Goal: Task Accomplishment & Management: Manage account settings

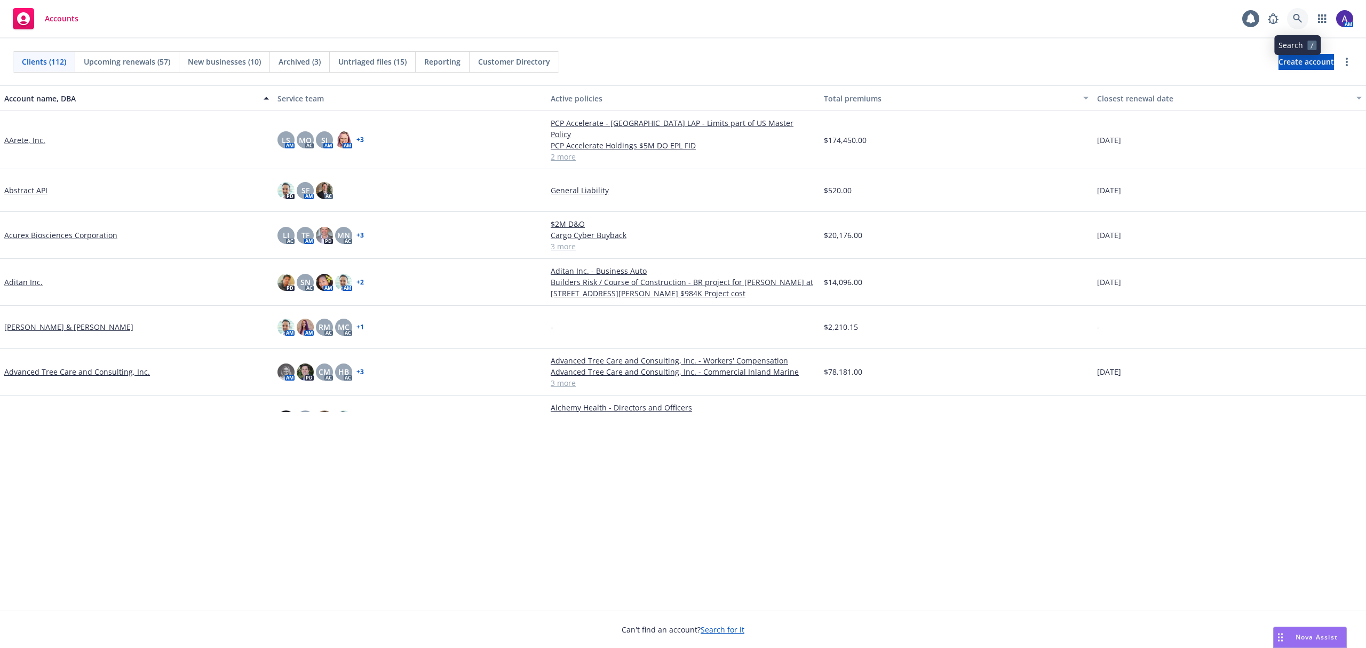
click at [910, 17] on icon at bounding box center [1298, 19] width 10 height 10
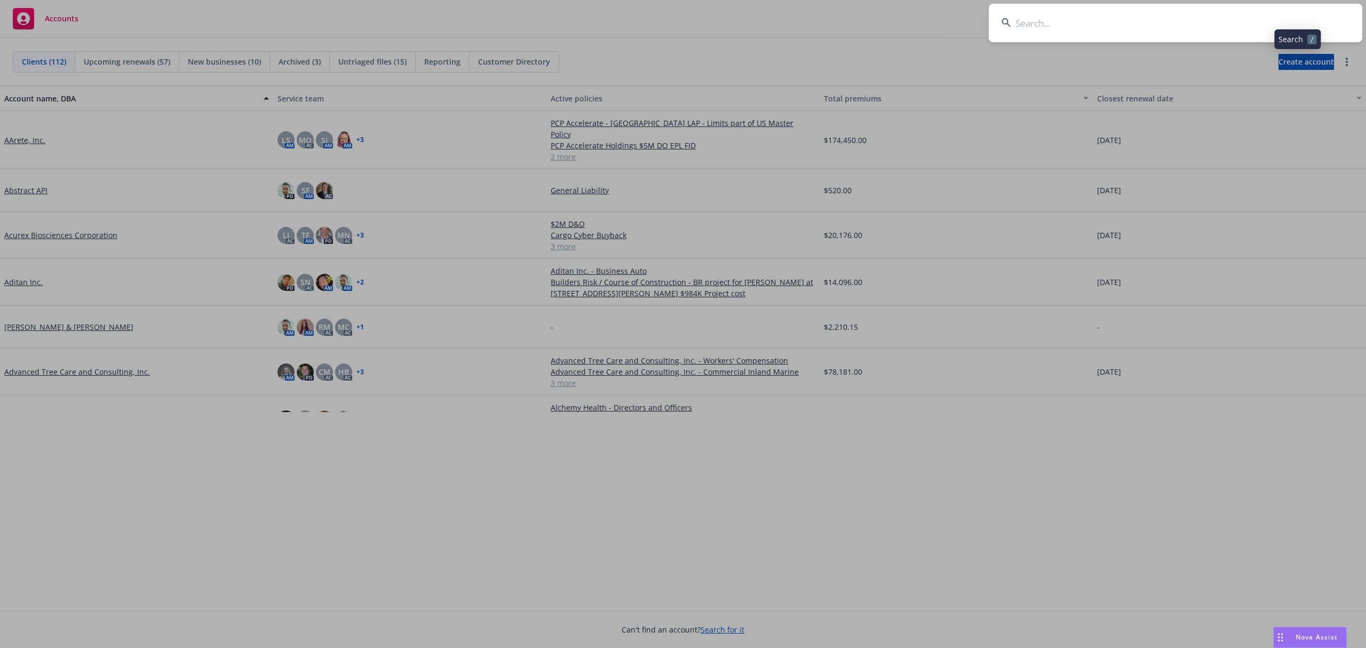
click at [910, 18] on input at bounding box center [1176, 23] width 374 height 38
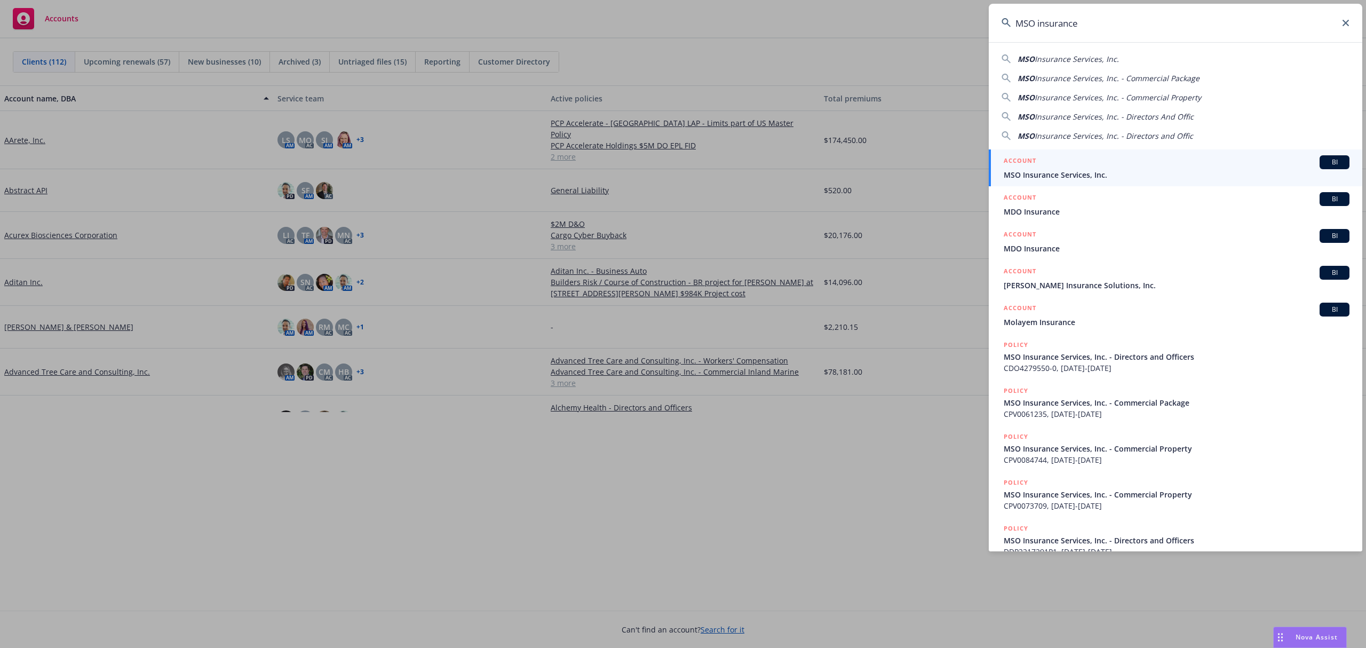
type input "MSO insurance"
click at [910, 163] on h5 "ACCOUNT" at bounding box center [1020, 161] width 33 height 13
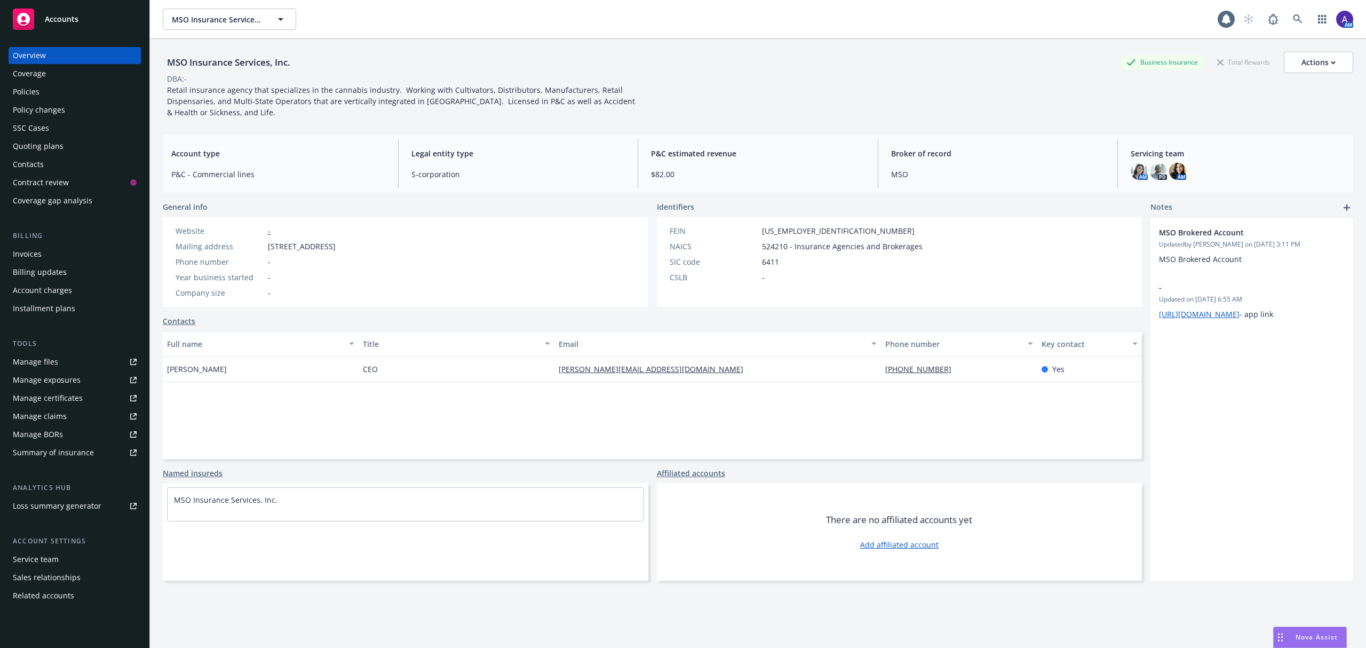
click at [82, 358] on link "Manage files" at bounding box center [75, 361] width 132 height 17
click at [88, 149] on div "Quoting plans" at bounding box center [75, 146] width 124 height 17
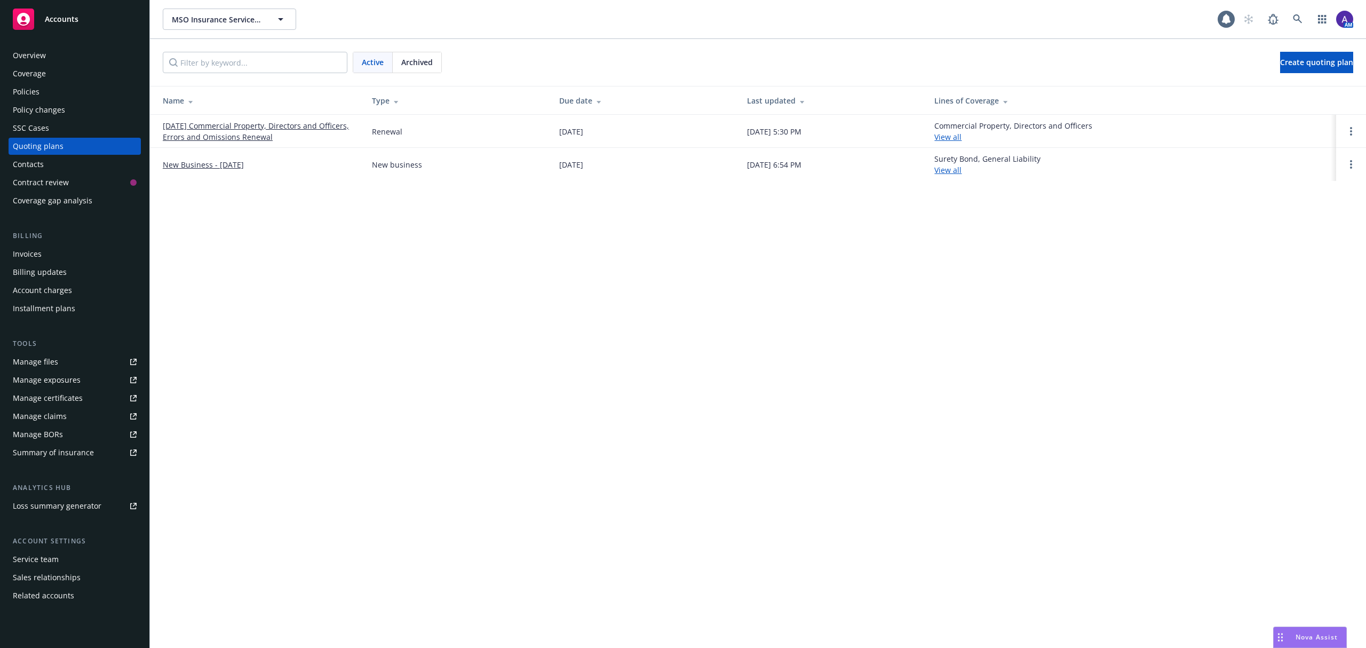
click at [233, 136] on link "08/26/25 Commercial Property, Directors and Officers, Errors and Omissions Rene…" at bounding box center [259, 131] width 192 height 22
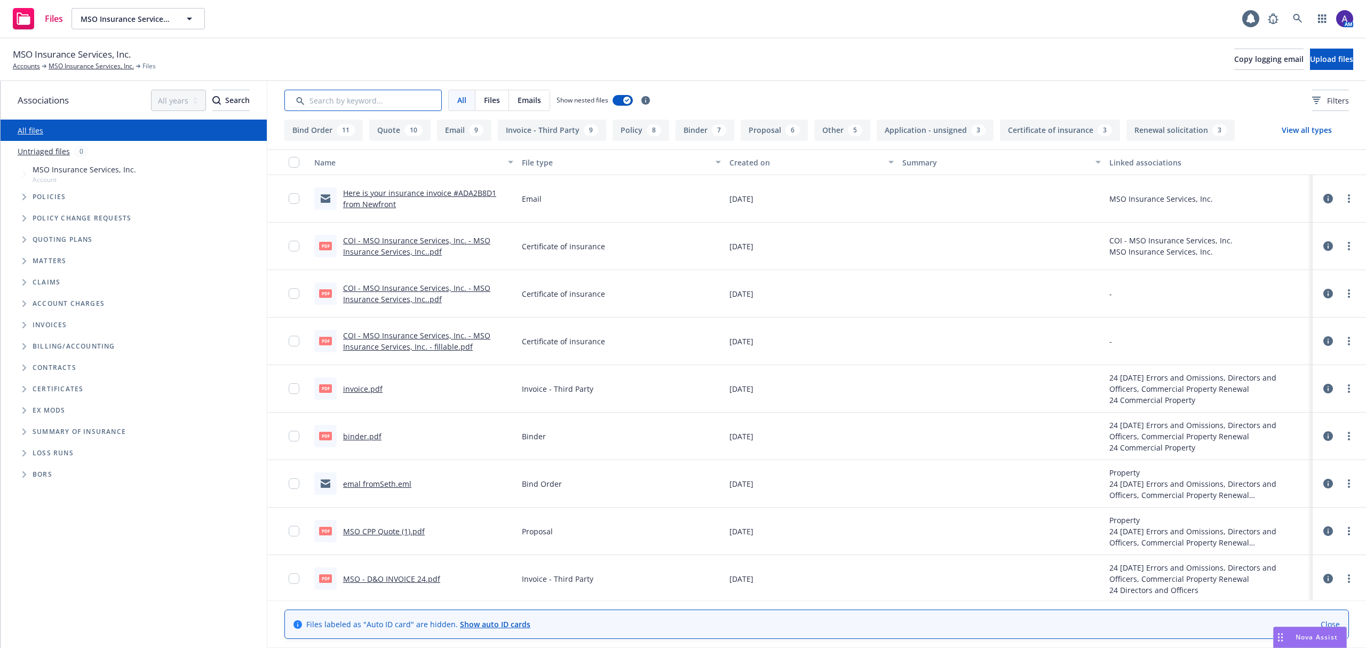
click at [404, 101] on input "Search by keyword..." at bounding box center [362, 100] width 157 height 21
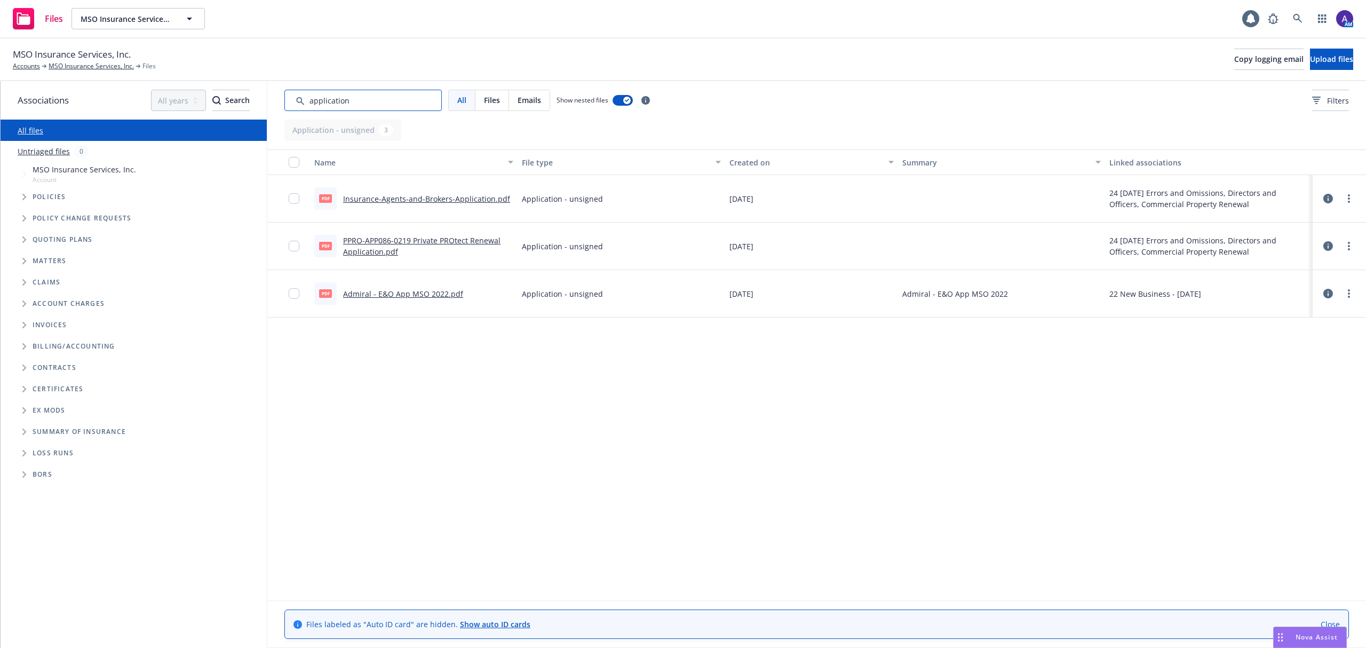
type input "application"
click at [407, 292] on link "Admiral - E&O App MSO 2022.pdf" at bounding box center [403, 294] width 120 height 10
click at [378, 202] on link "Insurance-Agents-and-Brokers-Application.pdf" at bounding box center [426, 199] width 167 height 10
click at [370, 240] on link "PPRO-APP086-0219 Private PROtect Renewal Application.pdf" at bounding box center [421, 245] width 157 height 21
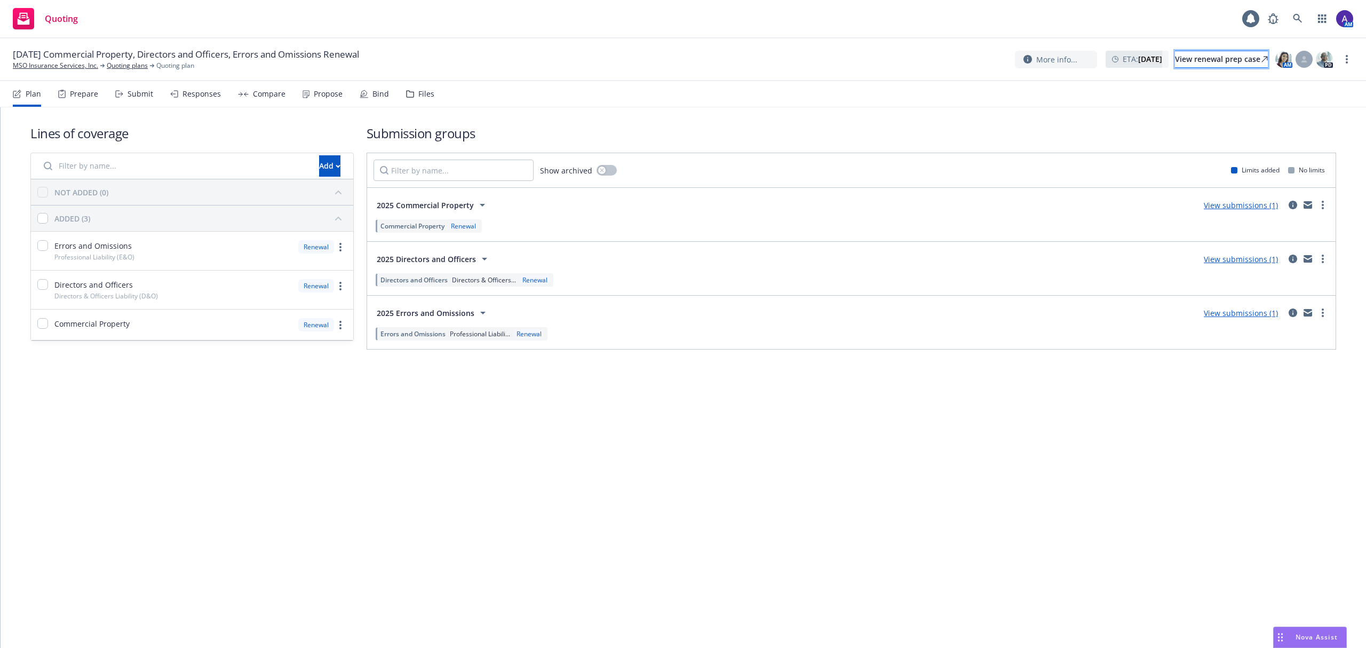
click at [1198, 60] on div "View renewal prep case" at bounding box center [1221, 59] width 93 height 16
click at [91, 84] on div "Prepare" at bounding box center [78, 94] width 40 height 26
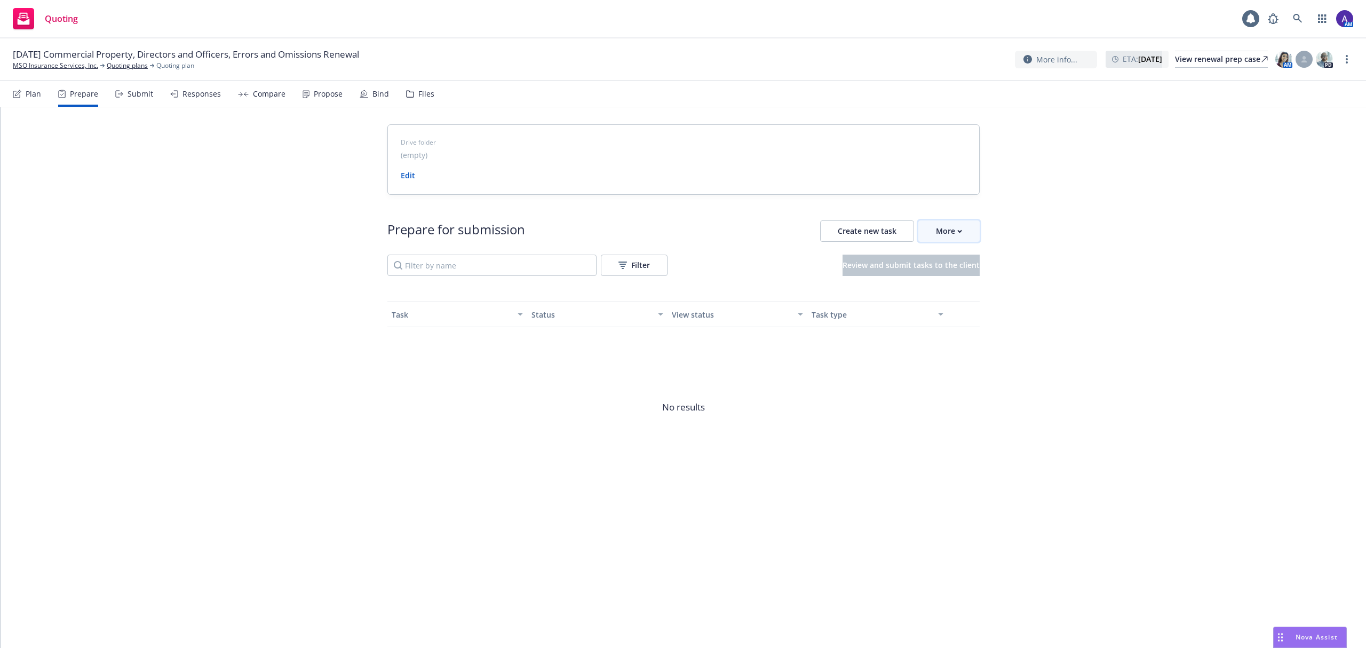
click at [930, 223] on button "More" at bounding box center [948, 230] width 61 height 21
click at [960, 278] on span "Prepare applications in Indio" at bounding box center [1011, 280] width 186 height 10
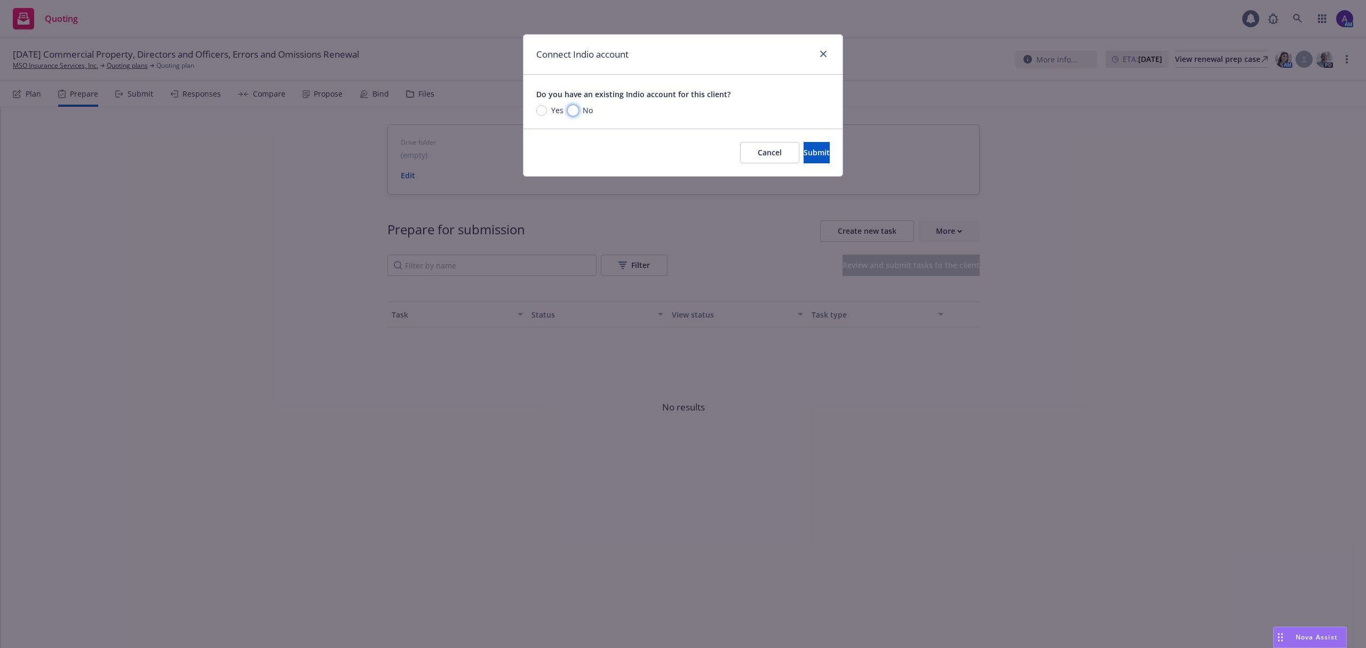
click at [575, 112] on input "No" at bounding box center [573, 110] width 11 height 11
radio input "true"
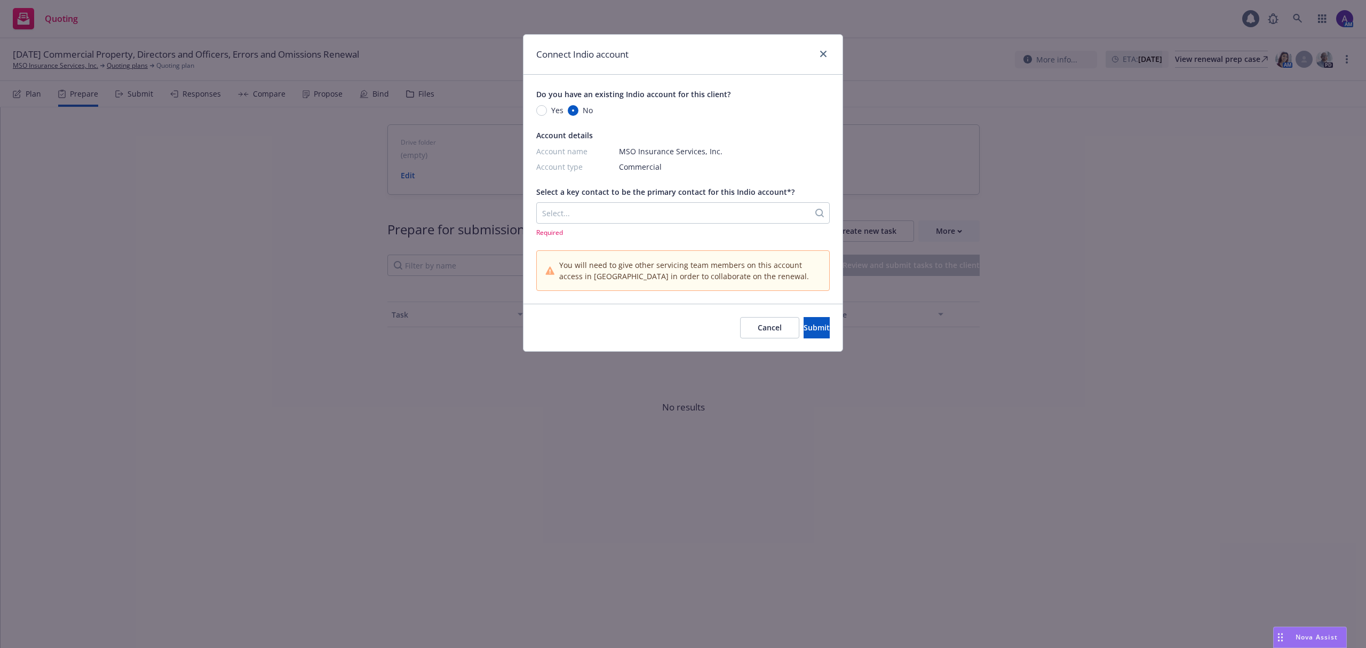
click at [782, 212] on div at bounding box center [673, 213] width 262 height 13
click at [771, 246] on div "Seth Word seth@msoins.com" at bounding box center [683, 245] width 280 height 21
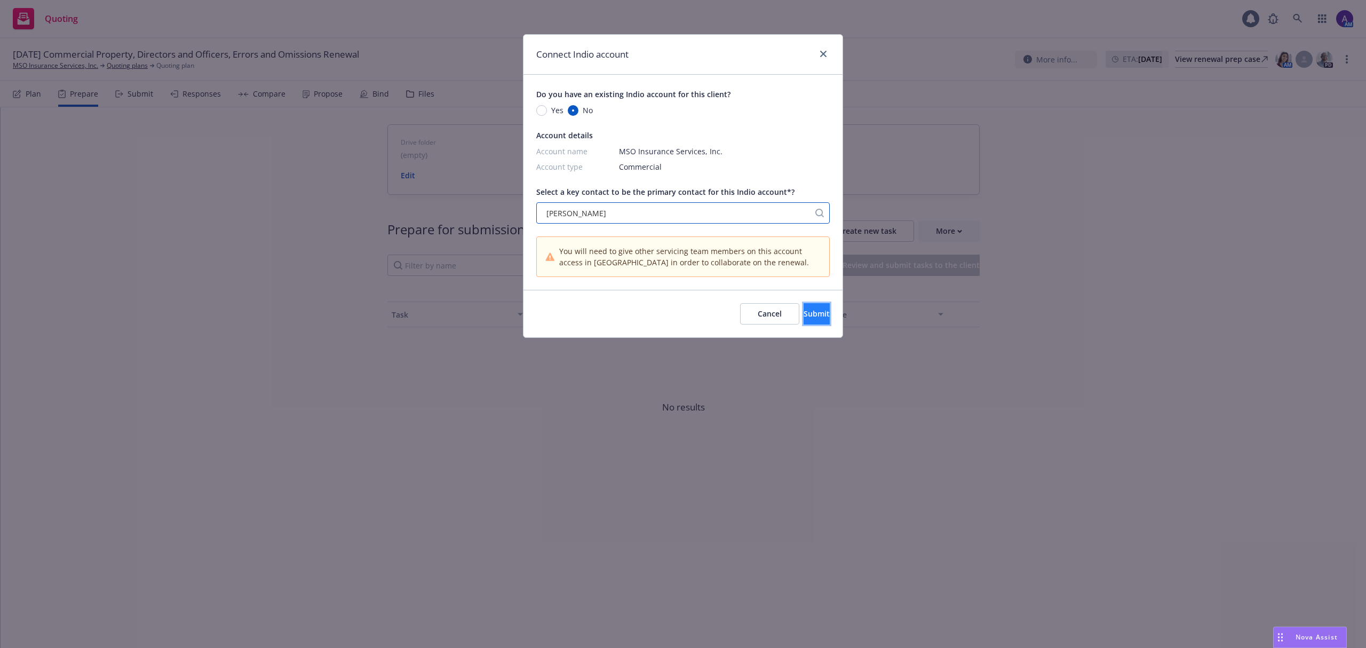
click at [804, 317] on span "Submit" at bounding box center [817, 313] width 26 height 10
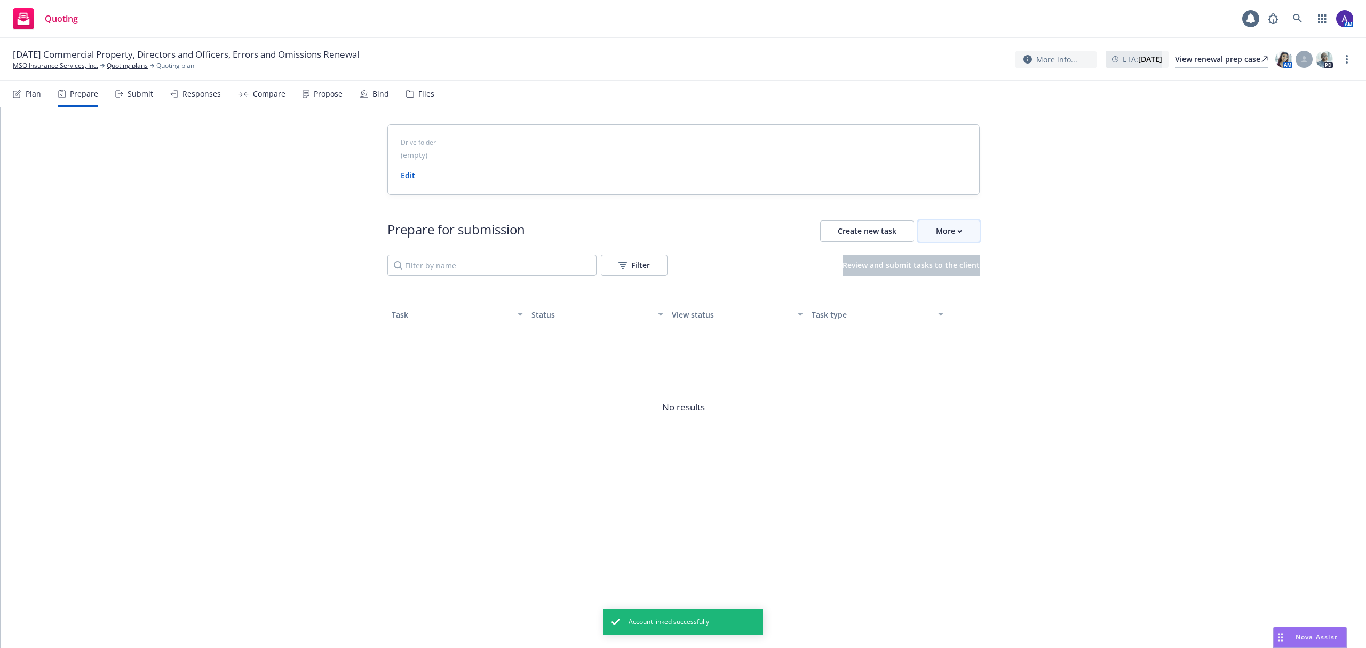
click at [945, 233] on div "More" at bounding box center [949, 231] width 26 height 20
click at [961, 278] on span "Go to Indio account" at bounding box center [965, 280] width 95 height 10
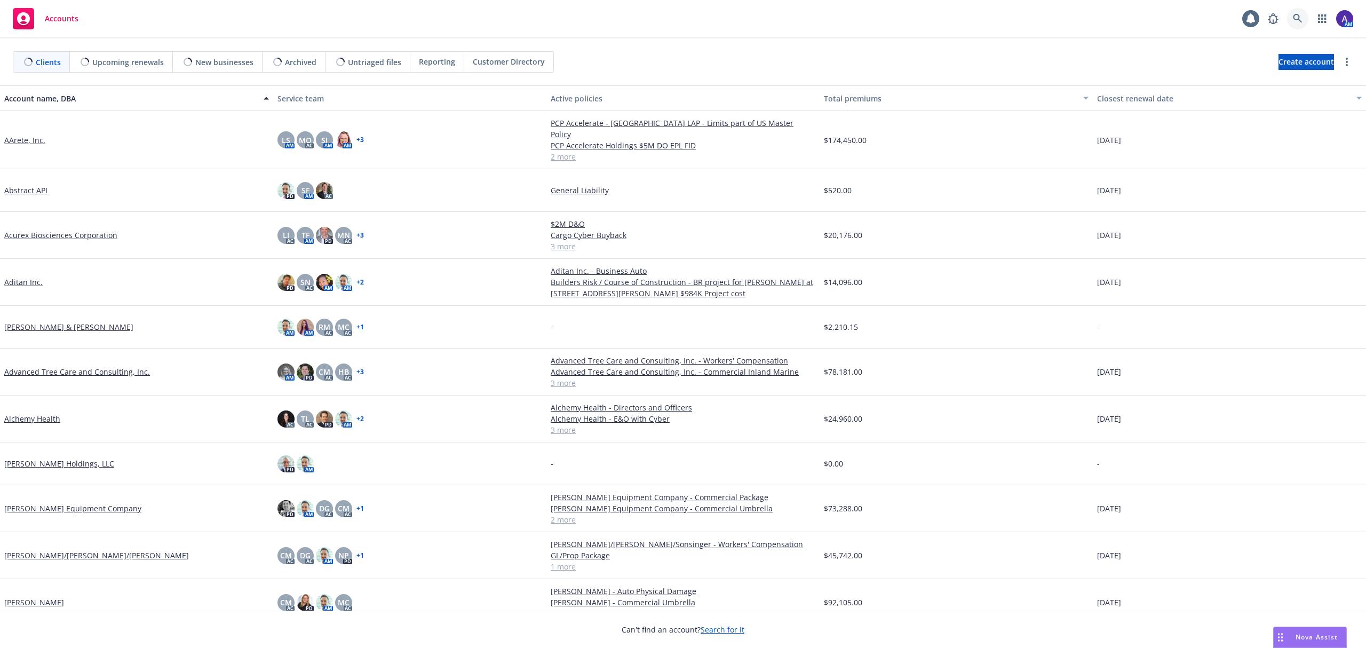
click at [1290, 18] on link at bounding box center [1297, 18] width 21 height 21
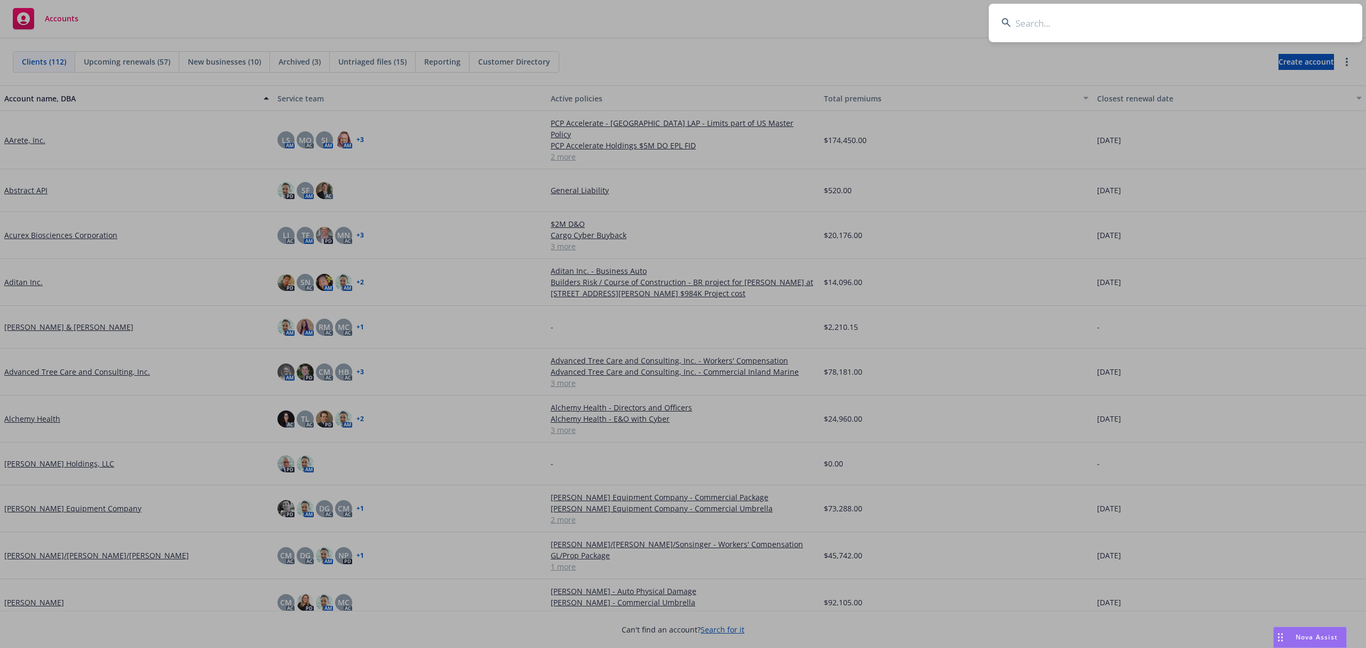
click at [1226, 26] on input at bounding box center [1176, 23] width 374 height 38
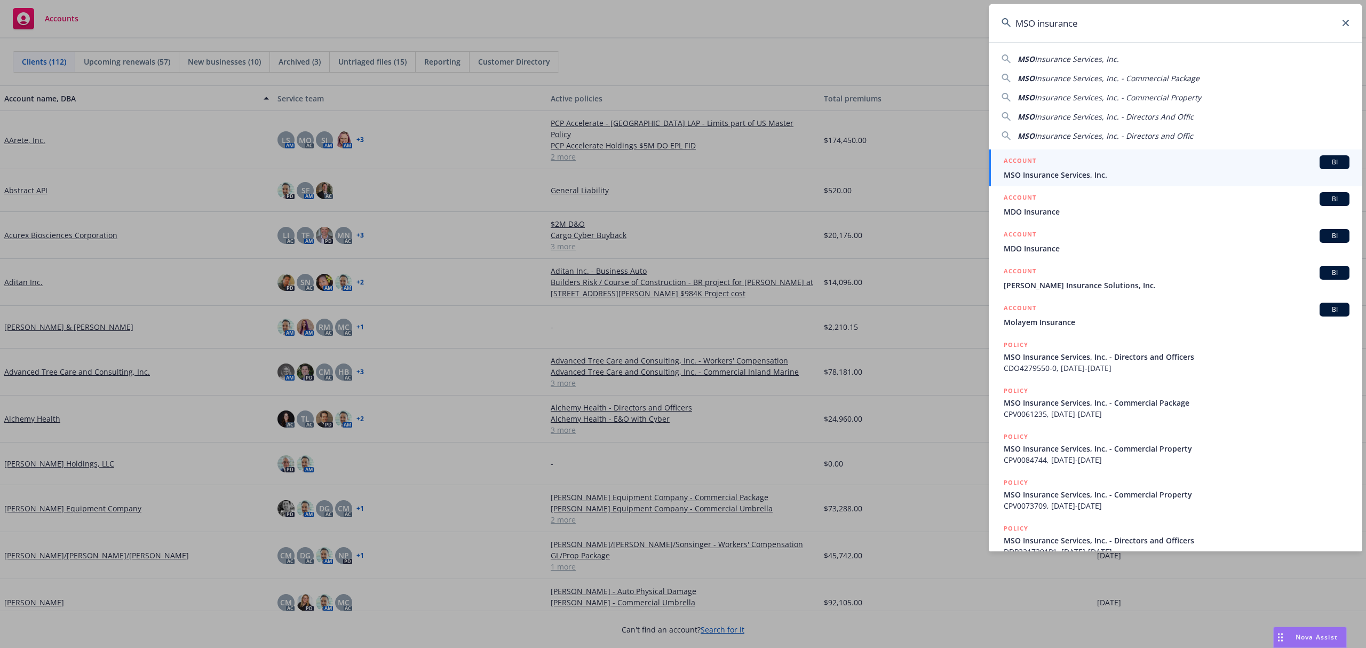
type input "MSO insurance"
click at [1068, 175] on span "MSO Insurance Services, Inc." at bounding box center [1177, 174] width 346 height 11
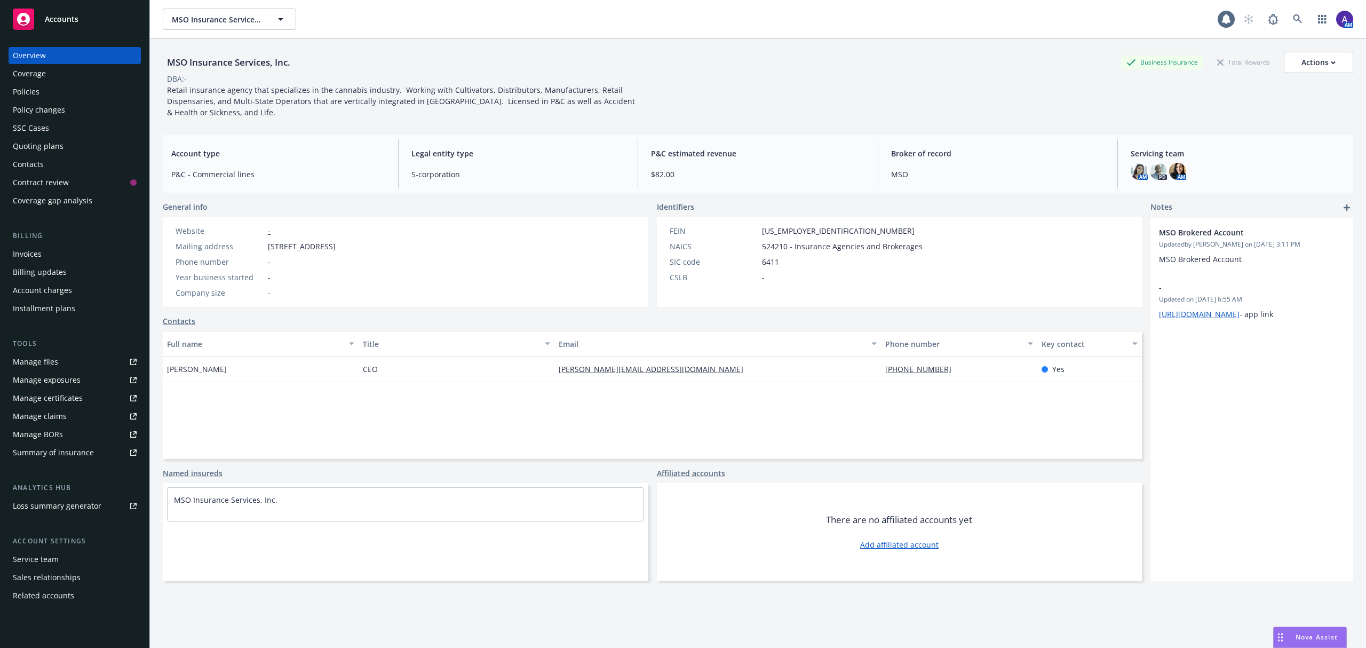
click at [28, 88] on div "Policies" at bounding box center [26, 91] width 27 height 17
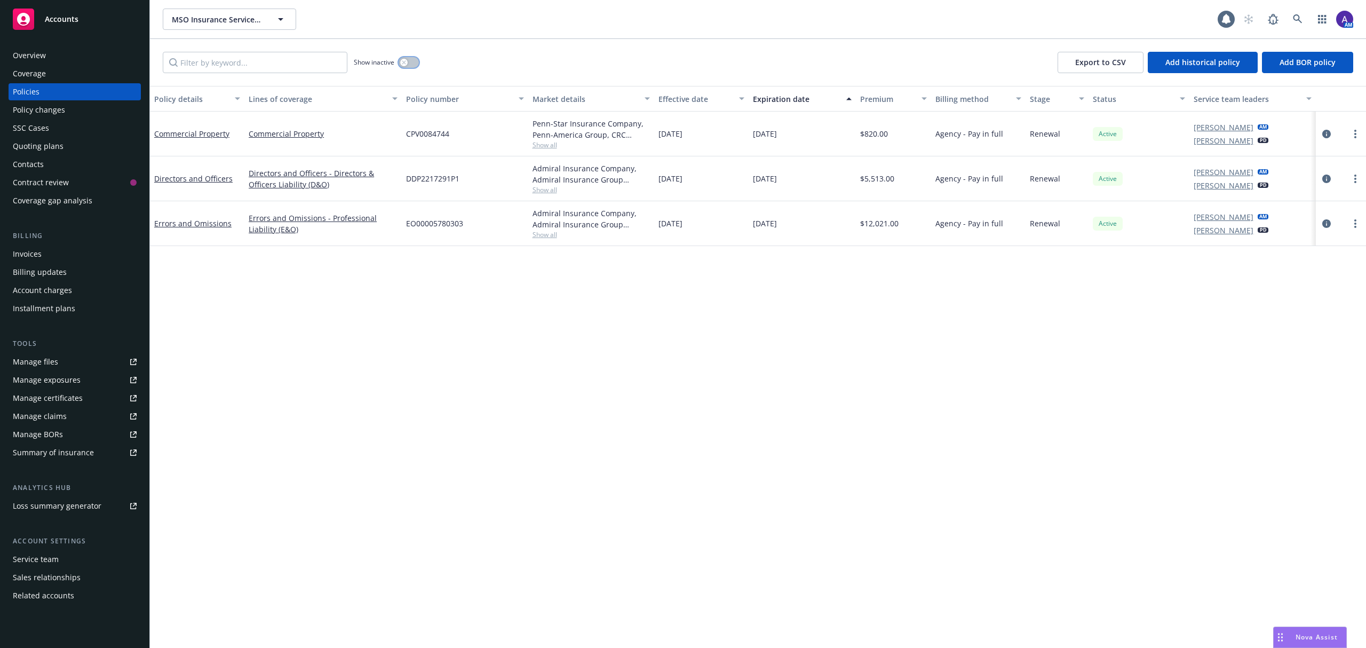
click at [406, 62] on icon "button" at bounding box center [404, 62] width 4 height 4
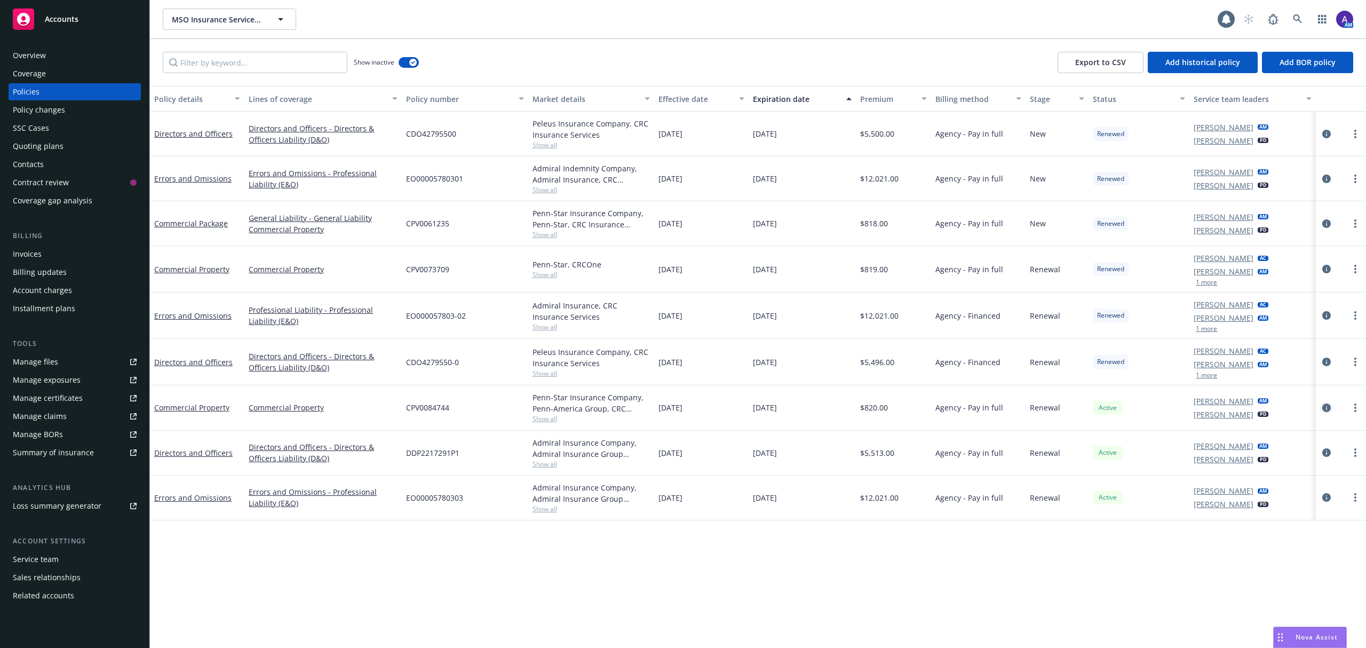
click at [1328, 412] on icon "circleInformation" at bounding box center [1326, 407] width 9 height 9
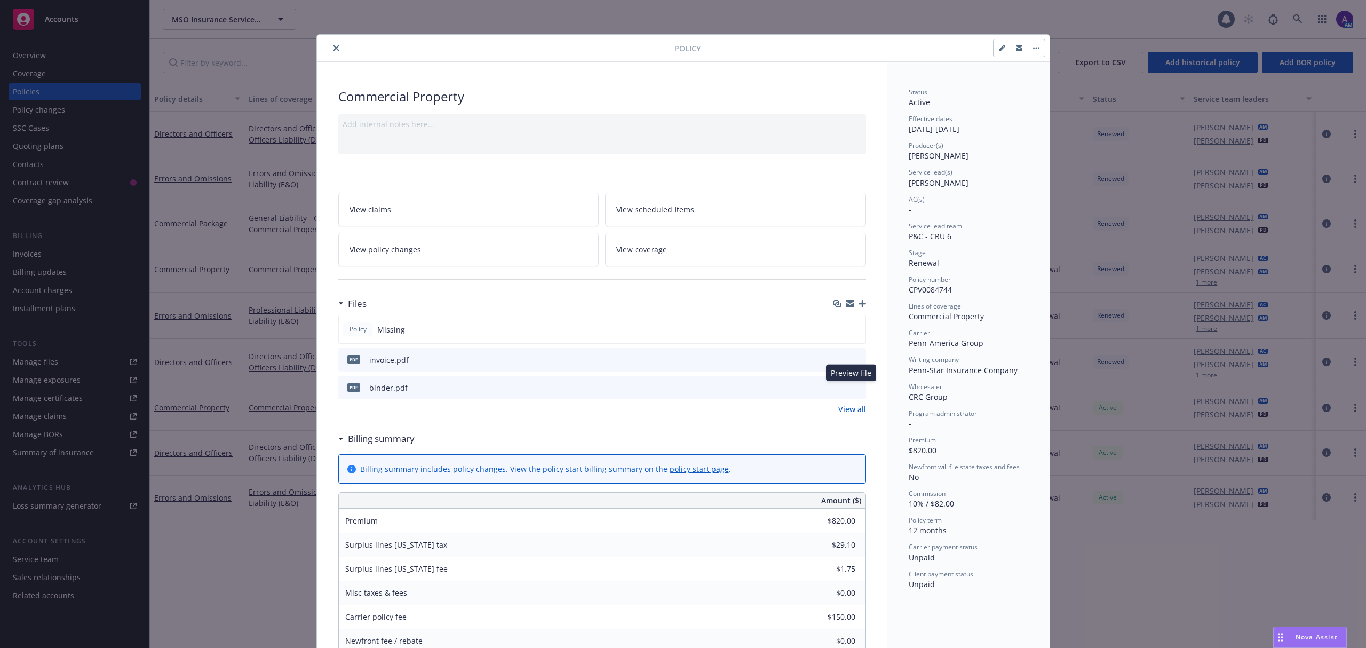
click at [851, 389] on icon "preview file" at bounding box center [856, 386] width 10 height 7
click at [333, 50] on icon "close" at bounding box center [336, 48] width 6 height 6
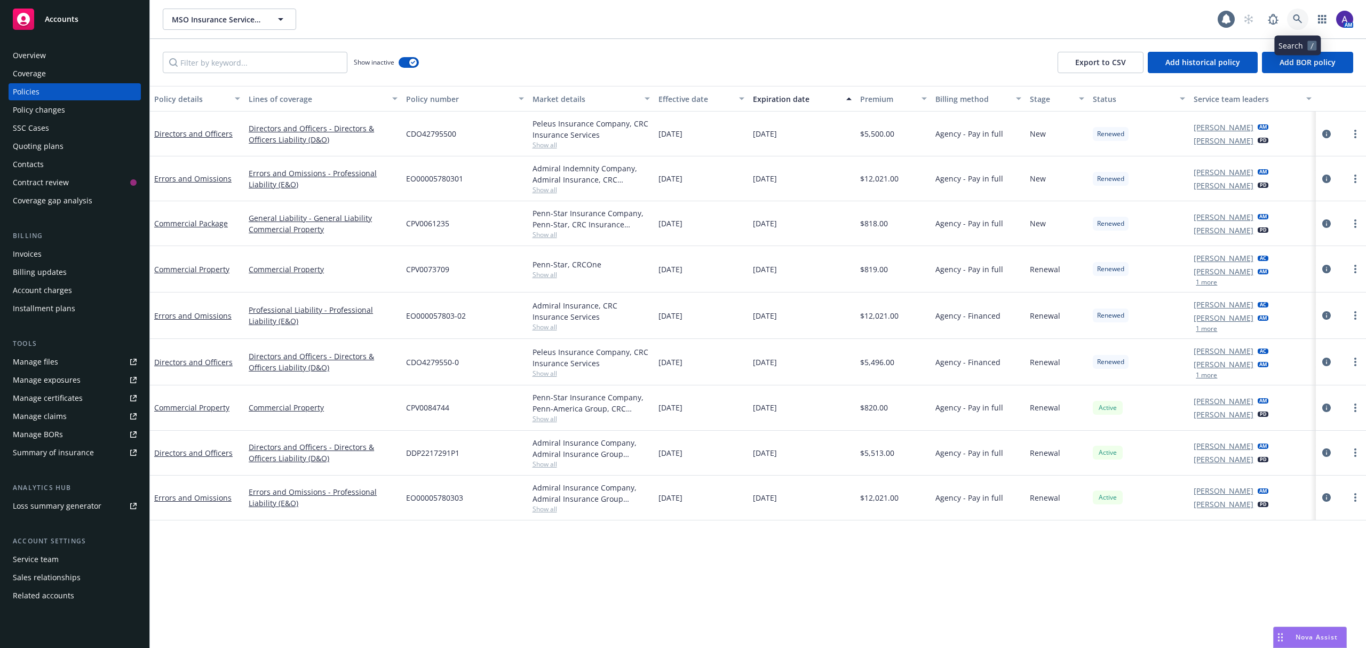
click at [1292, 15] on link at bounding box center [1297, 19] width 21 height 21
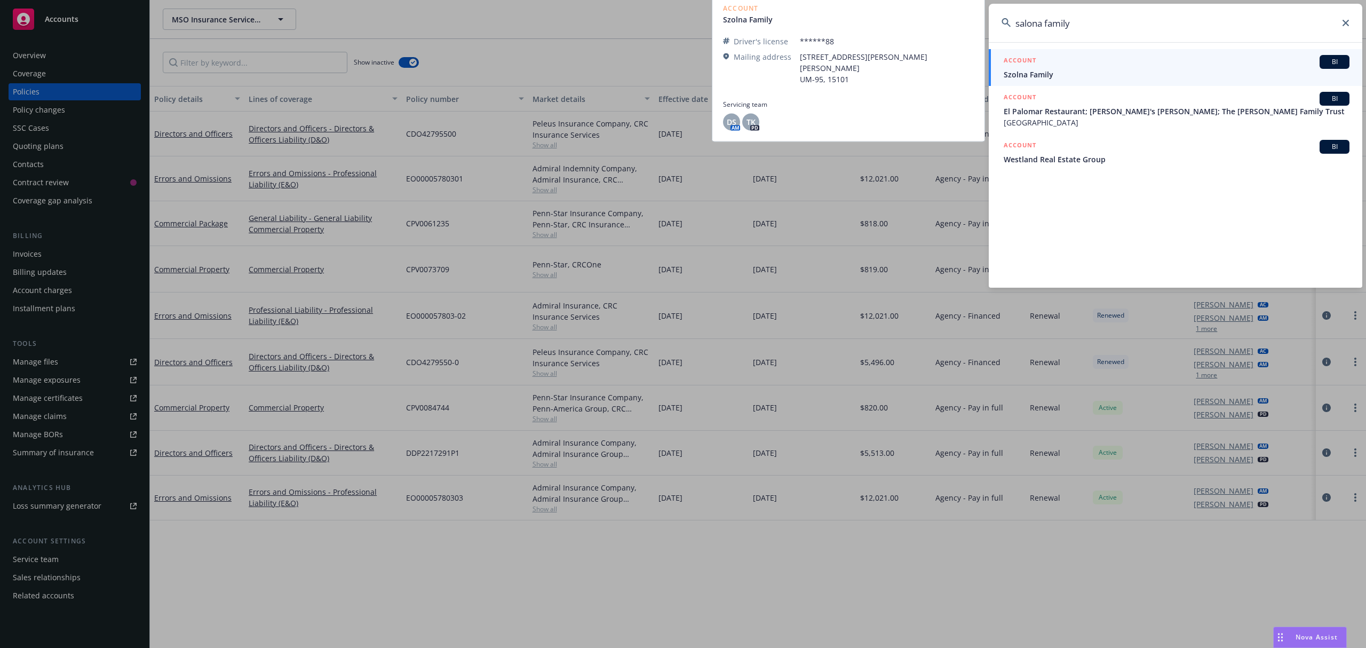
type input "salona familyhttps://dash.newfront.com/accounts/0f51d4aa-95a1-4e97-a6d0-1ffe8de…"
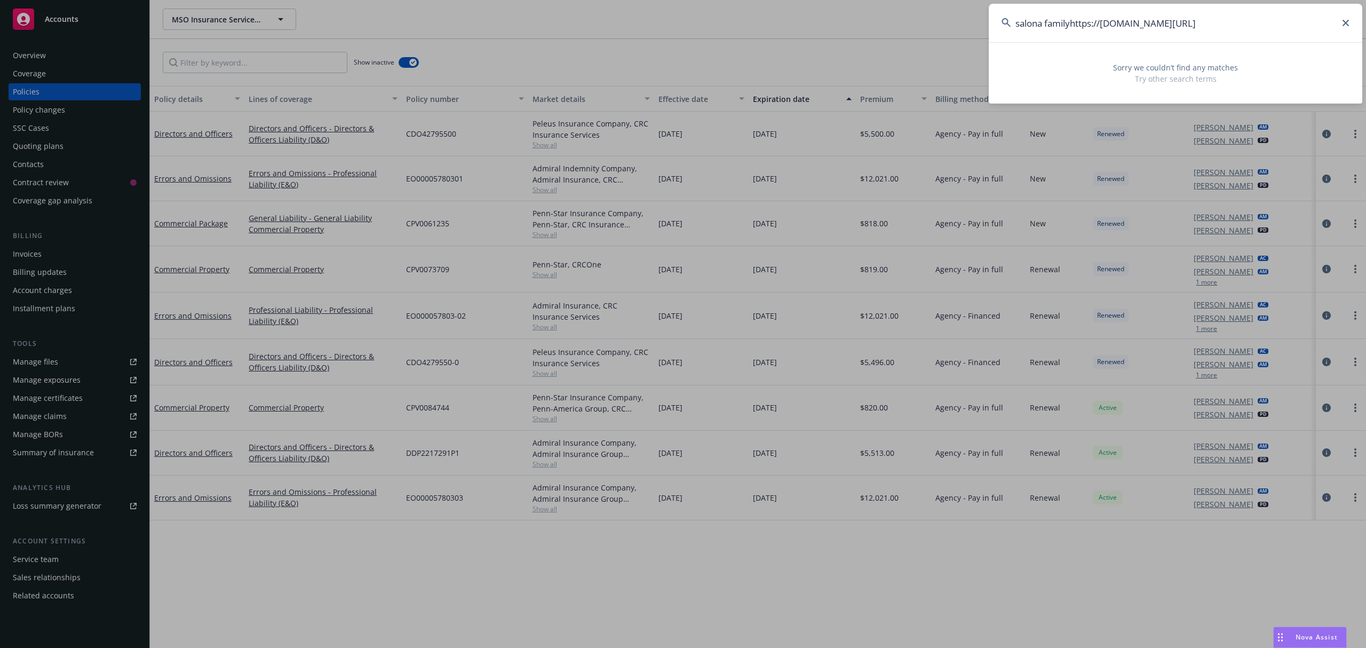
click at [1121, 13] on input "salona familyhttps://dash.newfront.com/accounts/0f51d4aa-95a1-4e97-a6d0-1ffe8de…" at bounding box center [1176, 23] width 374 height 38
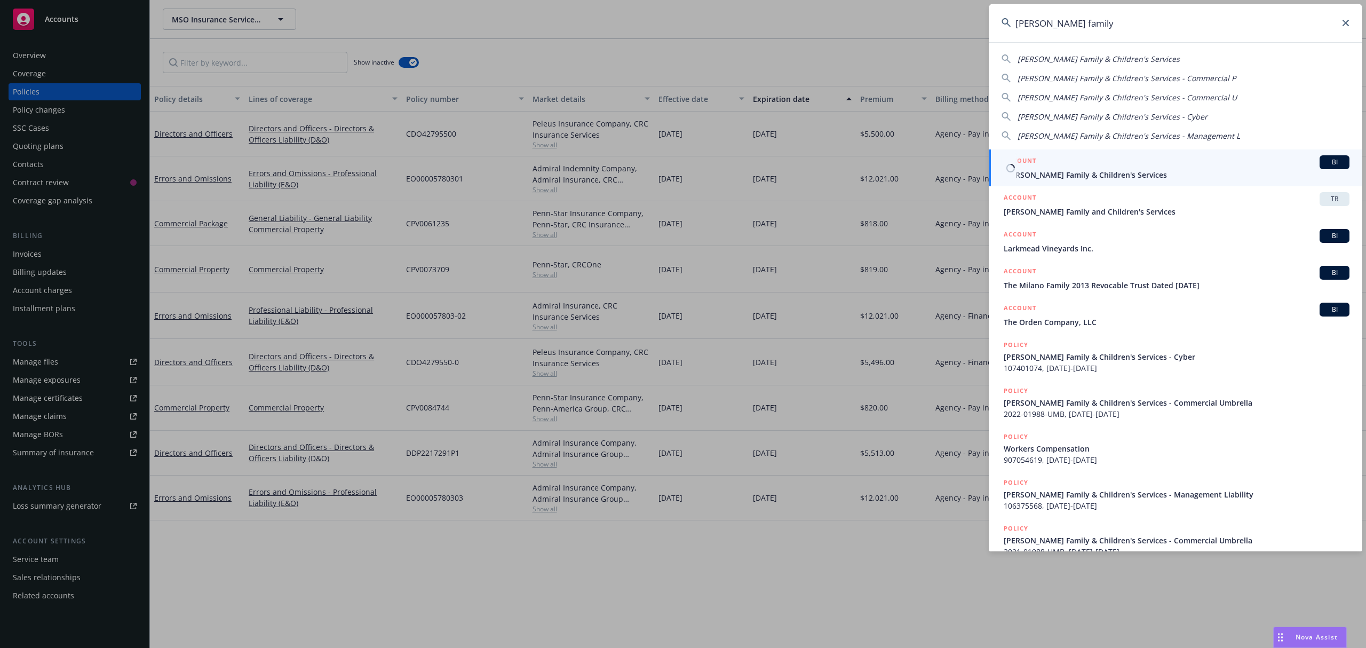
type input "solano family"
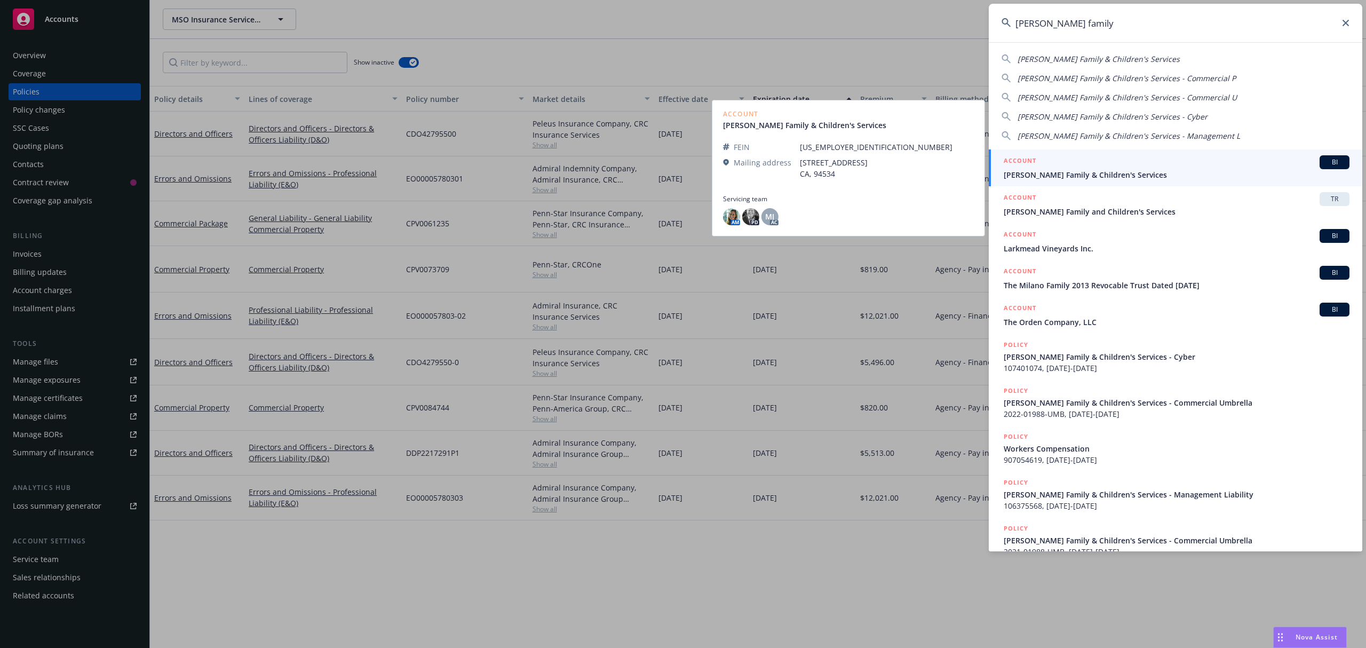
click at [1072, 181] on link "ACCOUNT BI Solano Family & Children's Services" at bounding box center [1176, 167] width 374 height 37
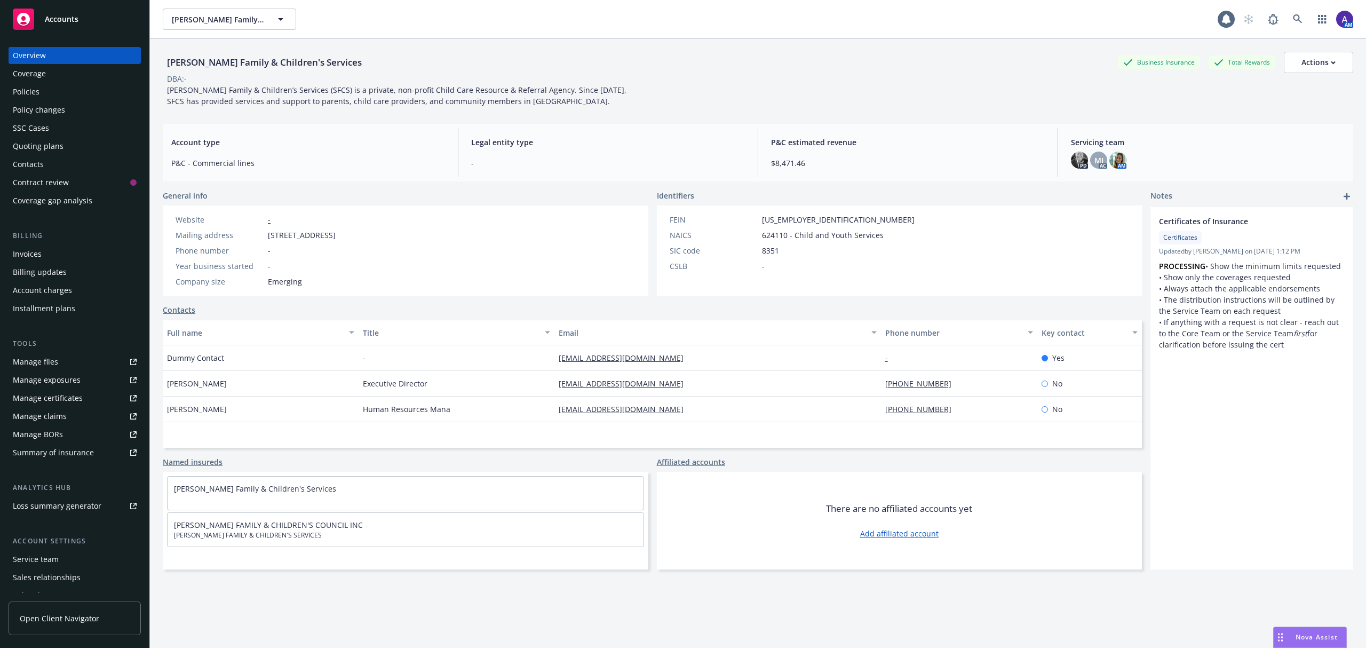
click at [75, 98] on div "Policies" at bounding box center [75, 91] width 124 height 17
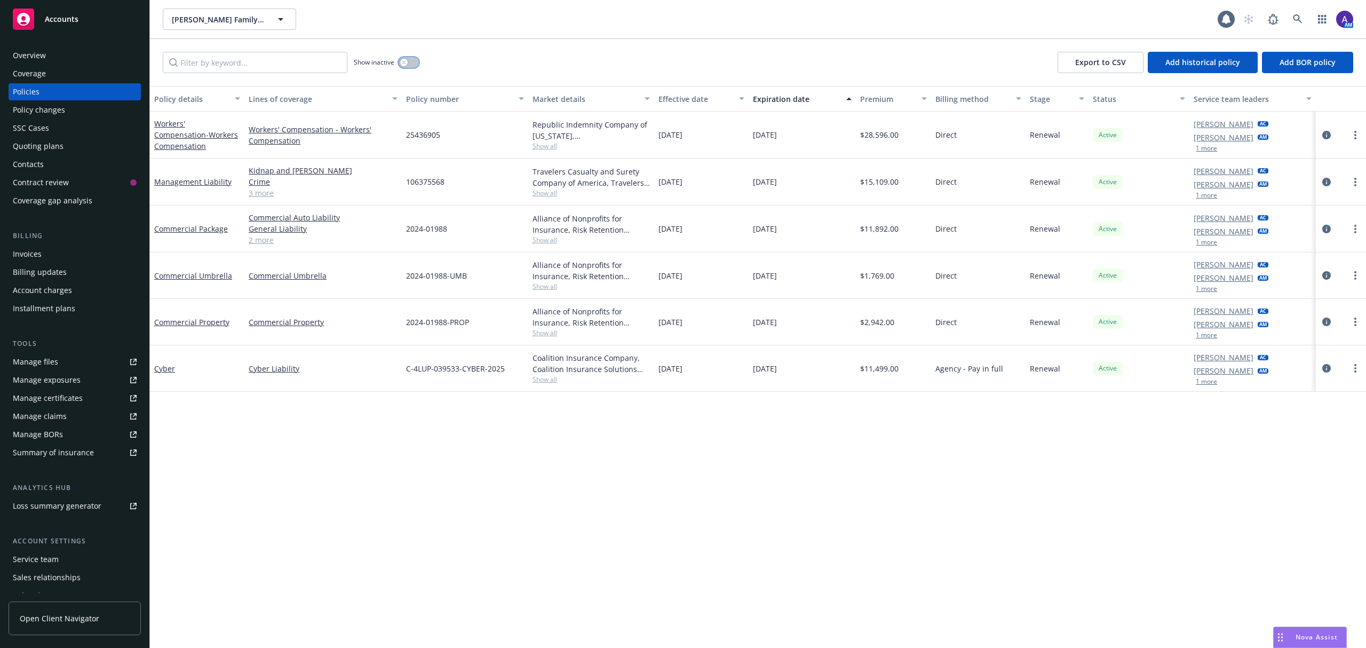
click at [402, 61] on icon "button" at bounding box center [404, 62] width 4 height 4
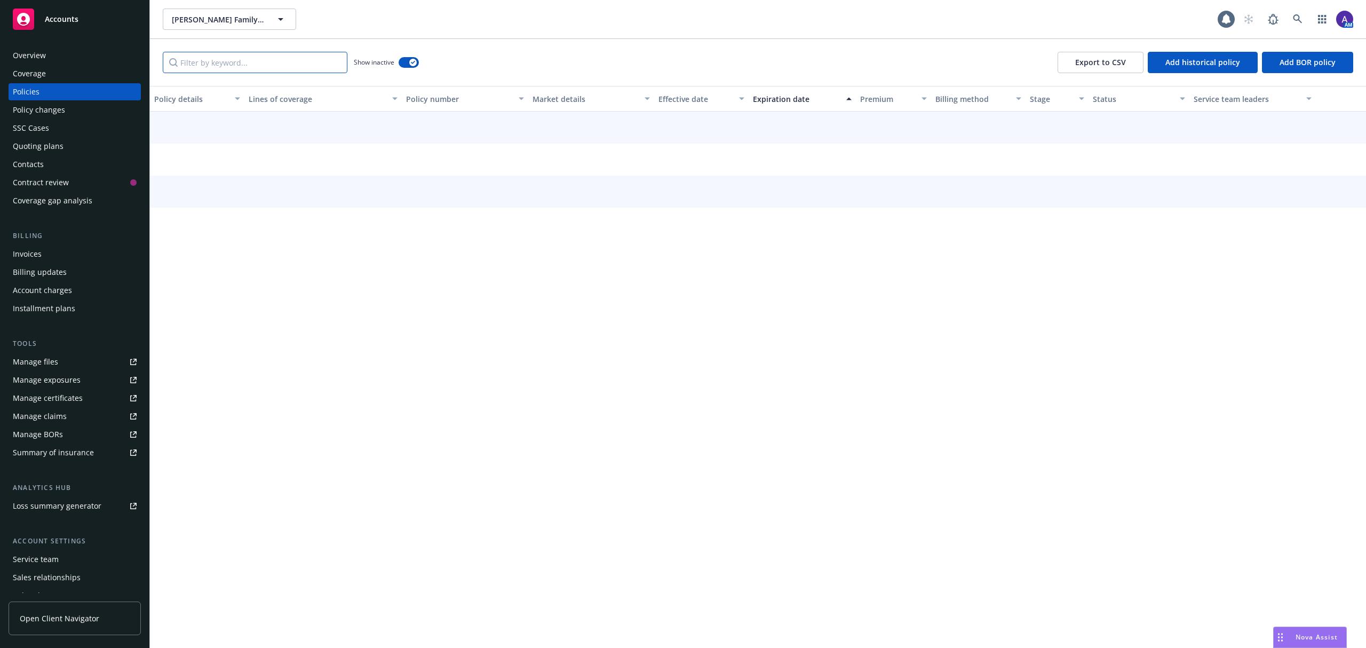
click at [293, 60] on input "Filter by keyword..." at bounding box center [255, 62] width 185 height 21
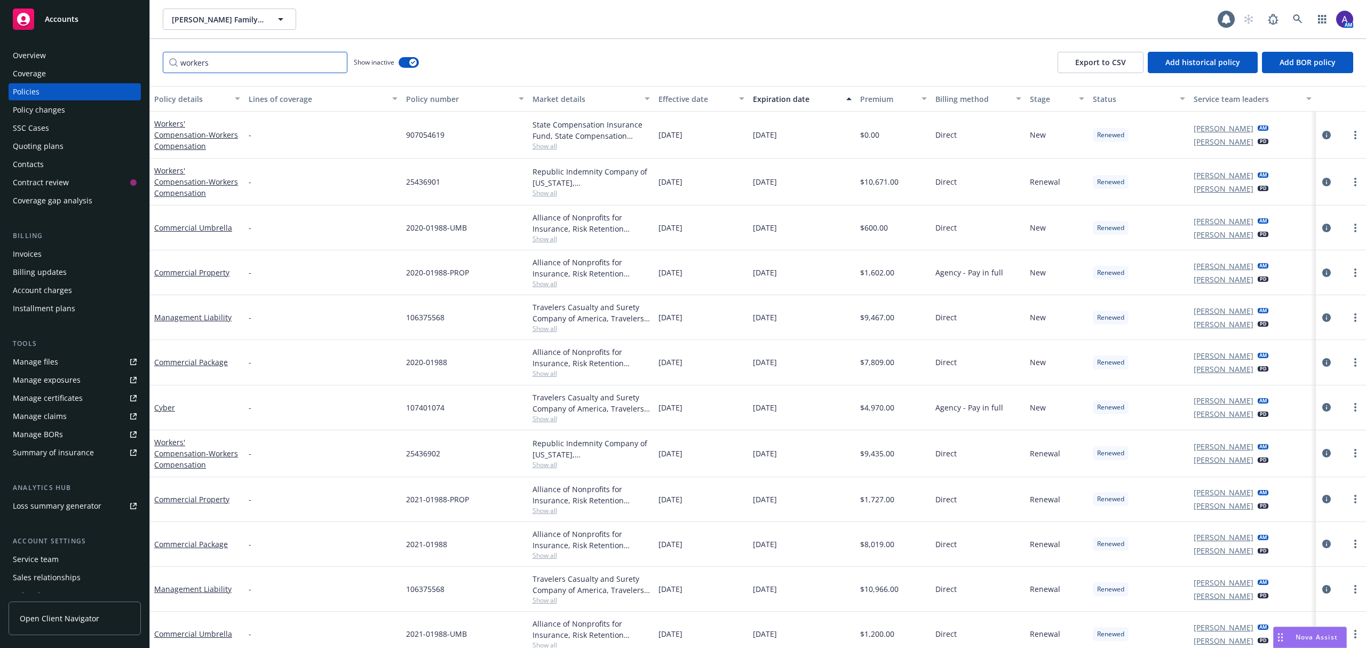
type input "workers"
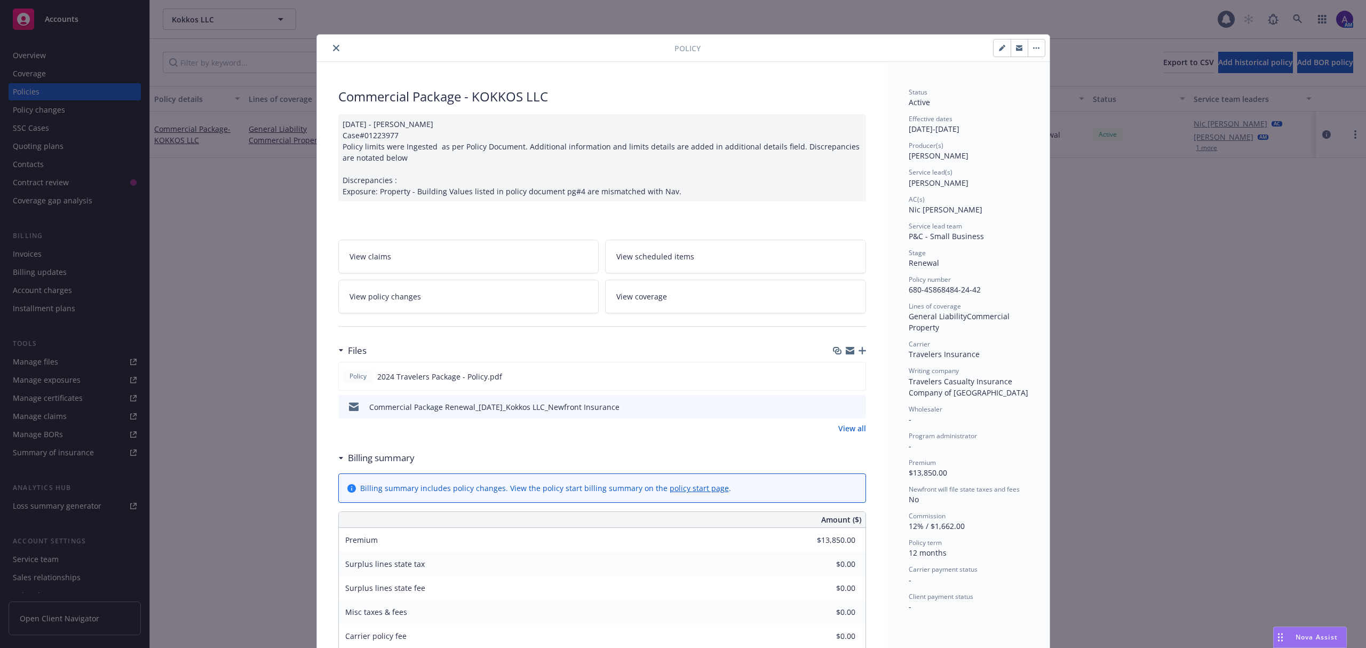
click at [334, 52] on button "close" at bounding box center [336, 48] width 13 height 13
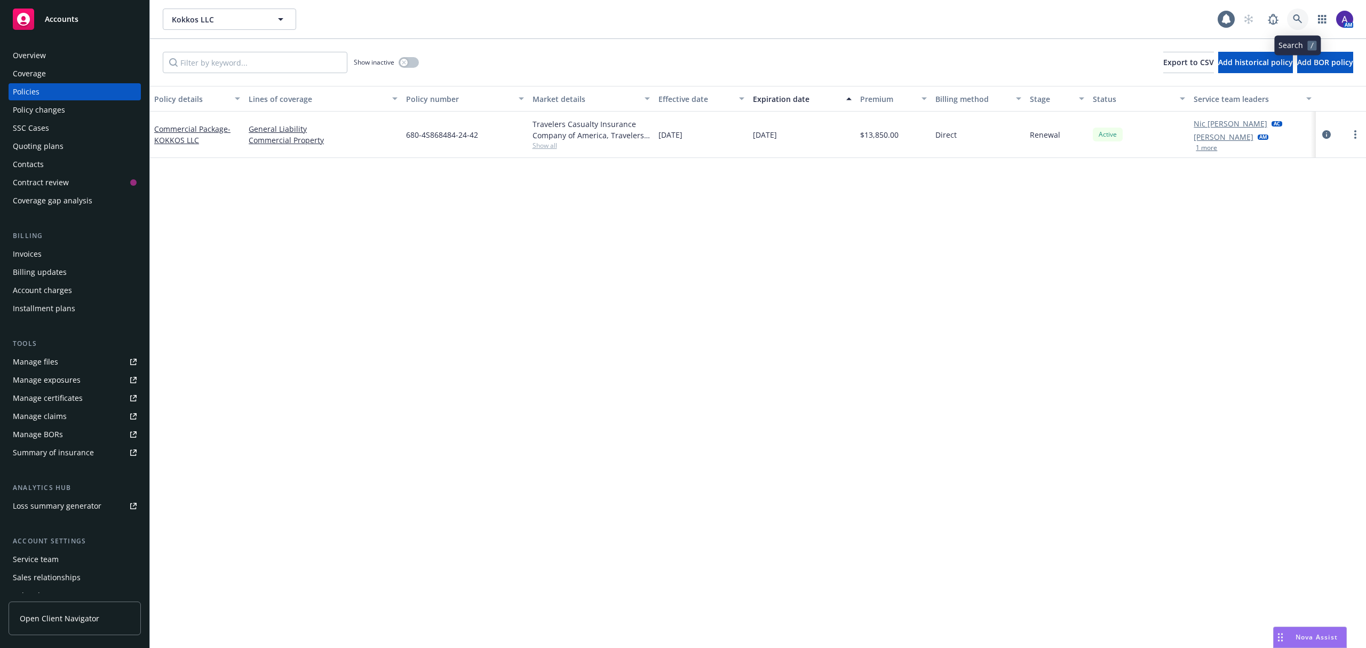
click at [1303, 22] on link at bounding box center [1297, 19] width 21 height 21
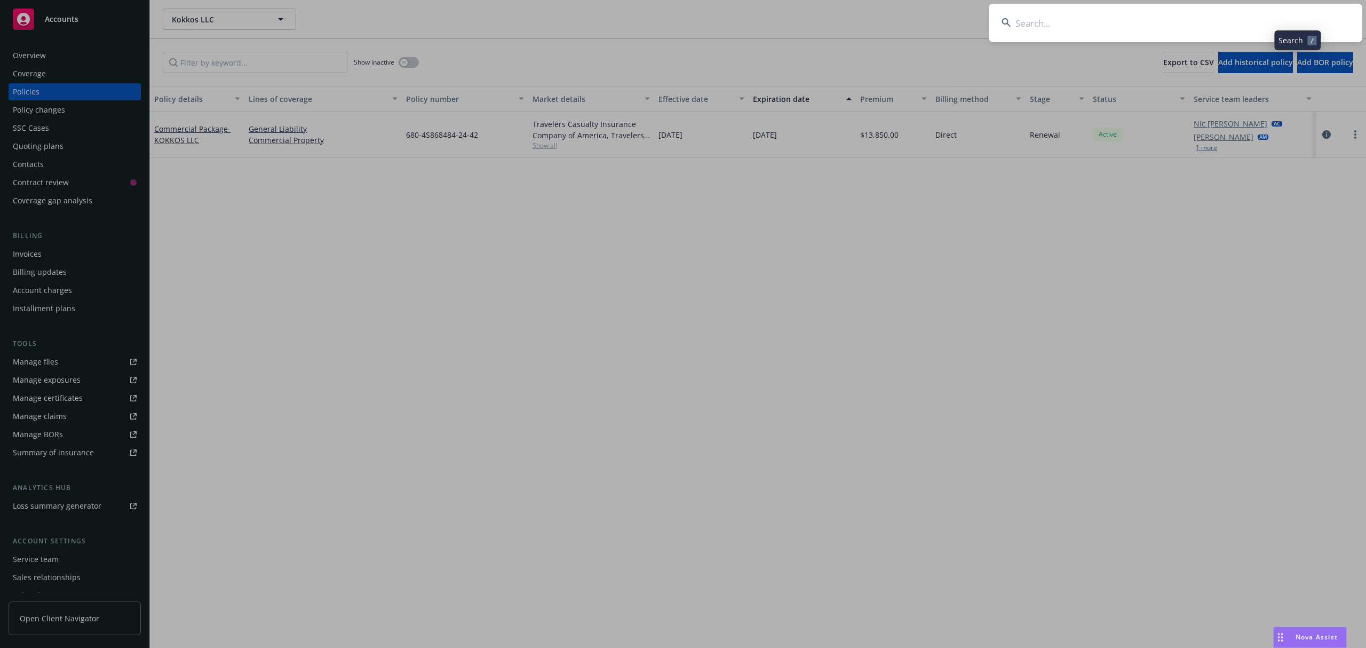
click at [1165, 19] on input at bounding box center [1176, 23] width 374 height 38
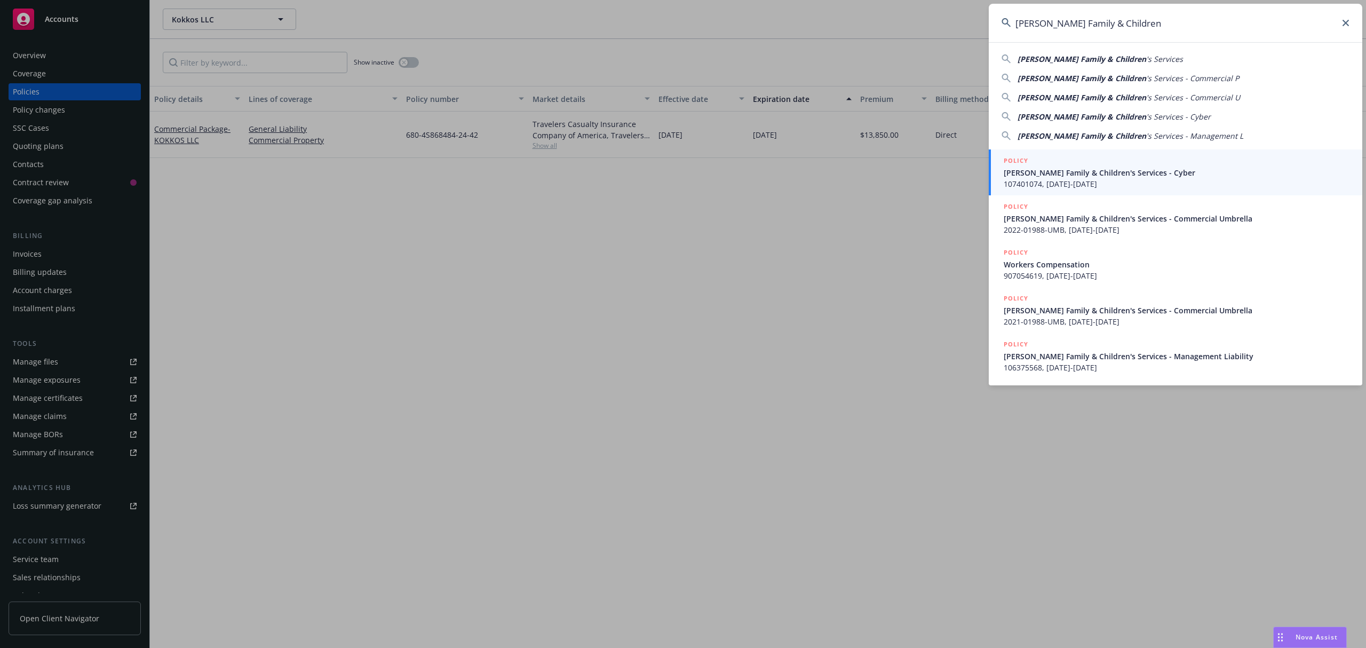
type input "[PERSON_NAME] Family & Children"
click at [1077, 176] on span "[PERSON_NAME] Family & Children's Services - Cyber" at bounding box center [1177, 172] width 346 height 11
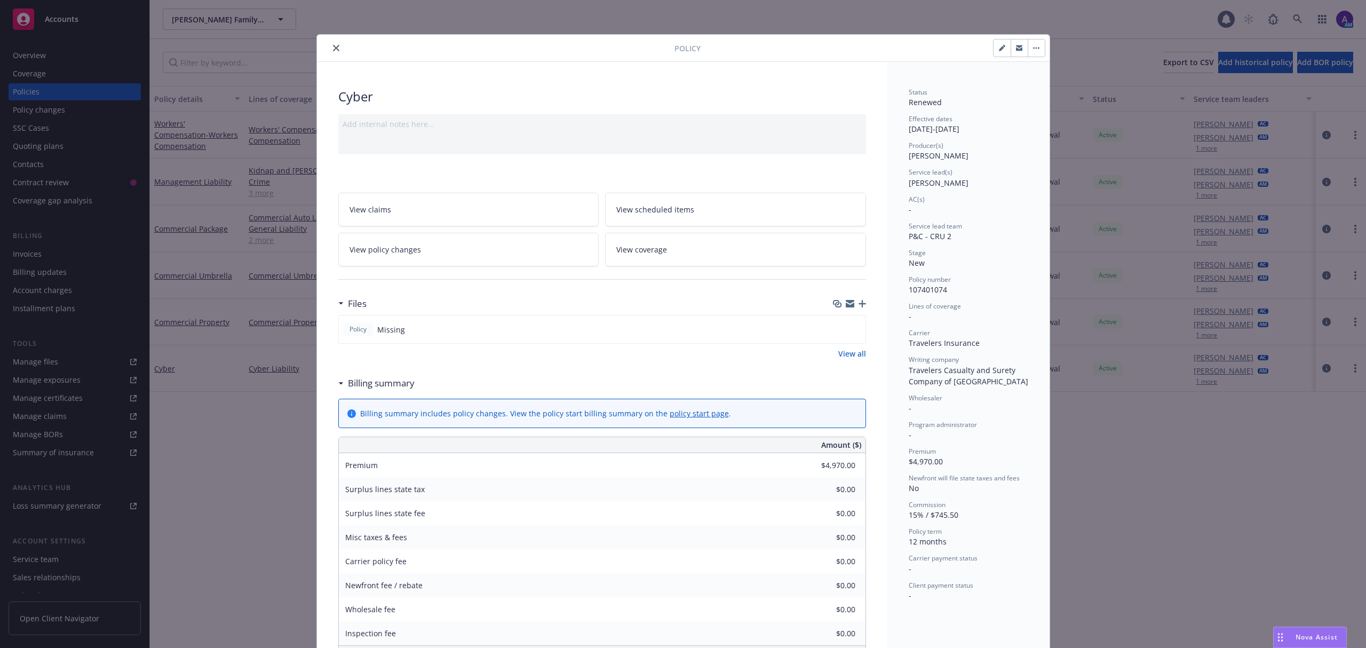
click at [333, 47] on icon "close" at bounding box center [336, 48] width 6 height 6
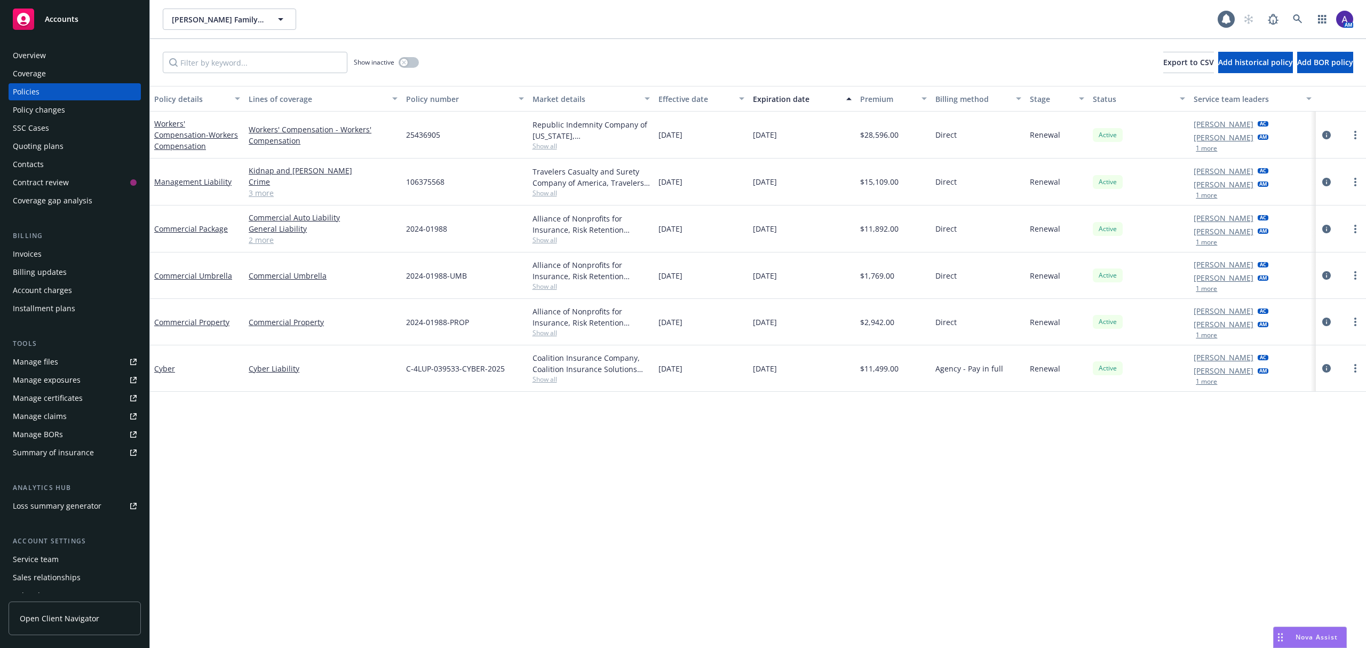
click at [45, 147] on div "Quoting plans" at bounding box center [38, 146] width 51 height 17
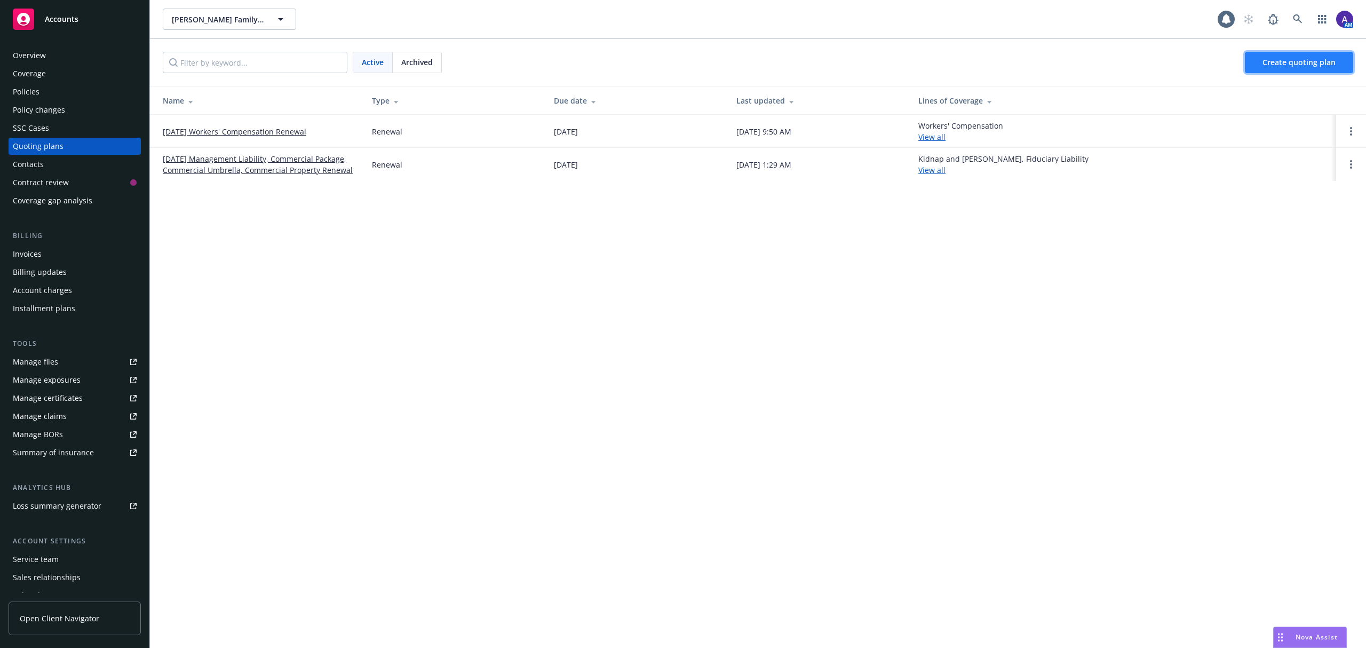
click at [1325, 63] on span "Create quoting plan" at bounding box center [1299, 62] width 73 height 10
click at [282, 131] on link "[DATE] Workers' Compensation Renewal" at bounding box center [235, 131] width 144 height 11
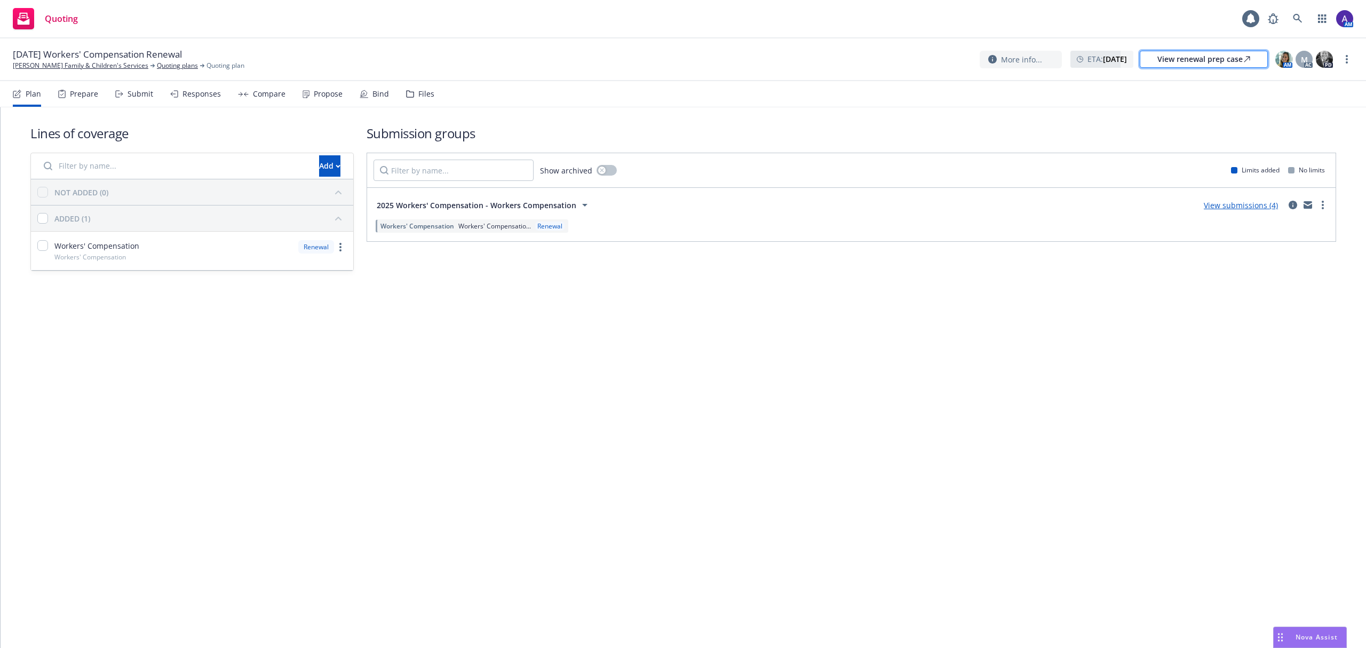
click at [1215, 58] on div "View renewal prep case" at bounding box center [1204, 59] width 93 height 16
click at [73, 66] on link "[PERSON_NAME] Family & Children's Services" at bounding box center [81, 66] width 136 height 10
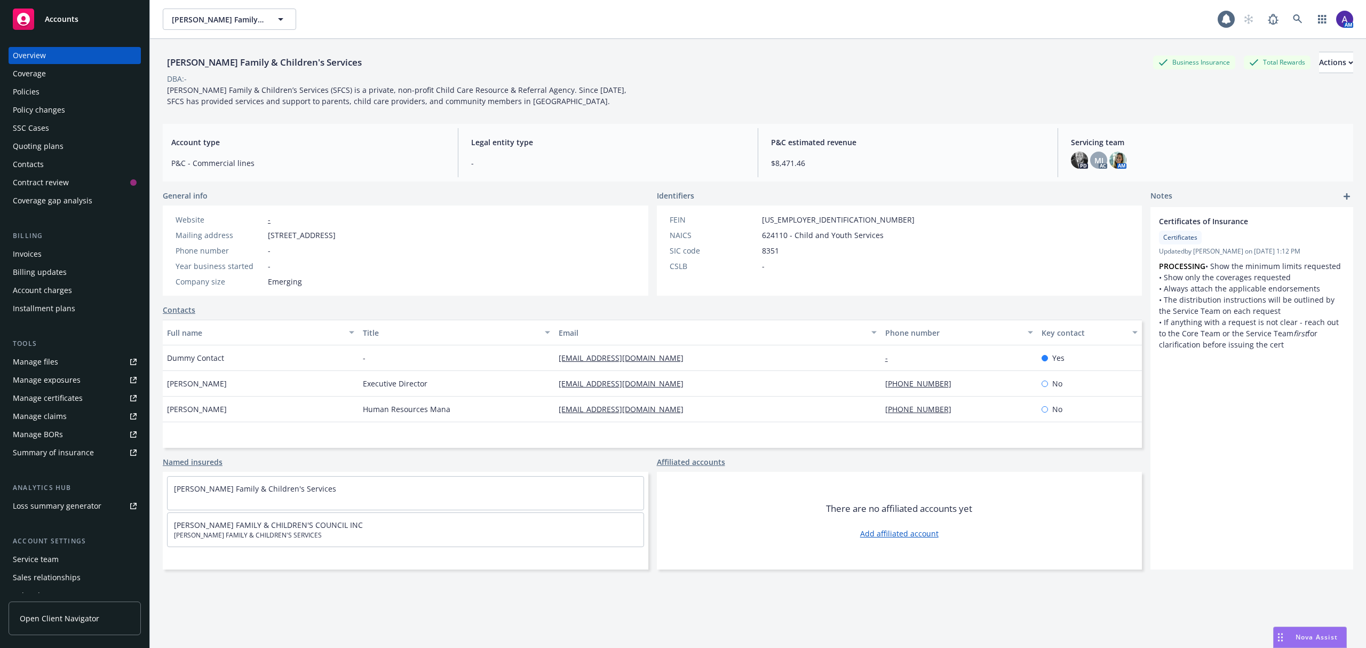
click at [29, 90] on div "Policies" at bounding box center [26, 91] width 27 height 17
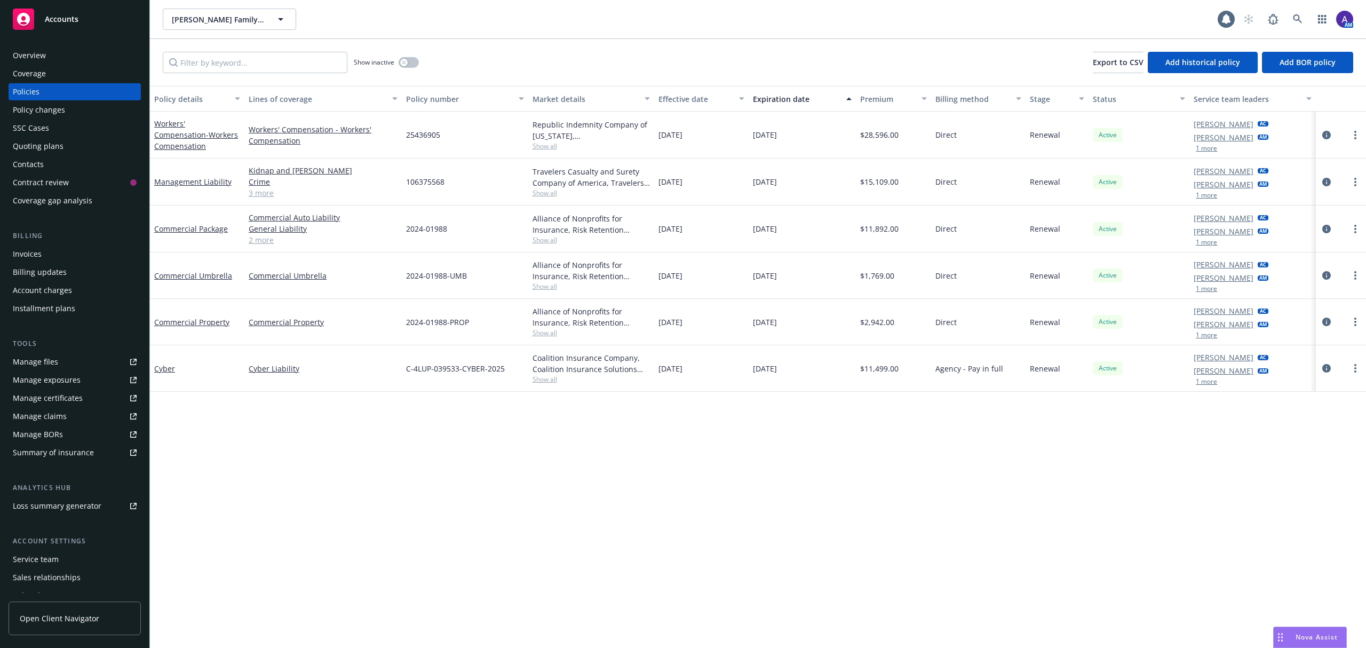
click at [29, 49] on div "Overview" at bounding box center [29, 55] width 33 height 17
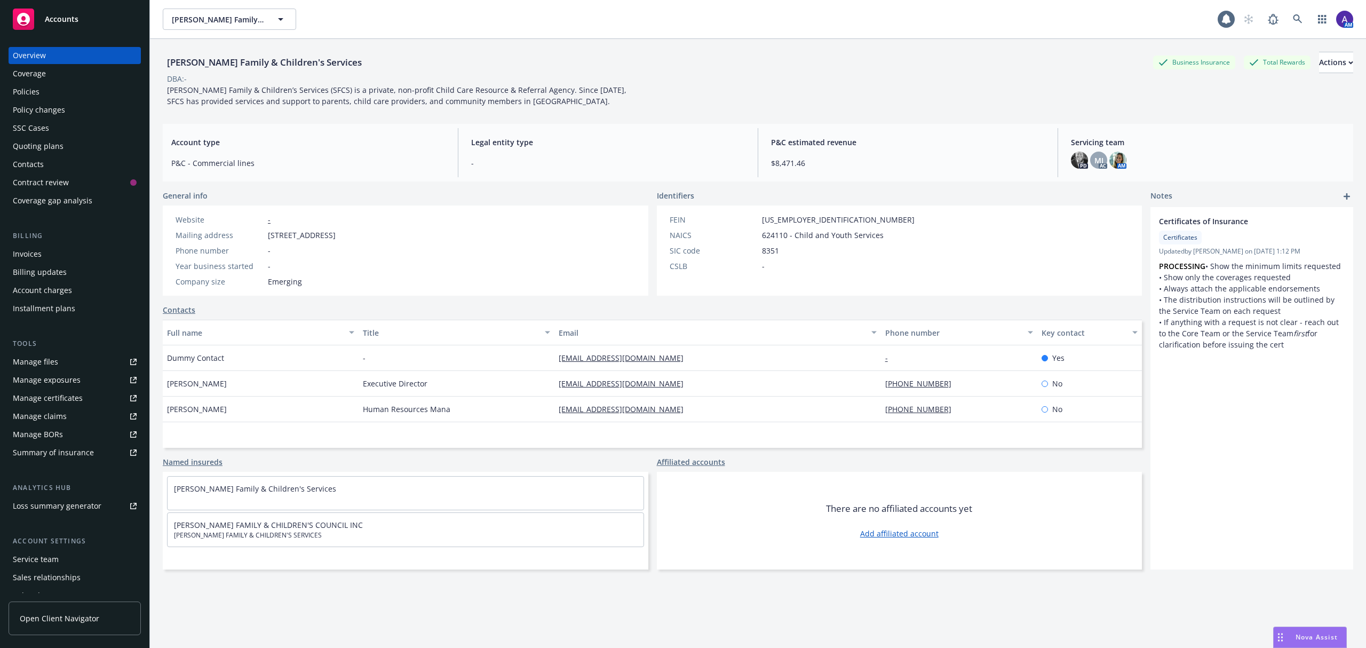
click at [781, 217] on span "94-2369308" at bounding box center [838, 219] width 153 height 11
copy span "2369308"
click at [37, 86] on div "Policies" at bounding box center [26, 91] width 27 height 17
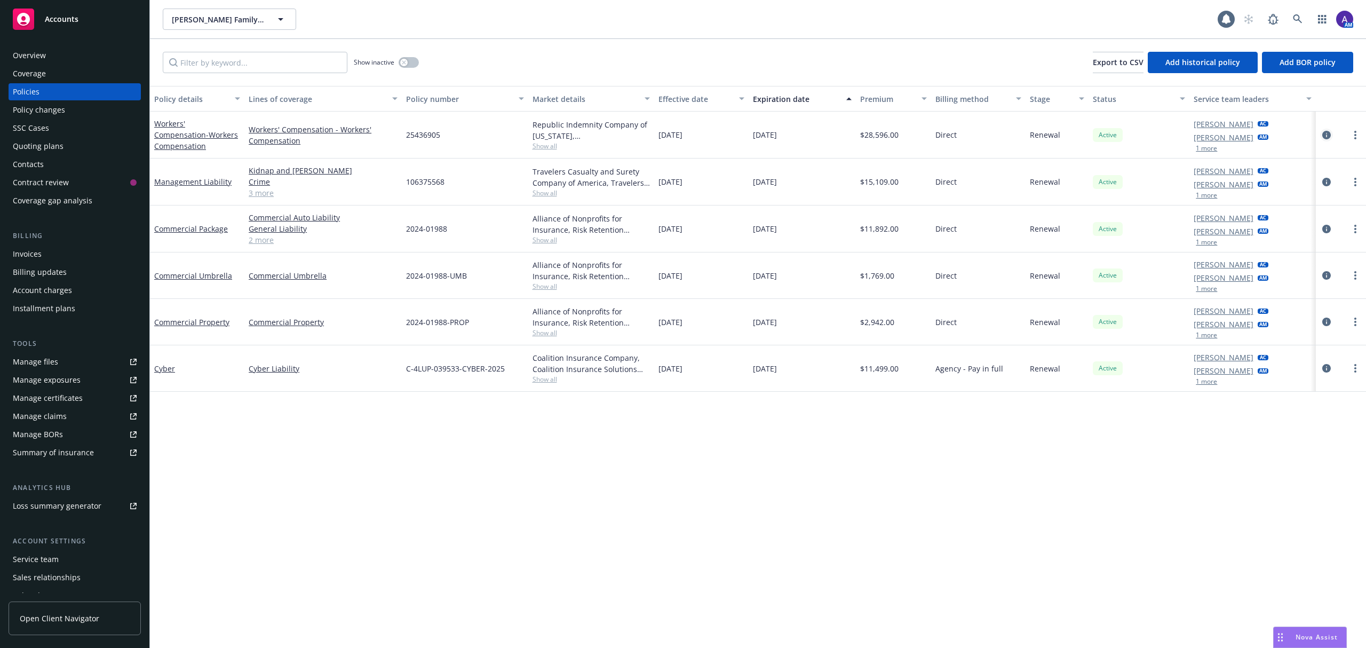
click at [1322, 134] on icon "circleInformation" at bounding box center [1326, 135] width 9 height 9
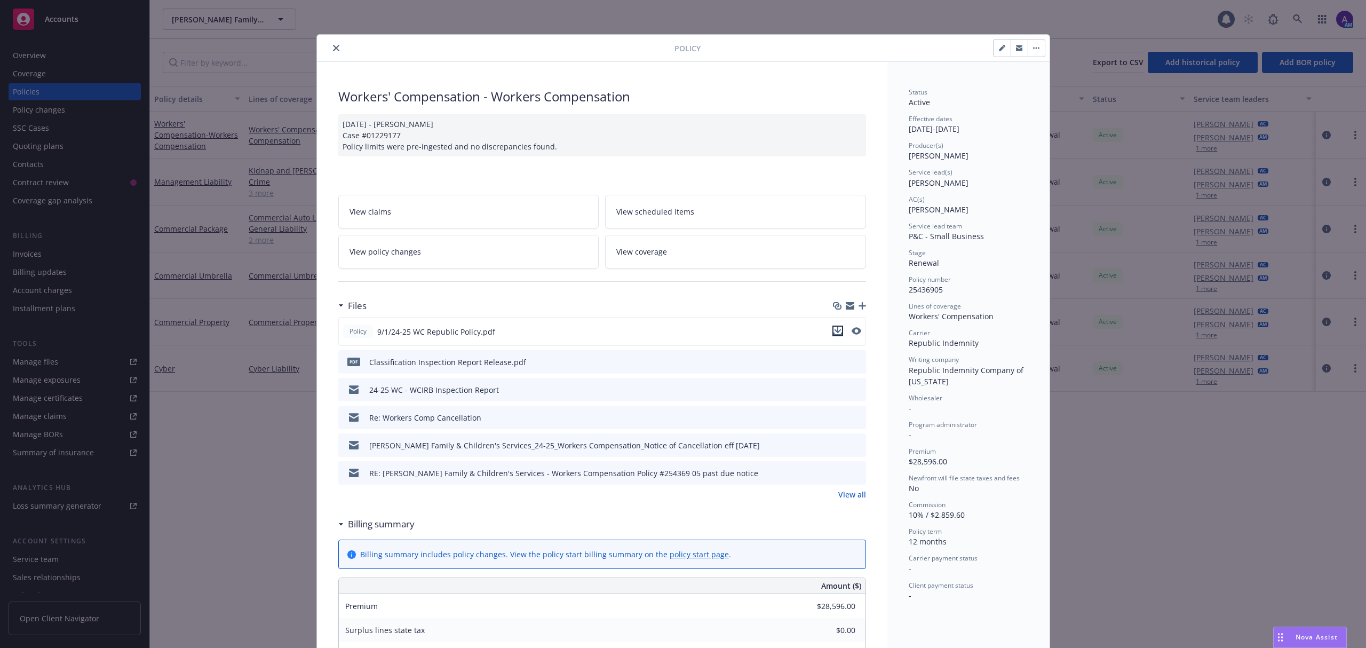
click at [834, 335] on icon "download file" at bounding box center [838, 333] width 9 height 3
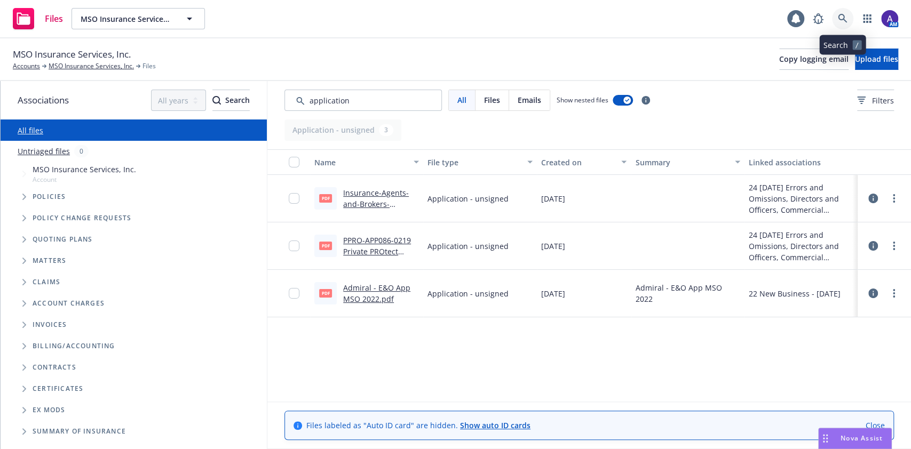
click at [845, 18] on icon at bounding box center [843, 19] width 10 height 10
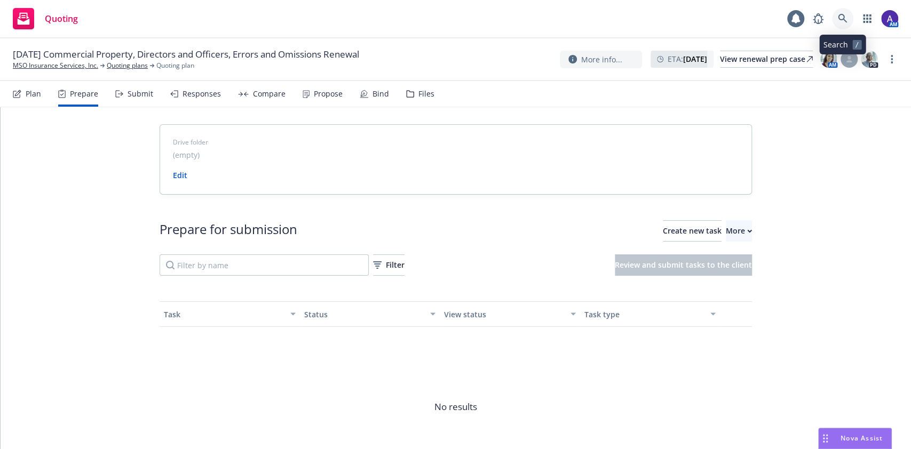
click at [844, 22] on icon at bounding box center [843, 19] width 10 height 10
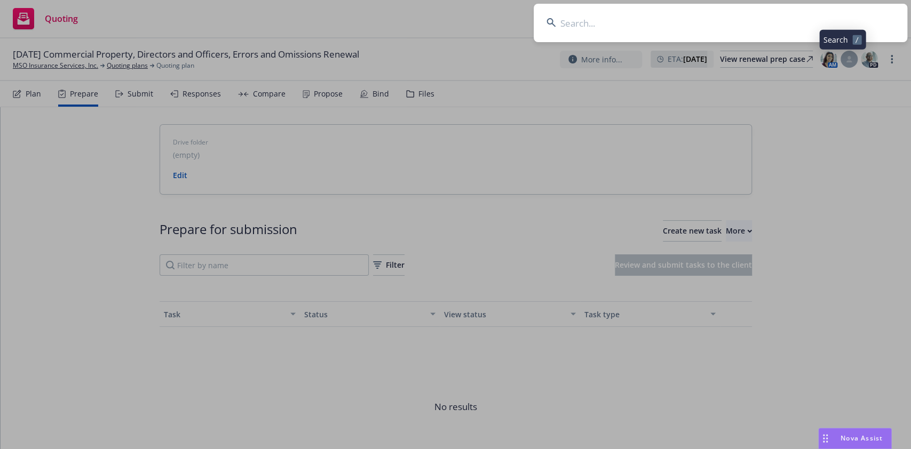
click at [810, 22] on input at bounding box center [721, 23] width 374 height 38
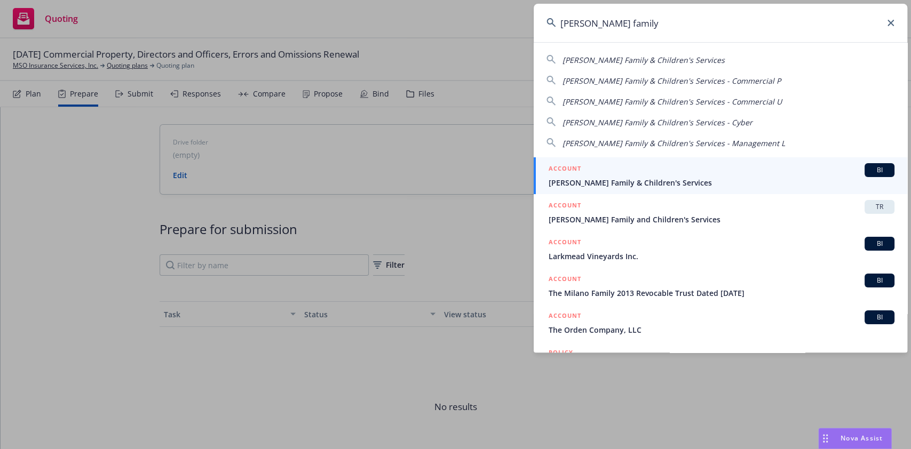
type input "[PERSON_NAME] family"
click at [649, 173] on div "ACCOUNT BI" at bounding box center [722, 170] width 346 height 14
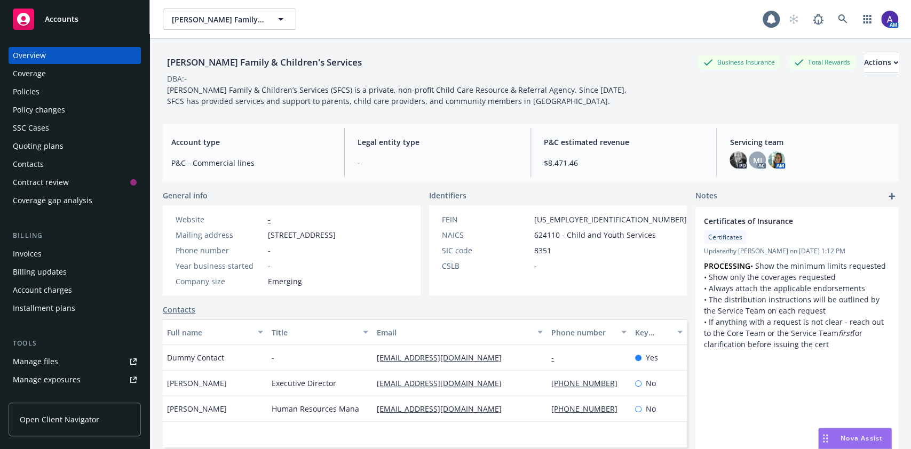
click at [66, 140] on div "Quoting plans" at bounding box center [75, 146] width 124 height 17
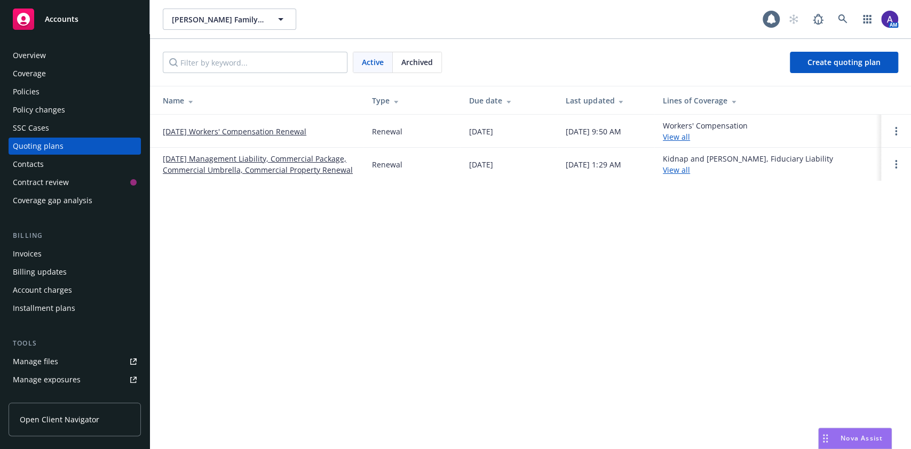
click at [244, 133] on link "09/01/25 Workers' Compensation Renewal" at bounding box center [235, 131] width 144 height 11
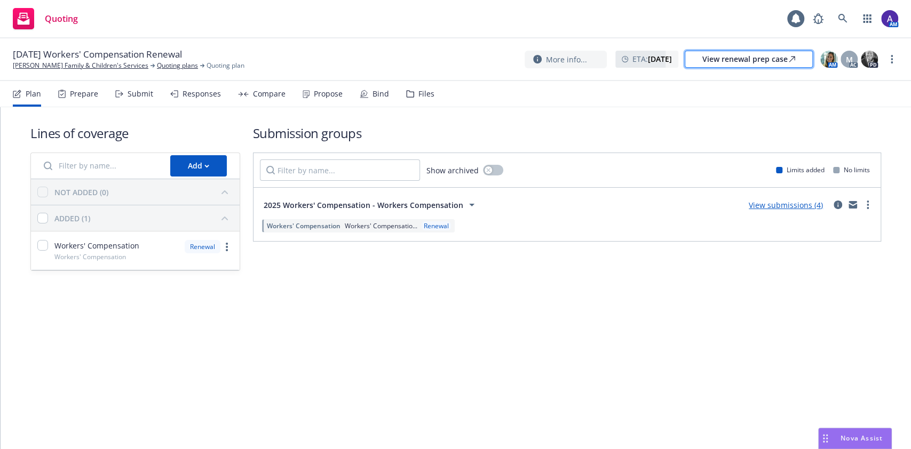
click at [754, 58] on div "View renewal prep case" at bounding box center [748, 59] width 93 height 16
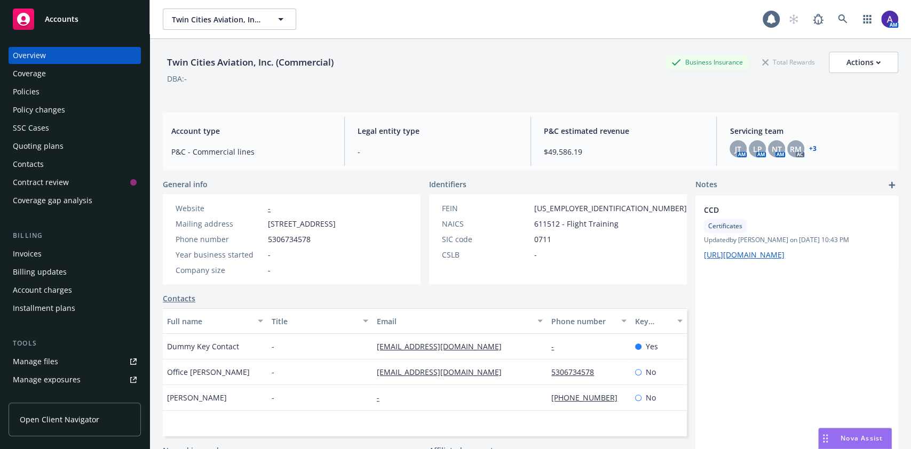
click at [51, 250] on div "Invoices" at bounding box center [75, 253] width 124 height 17
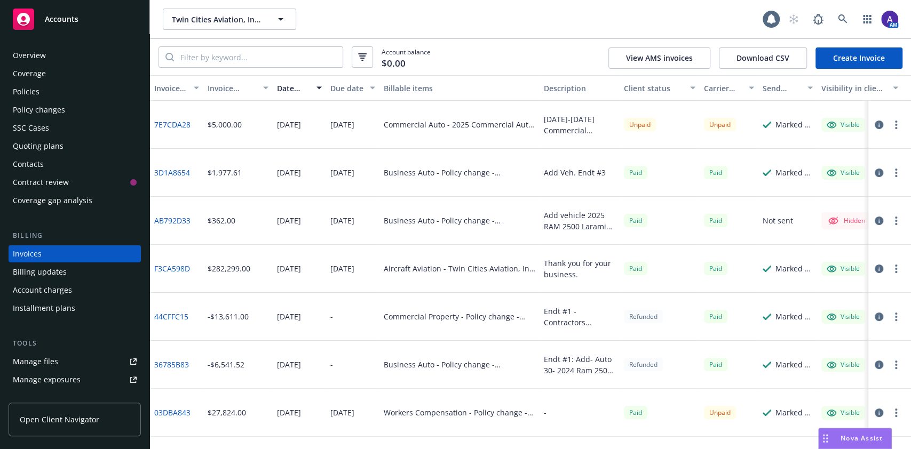
scroll to position [12, 0]
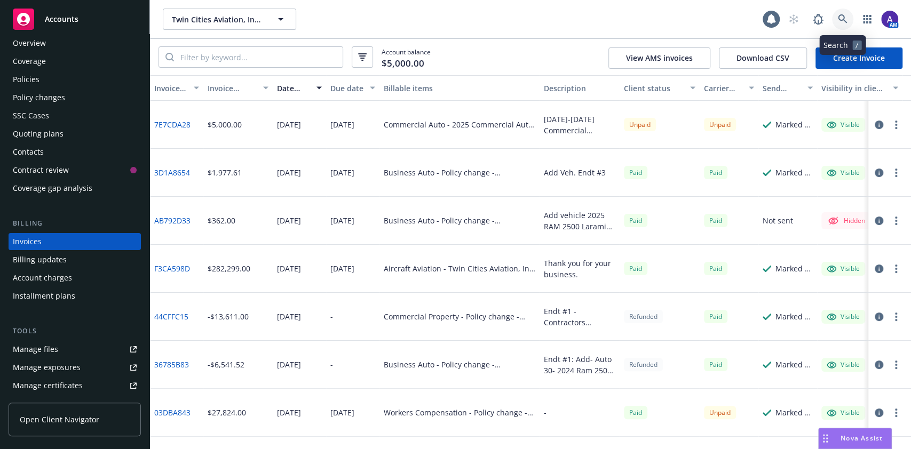
click at [846, 18] on icon at bounding box center [843, 19] width 10 height 10
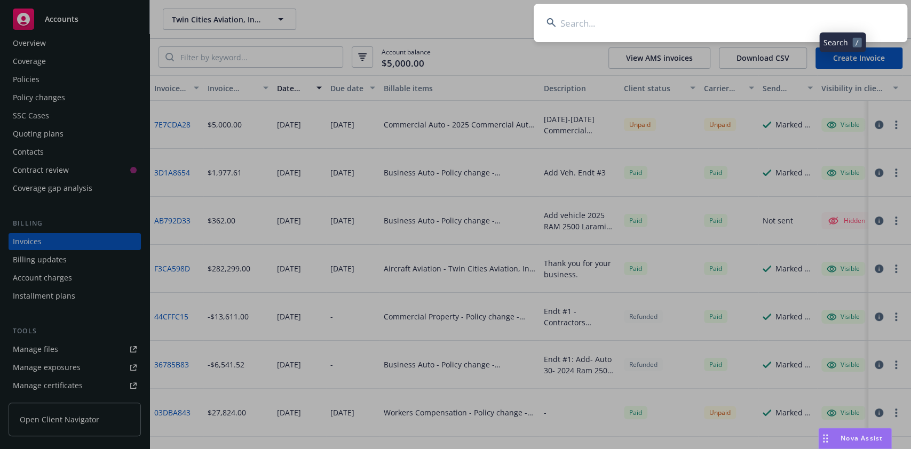
click at [750, 31] on input at bounding box center [721, 23] width 374 height 38
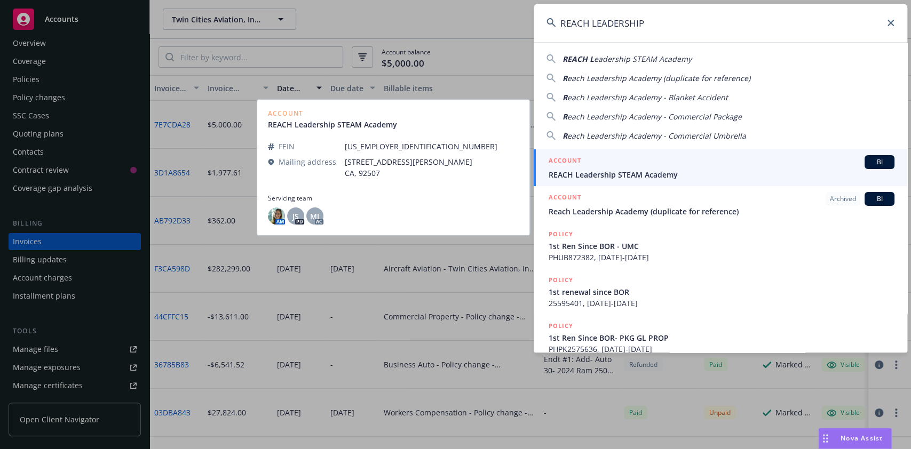
type input "REACH LEADERSHIP"
click at [666, 156] on div "ACCOUNT BI" at bounding box center [722, 162] width 346 height 14
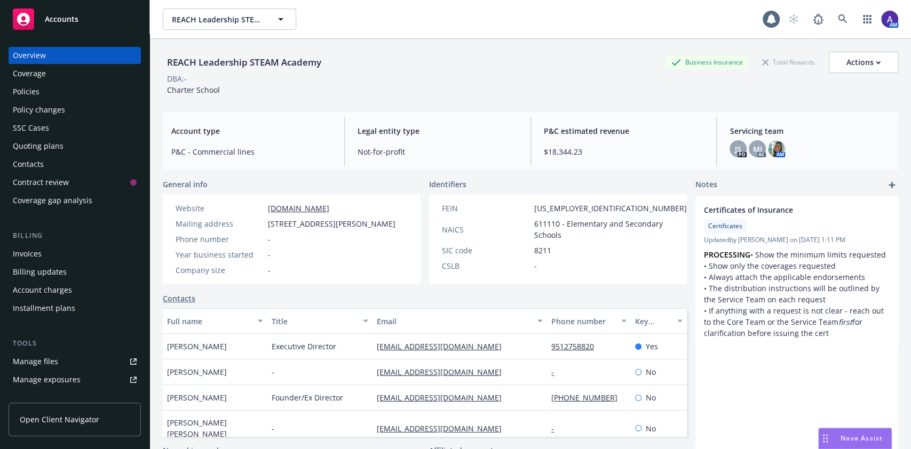
click at [60, 90] on div "Policies" at bounding box center [75, 91] width 124 height 17
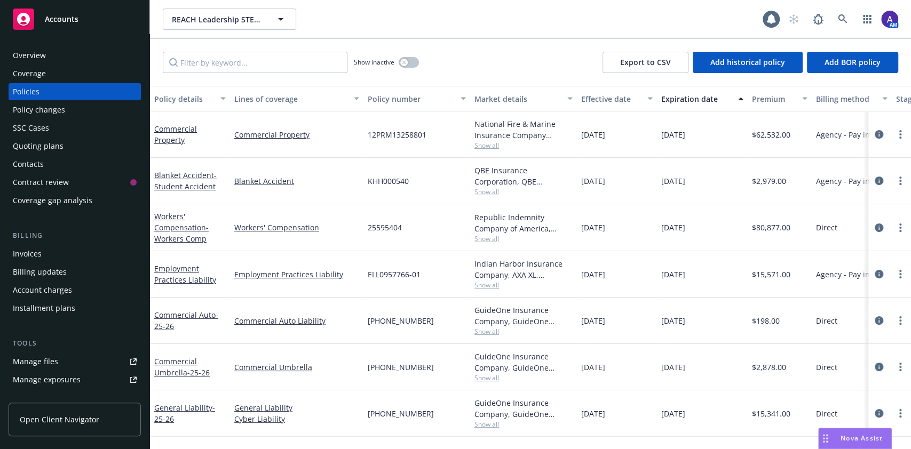
click at [49, 151] on div "Quoting plans" at bounding box center [38, 146] width 51 height 17
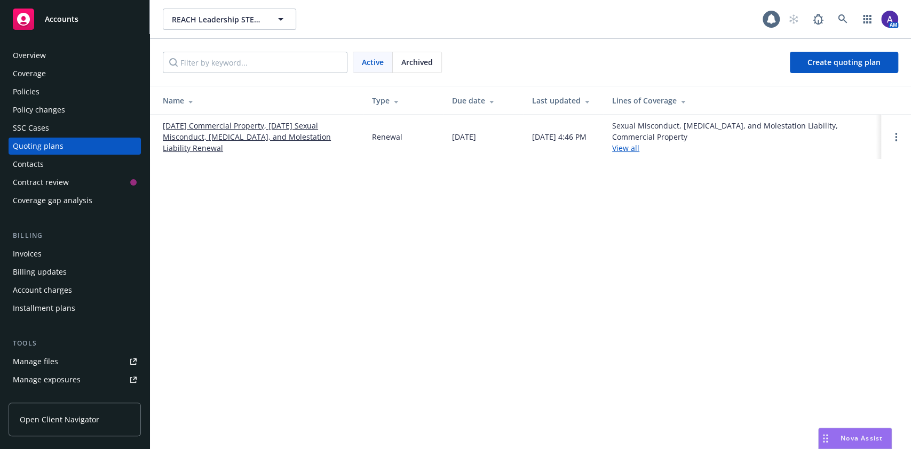
click at [183, 138] on link "[DATE] Commercial Property, [DATE] Sexual Misconduct, [MEDICAL_DATA], and Moles…" at bounding box center [259, 137] width 192 height 34
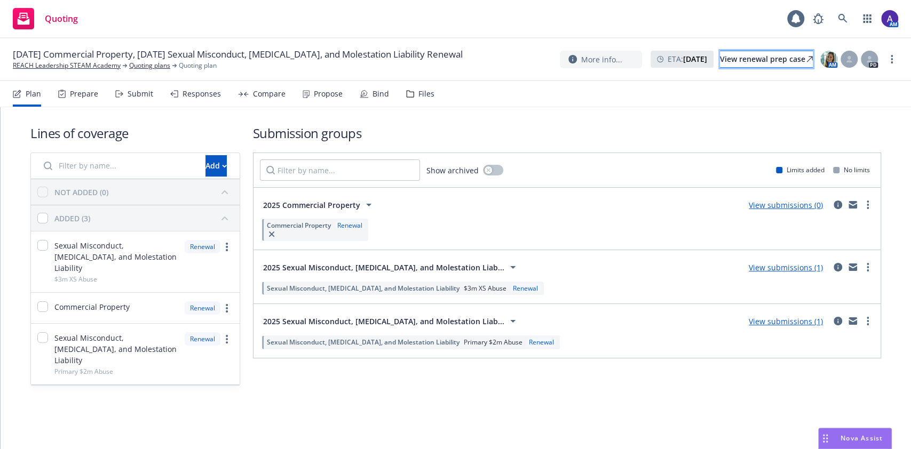
click at [756, 54] on div "View renewal prep case" at bounding box center [766, 59] width 93 height 16
click at [69, 61] on link "REACH Leadership STEAM Academy" at bounding box center [67, 66] width 108 height 10
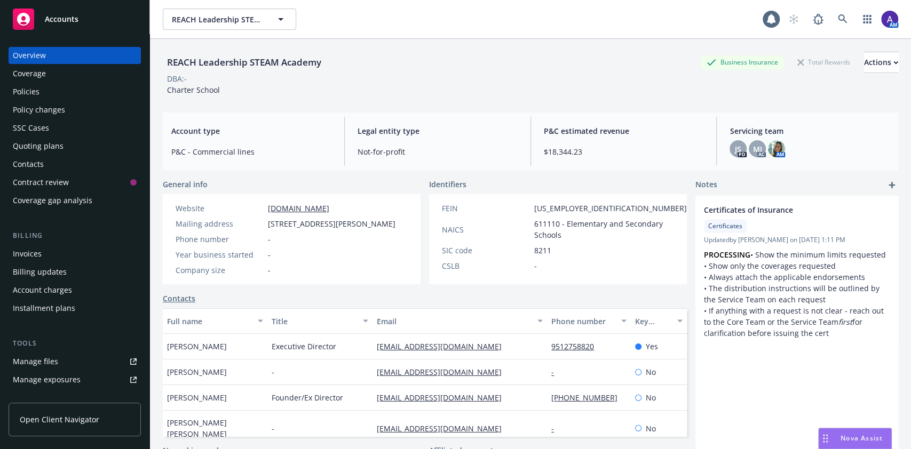
click at [52, 92] on div "Policies" at bounding box center [75, 91] width 124 height 17
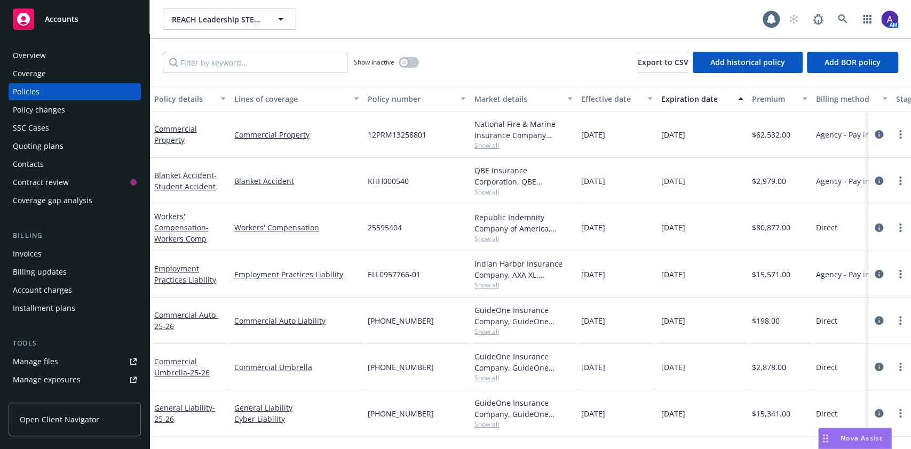
click at [477, 145] on span "Show all" at bounding box center [523, 145] width 98 height 9
click at [605, 183] on span "07/01/2025" at bounding box center [593, 181] width 24 height 11
click at [492, 190] on span "Show all" at bounding box center [523, 191] width 98 height 9
click at [621, 193] on div "07/01/2025" at bounding box center [617, 181] width 80 height 46
click at [483, 236] on span "Show all" at bounding box center [523, 238] width 98 height 9
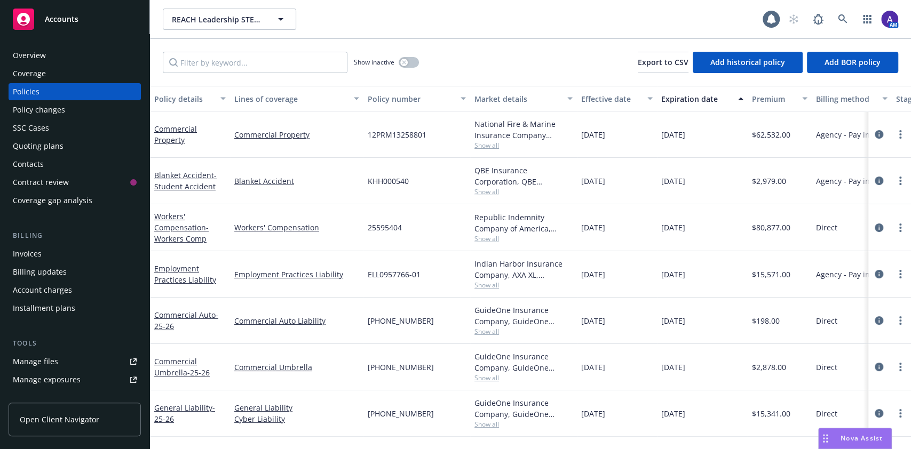
click at [645, 237] on div "07/01/2025" at bounding box center [617, 227] width 80 height 47
click at [494, 279] on div "Indian Harbor Insurance Company, AXA XL, Professional Governmental Underwriters…" at bounding box center [523, 269] width 98 height 22
click at [491, 284] on span "Show all" at bounding box center [523, 285] width 98 height 9
click at [592, 288] on div "07/15/2025" at bounding box center [617, 274] width 80 height 46
click at [491, 425] on span "Show all" at bounding box center [523, 424] width 98 height 9
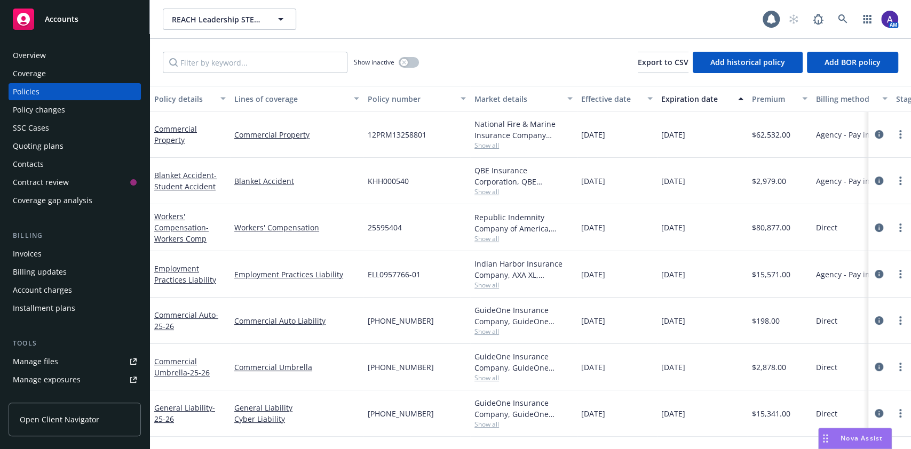
click at [408, 204] on div "25595404" at bounding box center [416, 227] width 107 height 47
click at [878, 134] on icon "circleInformation" at bounding box center [879, 134] width 9 height 9
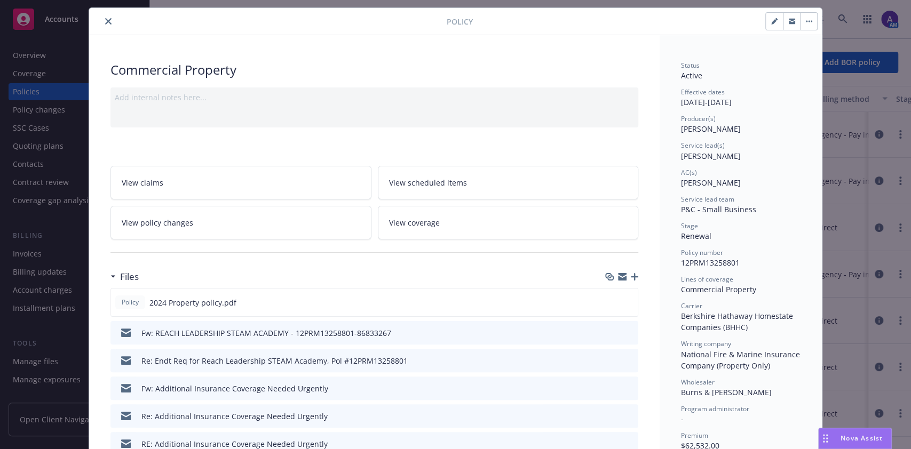
scroll to position [55, 0]
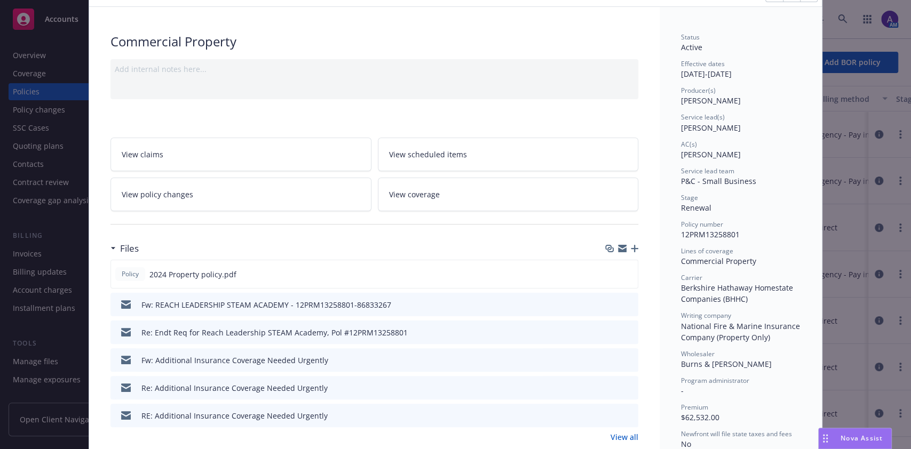
click at [624, 331] on icon "preview file" at bounding box center [628, 331] width 10 height 7
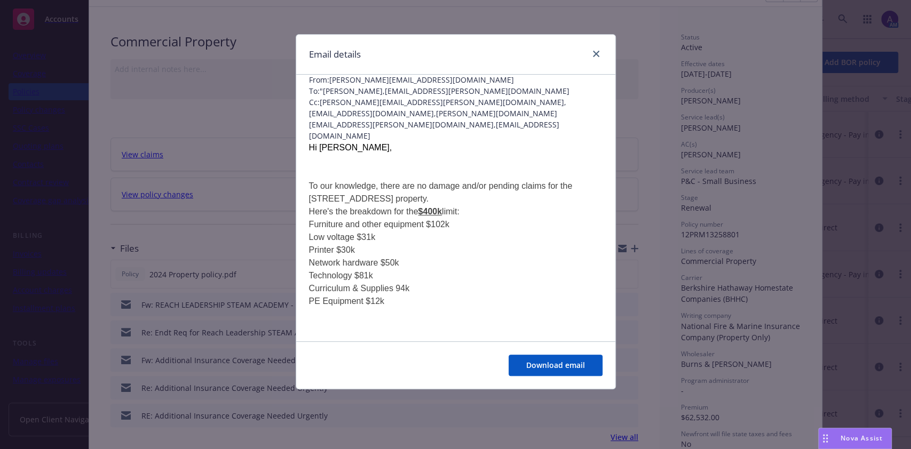
scroll to position [0, 0]
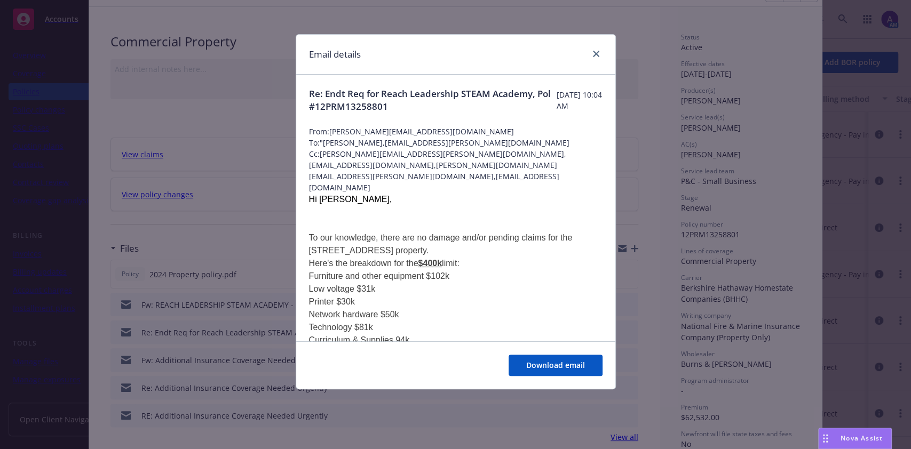
click at [602, 45] on div "Email details" at bounding box center [455, 55] width 319 height 40
click at [600, 54] on link "close" at bounding box center [596, 53] width 13 height 13
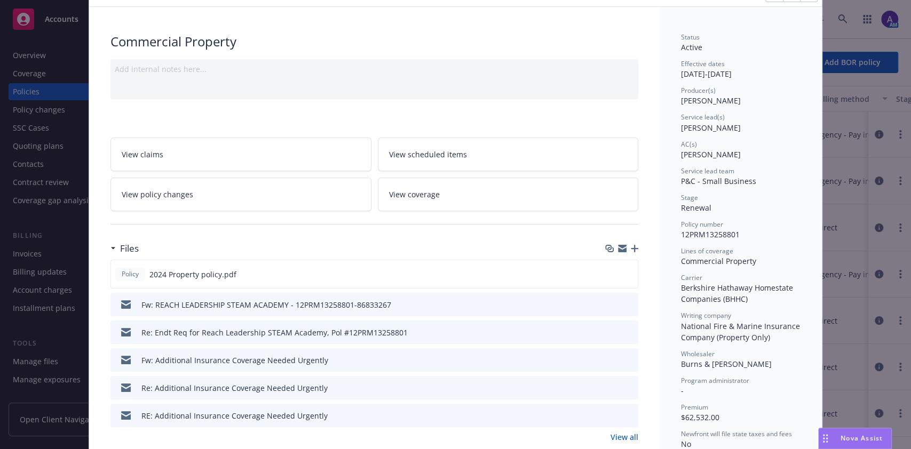
click at [297, 188] on link "View policy changes" at bounding box center [240, 195] width 261 height 34
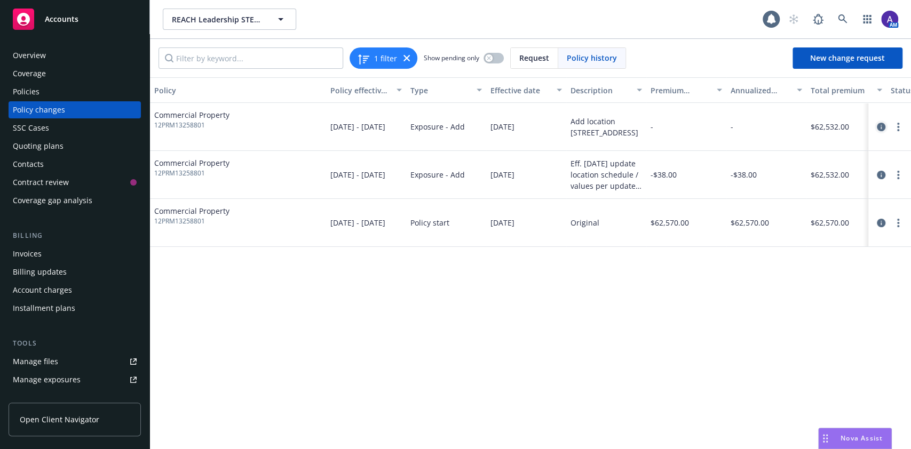
click at [881, 126] on icon "circleInformation" at bounding box center [881, 127] width 9 height 9
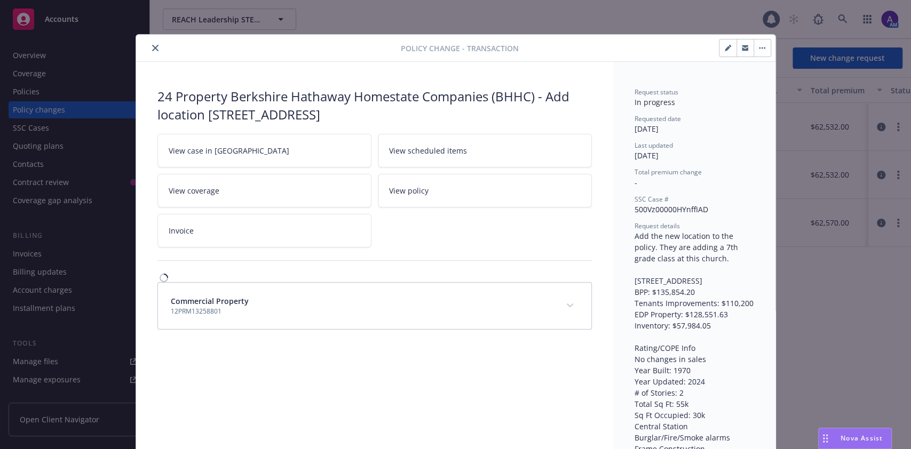
scroll to position [31, 0]
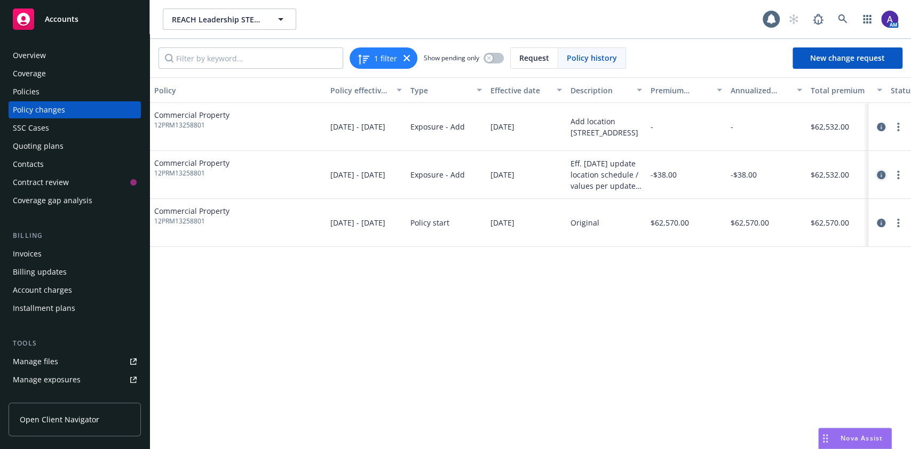
click at [878, 176] on icon "circleInformation" at bounding box center [881, 175] width 9 height 9
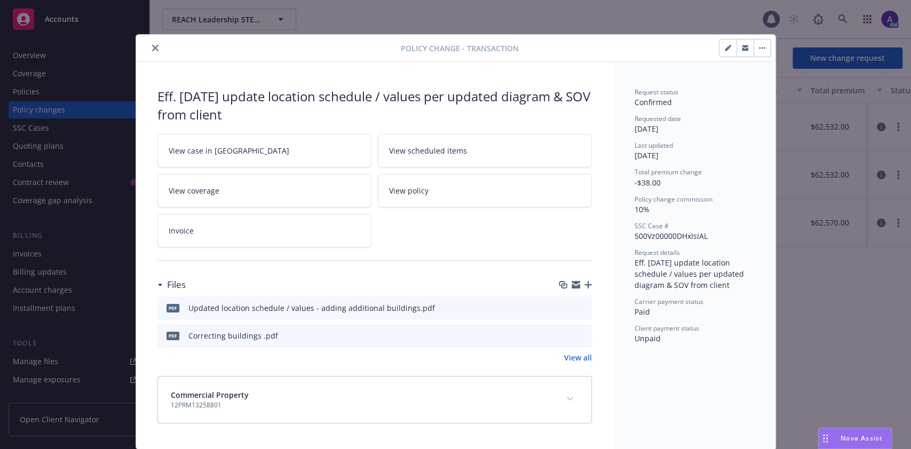
scroll to position [34, 0]
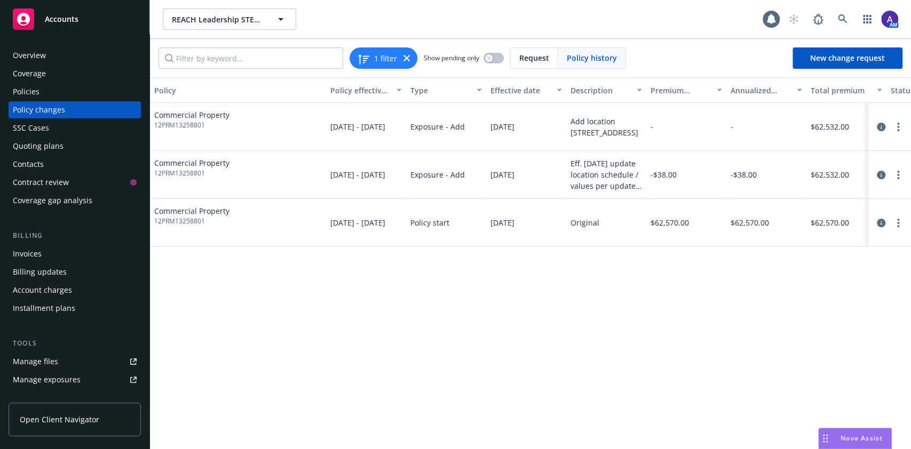
click at [78, 54] on div "Overview" at bounding box center [75, 55] width 124 height 17
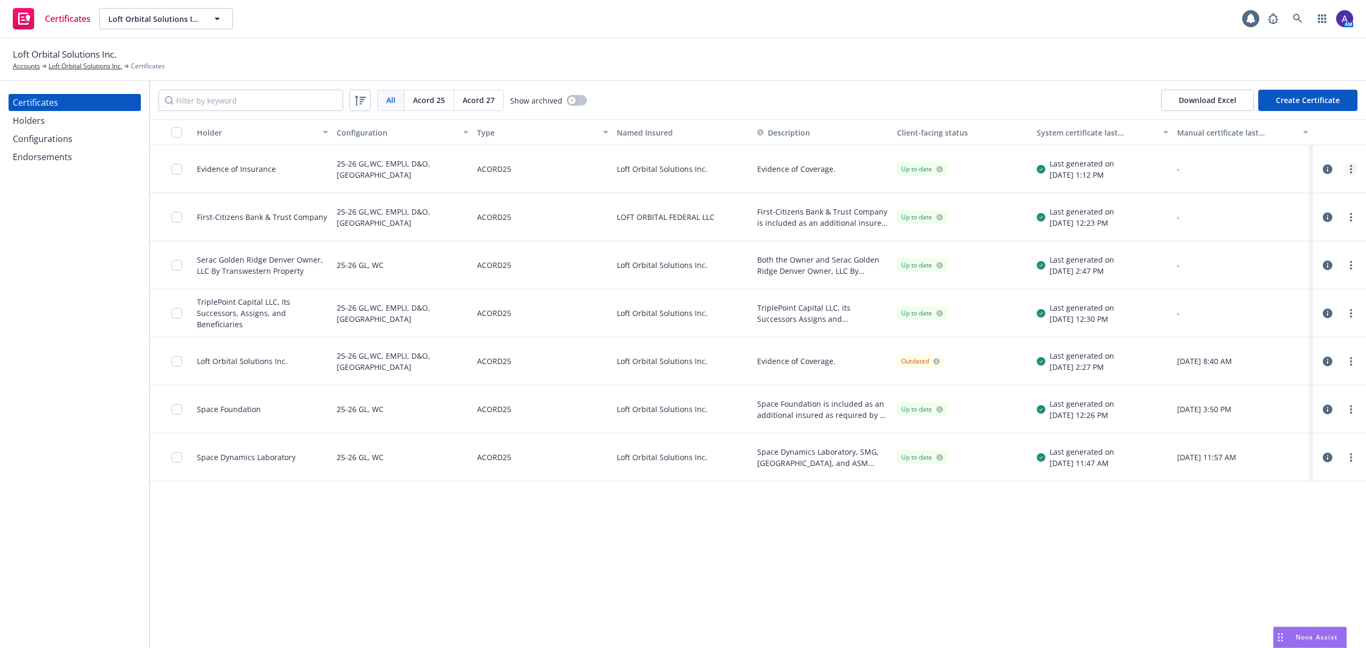
click at [1356, 171] on link "more" at bounding box center [1351, 169] width 13 height 13
click at [1236, 319] on link "Download uneditable generated certificate" at bounding box center [1271, 318] width 171 height 21
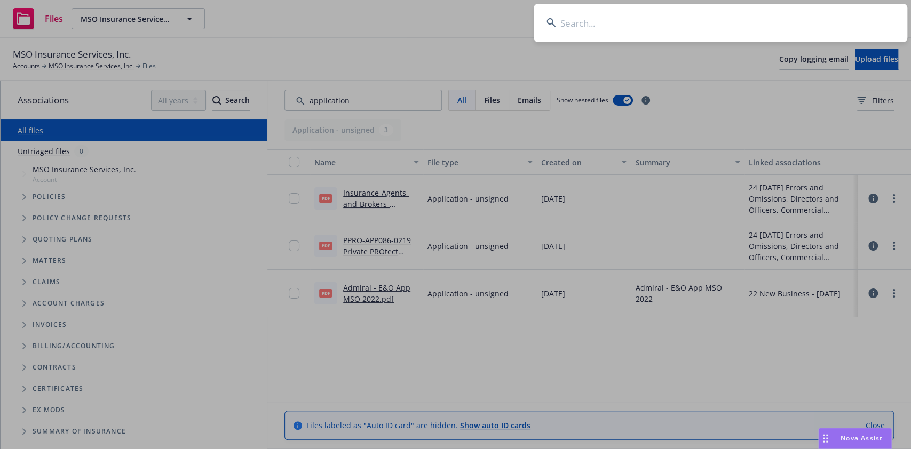
click at [647, 31] on input at bounding box center [721, 23] width 374 height 38
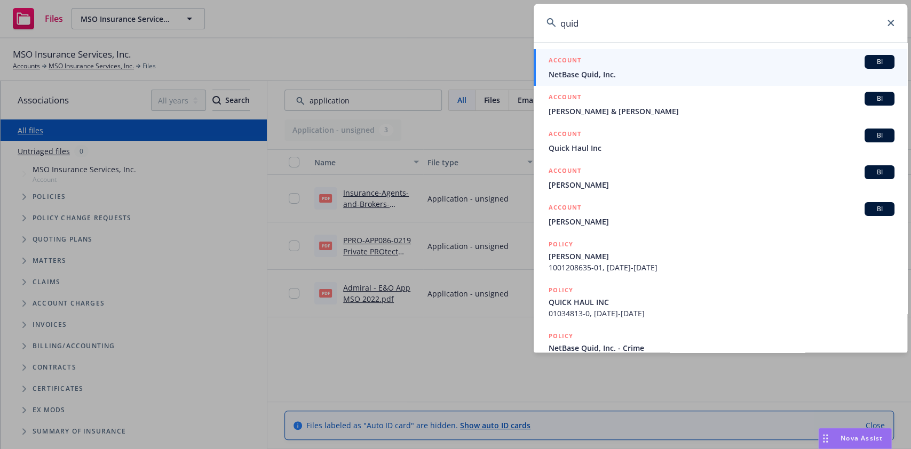
type input "quid"
click at [639, 76] on span "NetBase Quid, Inc." at bounding box center [722, 74] width 346 height 11
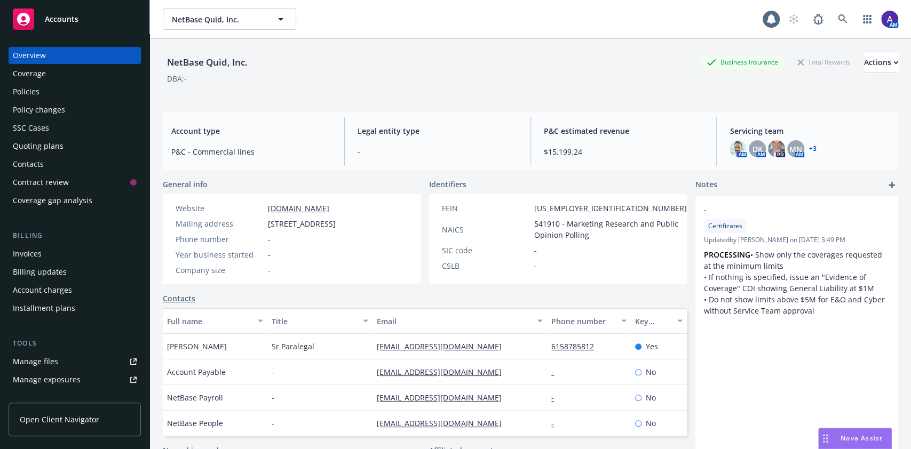
click at [47, 92] on div "Policies" at bounding box center [75, 91] width 124 height 17
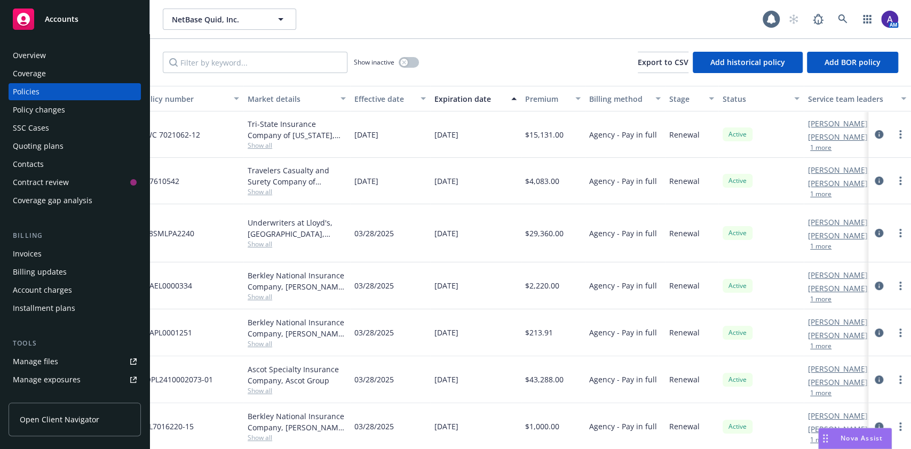
scroll to position [0, 280]
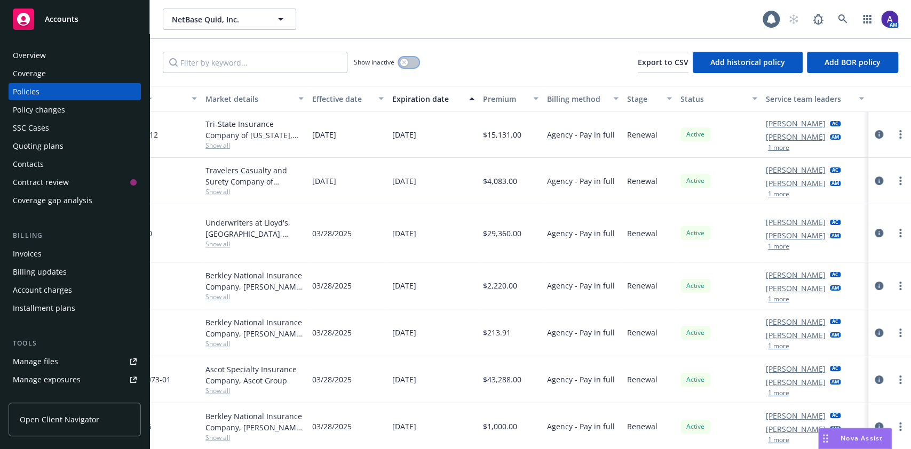
click at [405, 59] on div "button" at bounding box center [403, 62] width 7 height 7
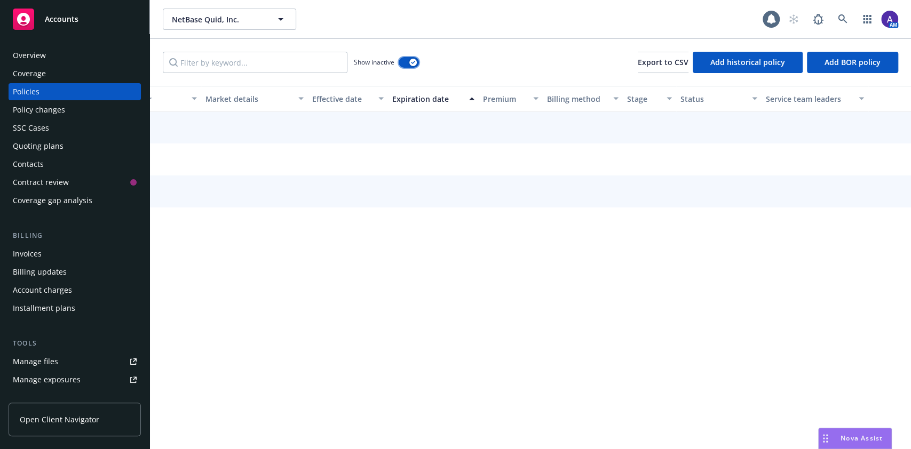
scroll to position [0, 269]
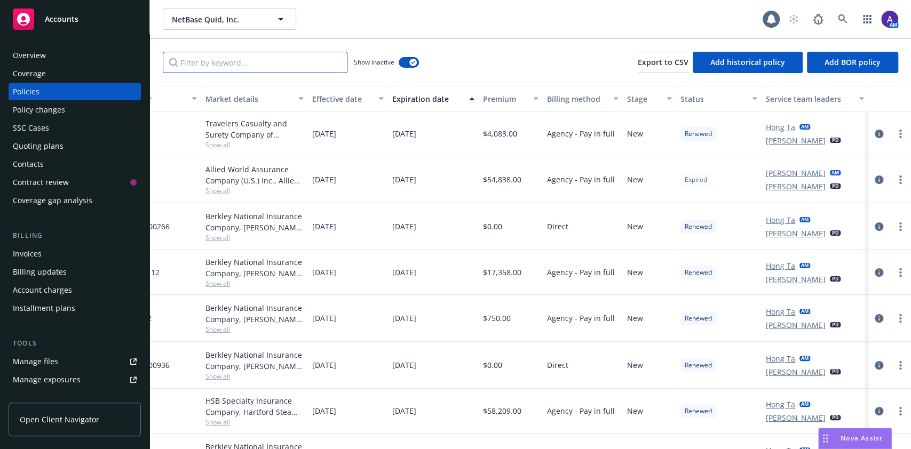
click at [283, 59] on input "Filter by keyword..." at bounding box center [255, 62] width 185 height 21
type input "workers"
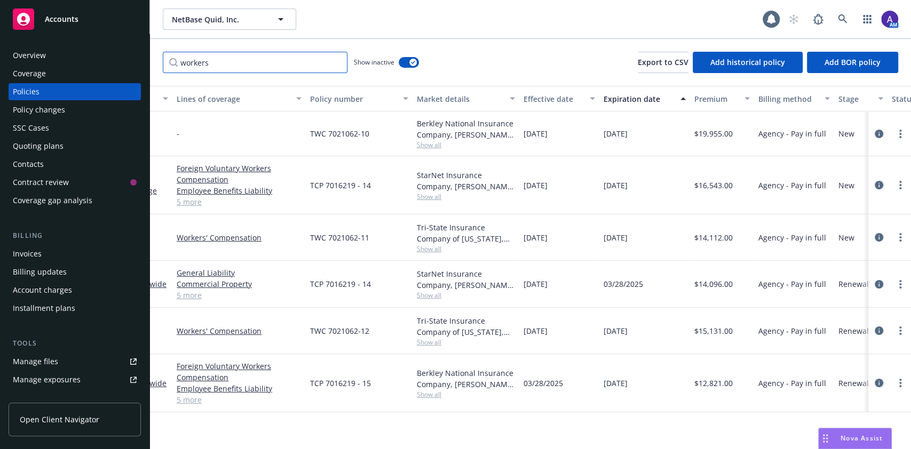
scroll to position [0, 0]
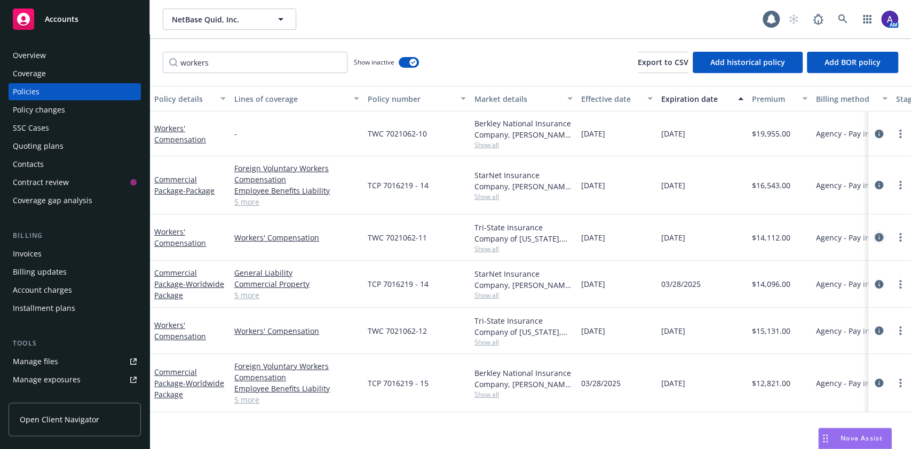
click at [878, 235] on icon "circleInformation" at bounding box center [879, 237] width 9 height 9
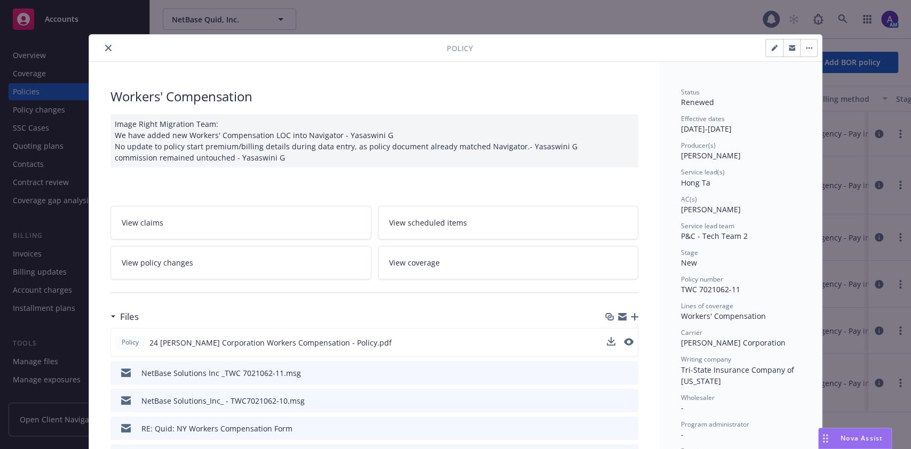
scroll to position [79, 0]
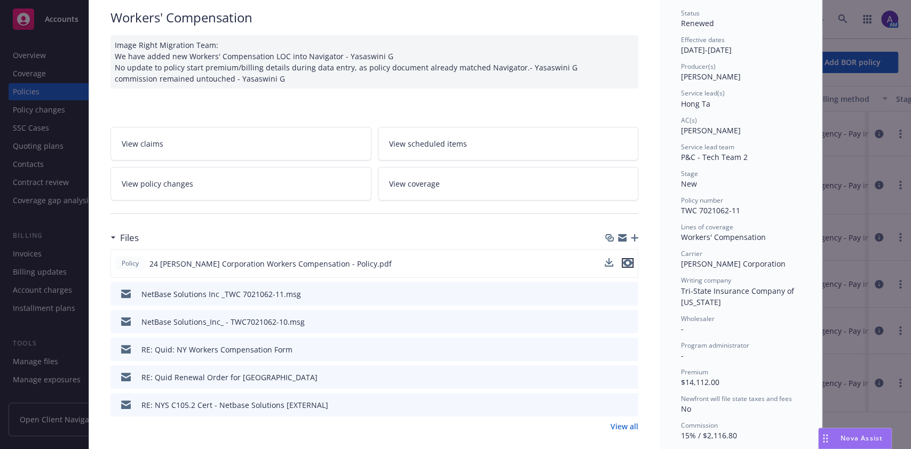
click at [624, 260] on icon "preview file" at bounding box center [628, 262] width 10 height 7
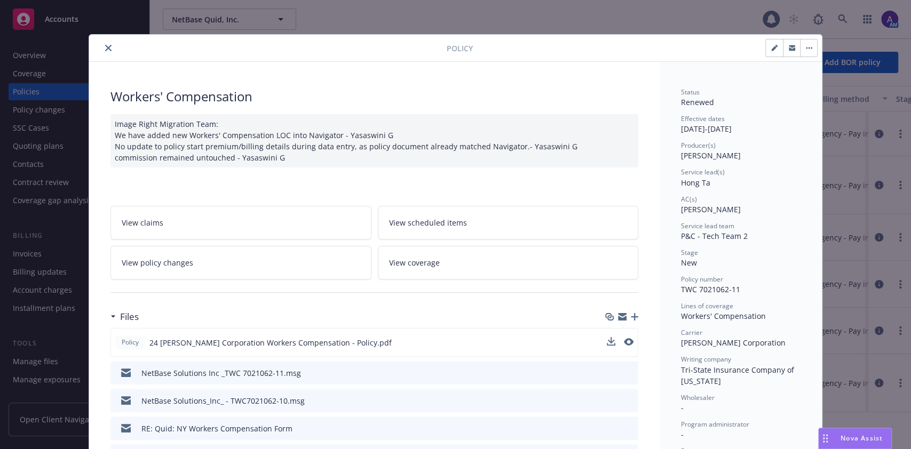
click at [107, 49] on button "close" at bounding box center [108, 48] width 13 height 13
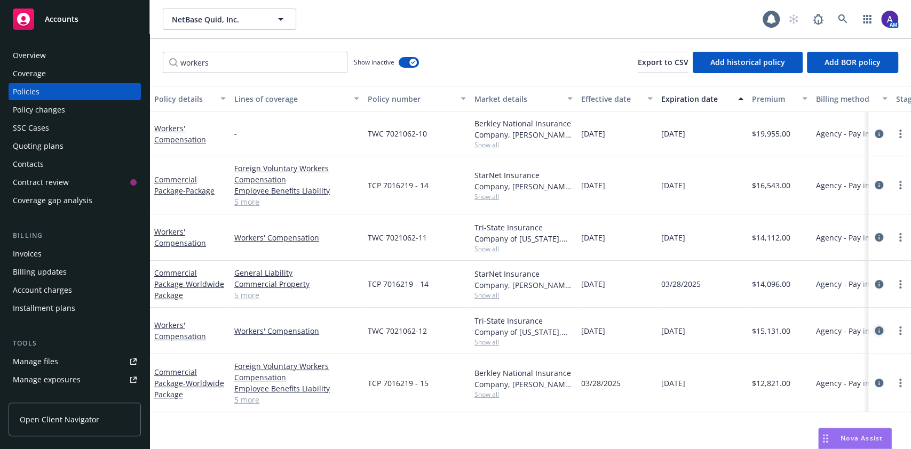
click at [877, 331] on icon "circleInformation" at bounding box center [879, 331] width 9 height 9
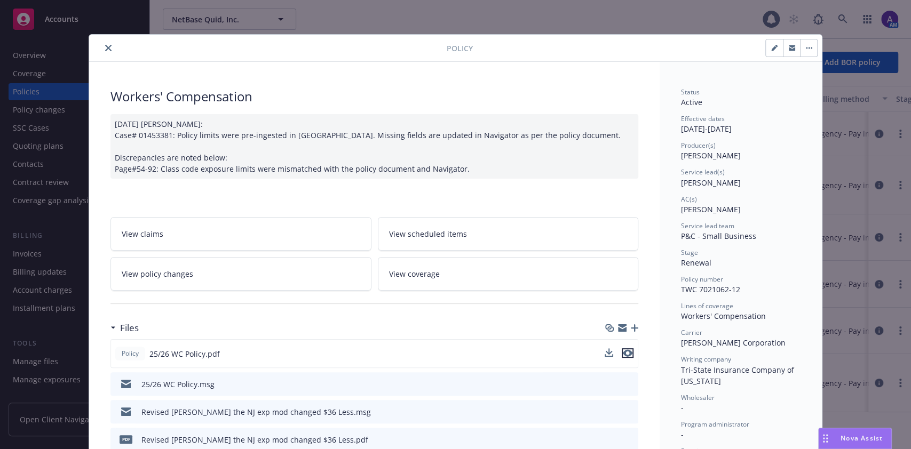
click at [624, 353] on icon "preview file" at bounding box center [628, 353] width 10 height 7
click at [105, 47] on icon "close" at bounding box center [108, 48] width 6 height 6
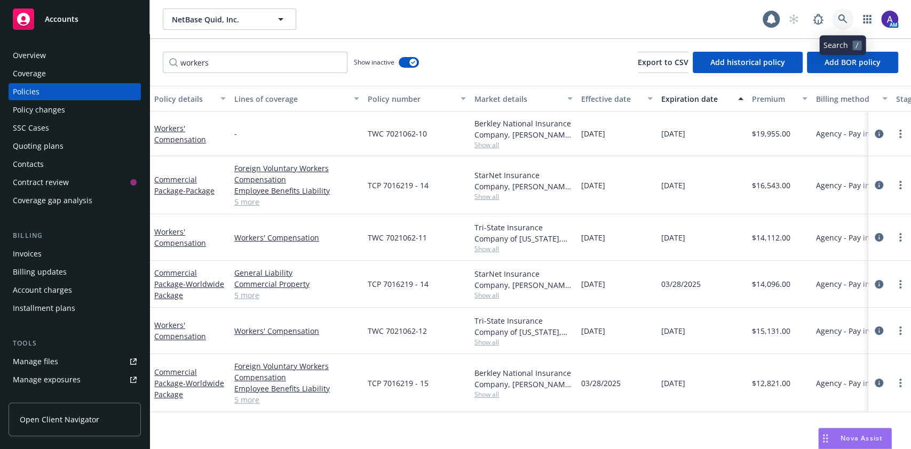
click at [844, 21] on icon at bounding box center [842, 18] width 9 height 9
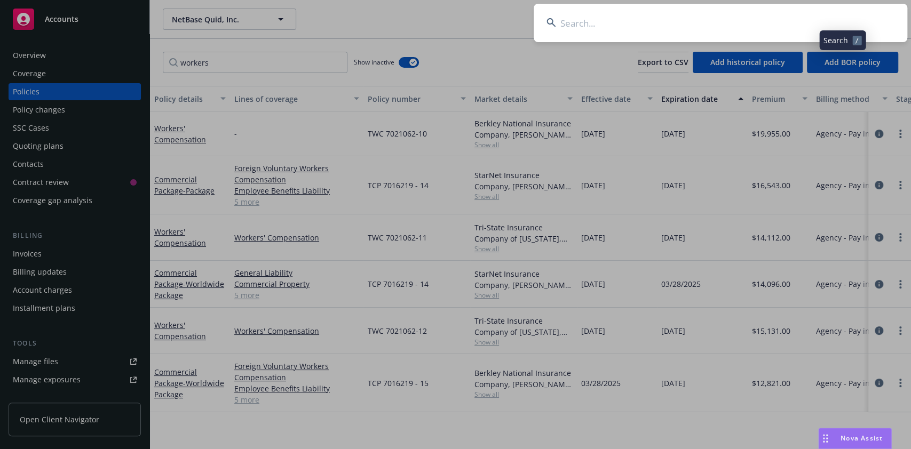
click at [812, 23] on input at bounding box center [721, 23] width 374 height 38
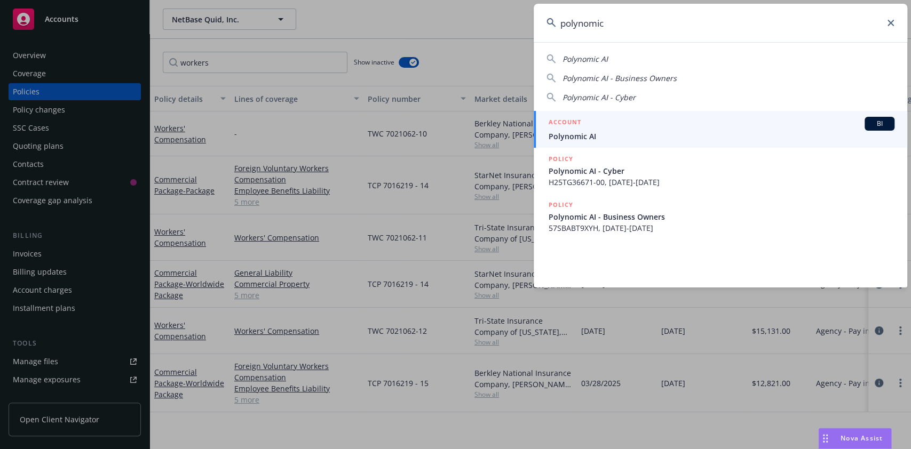
type input "polynomic"
click at [584, 122] on div "ACCOUNT BI" at bounding box center [722, 124] width 346 height 14
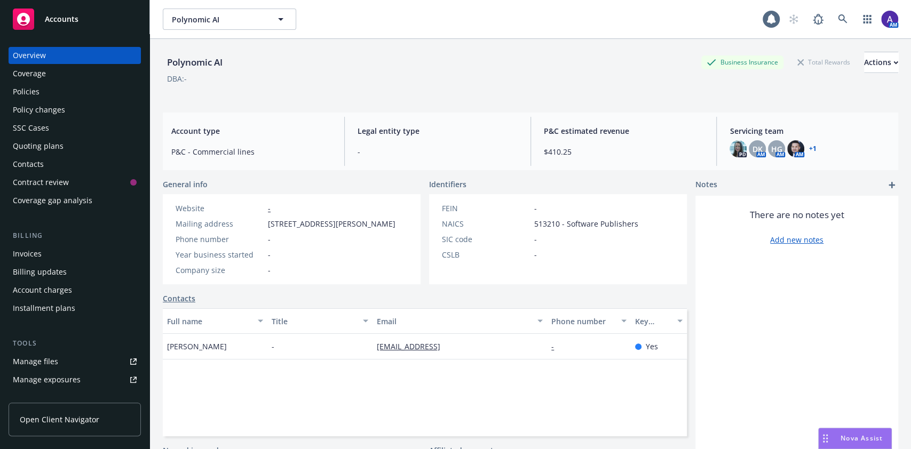
click at [59, 90] on div "Policies" at bounding box center [75, 91] width 124 height 17
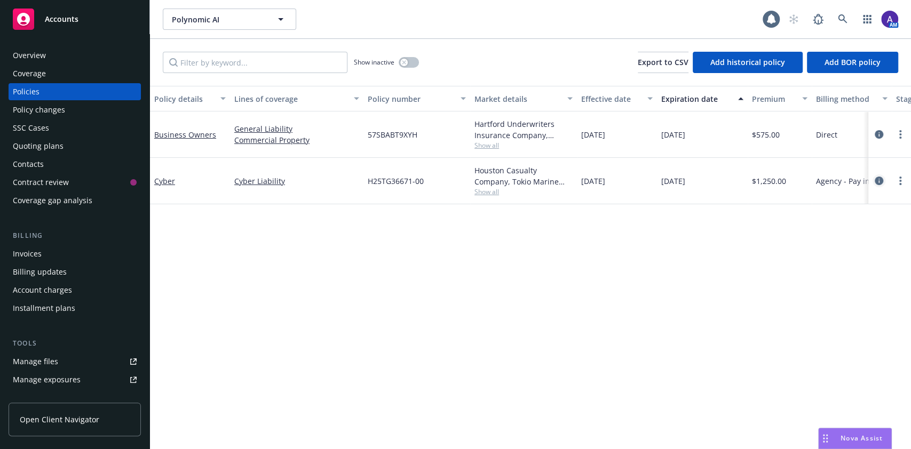
click at [875, 180] on icon "circleInformation" at bounding box center [879, 181] width 9 height 9
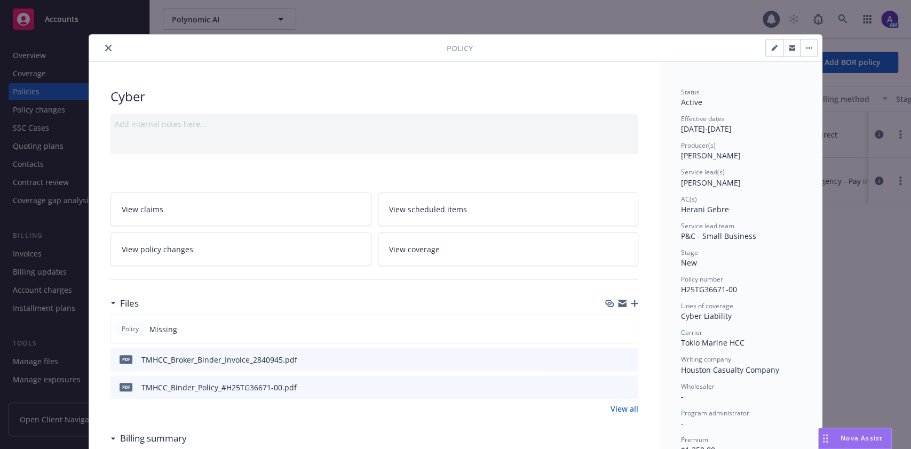
click at [522, 306] on div "Files" at bounding box center [374, 303] width 528 height 22
click at [631, 304] on icon "button" at bounding box center [634, 303] width 7 height 7
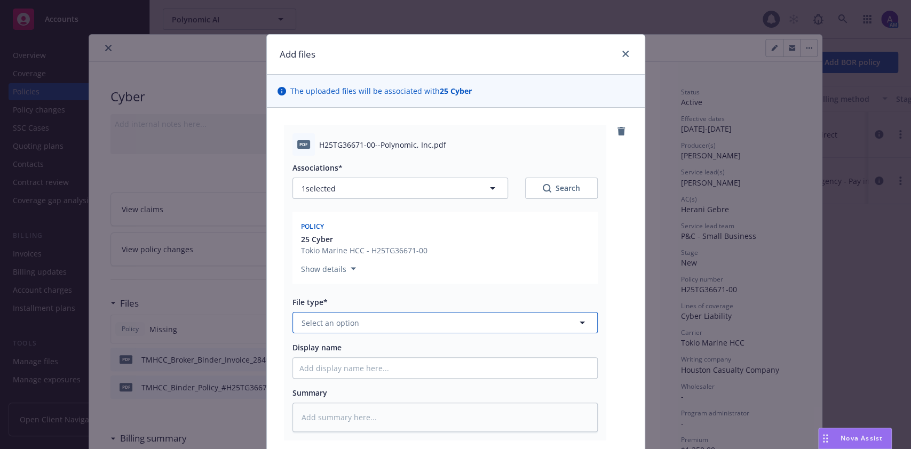
click at [339, 315] on button "Select an option" at bounding box center [444, 322] width 305 height 21
type input "policy"
click at [333, 353] on div "Policy" at bounding box center [444, 352] width 291 height 15
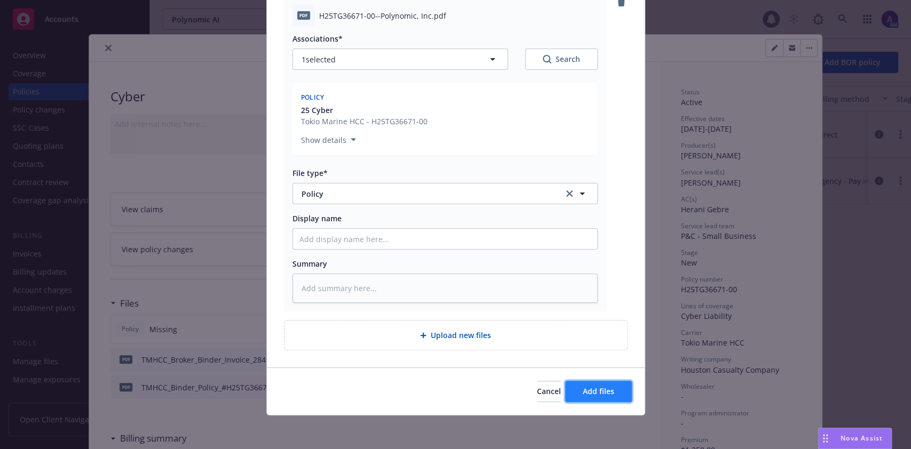
click at [599, 391] on span "Add files" at bounding box center [598, 391] width 31 height 10
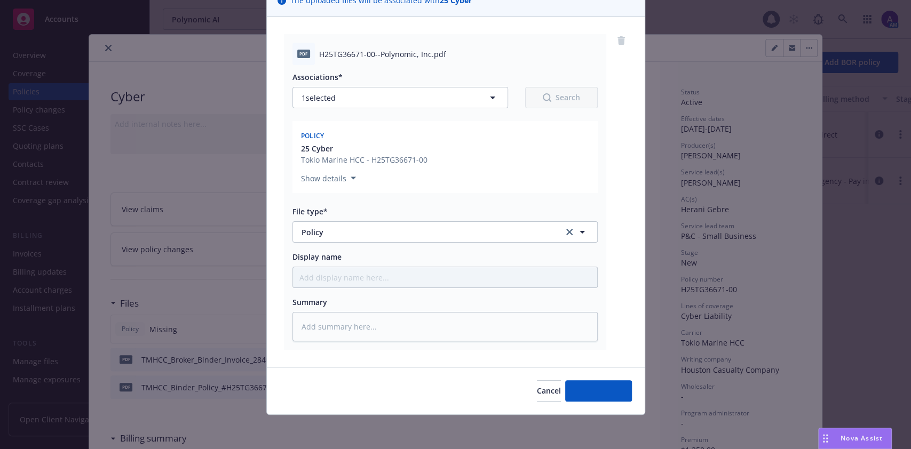
scroll to position [90, 0]
type textarea "x"
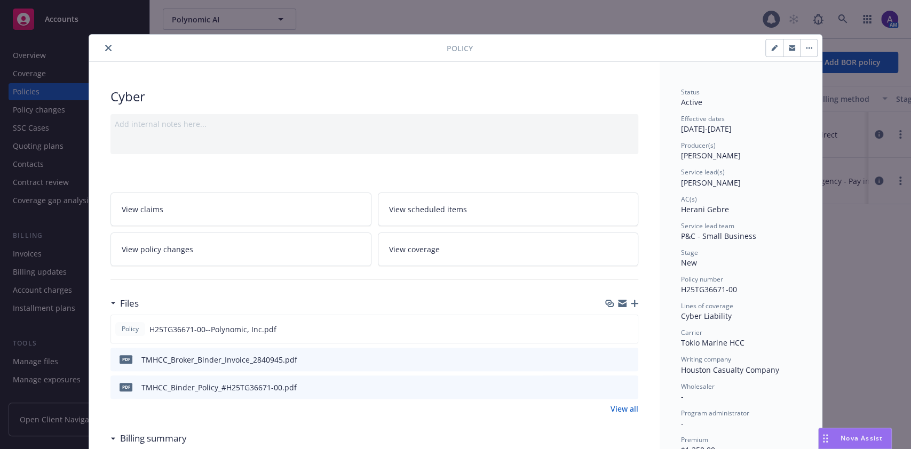
click at [105, 48] on icon "close" at bounding box center [108, 48] width 6 height 6
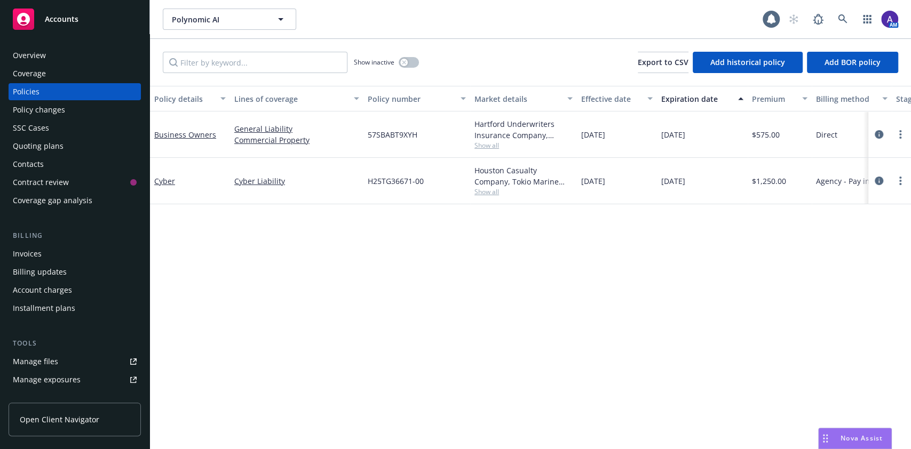
click at [52, 140] on div "Quoting plans" at bounding box center [38, 146] width 51 height 17
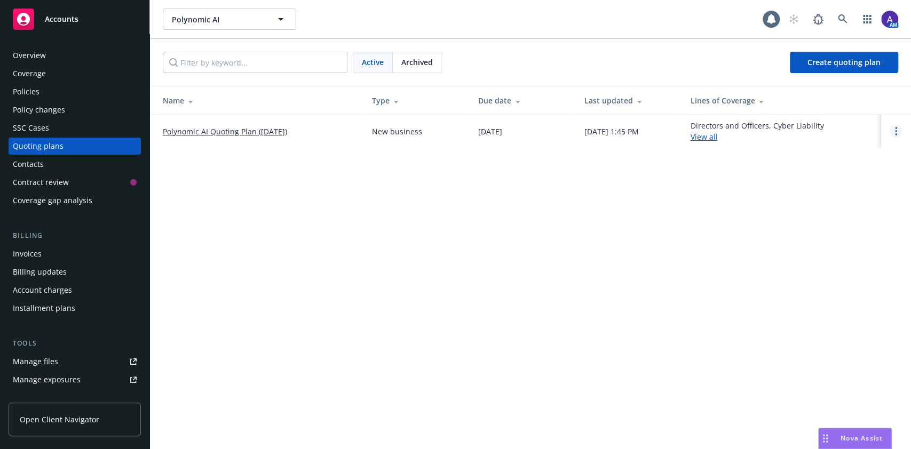
click at [897, 134] on circle "Open options" at bounding box center [896, 134] width 2 height 2
click at [271, 131] on link "Polynomic AI Quoting Plan (2025-06-23)" at bounding box center [225, 131] width 124 height 11
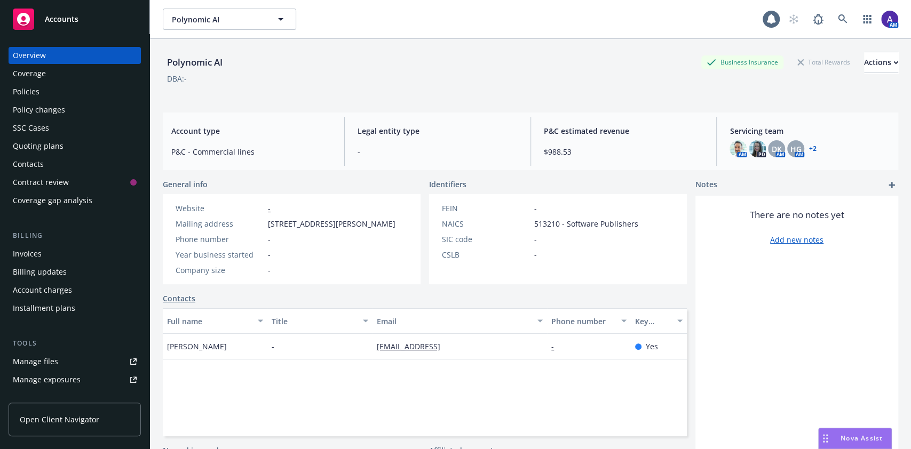
click at [34, 90] on div "Policies" at bounding box center [26, 91] width 27 height 17
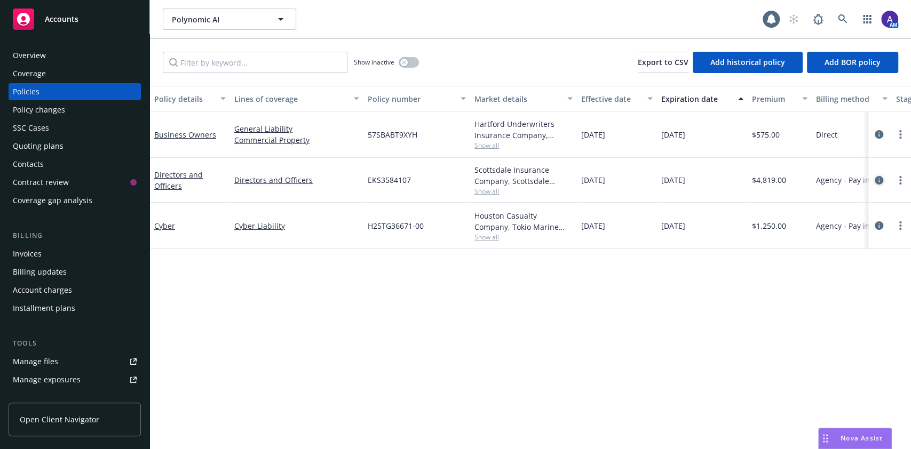
click at [883, 177] on icon "circleInformation" at bounding box center [879, 180] width 9 height 9
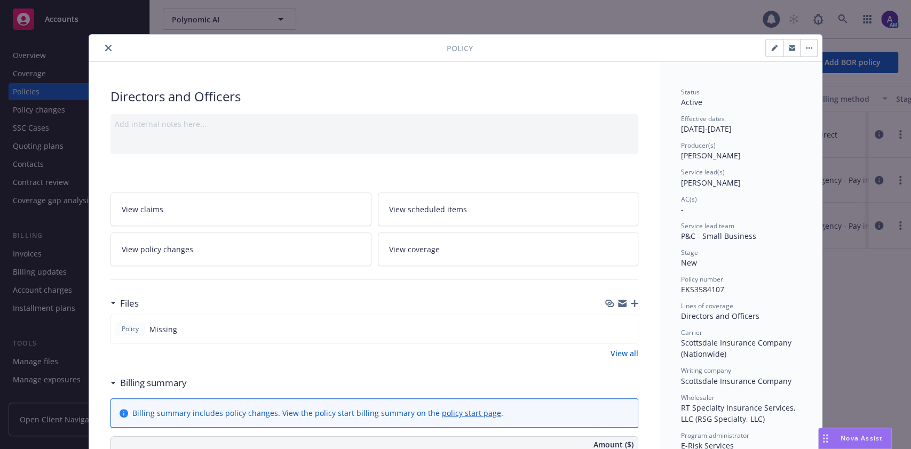
click at [631, 304] on icon "button" at bounding box center [634, 303] width 7 height 7
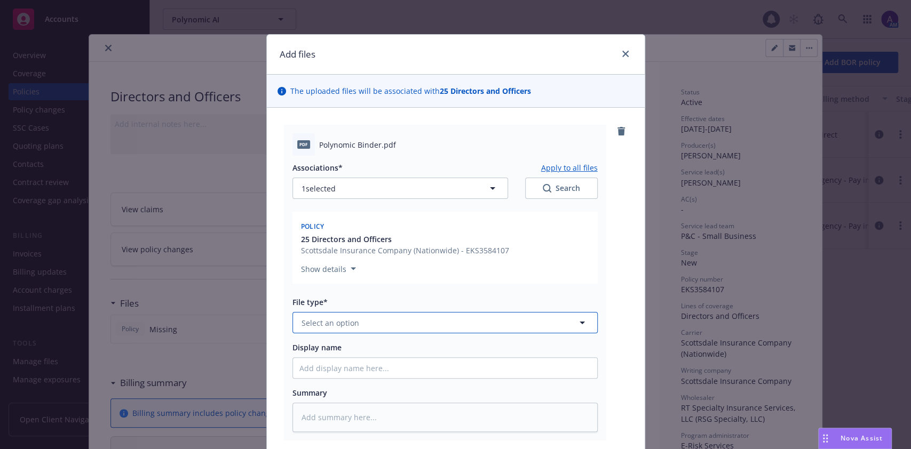
click at [321, 319] on span "Select an option" at bounding box center [331, 323] width 58 height 11
type input "binder"
click at [321, 342] on div "Binder" at bounding box center [445, 352] width 304 height 28
type textarea "x"
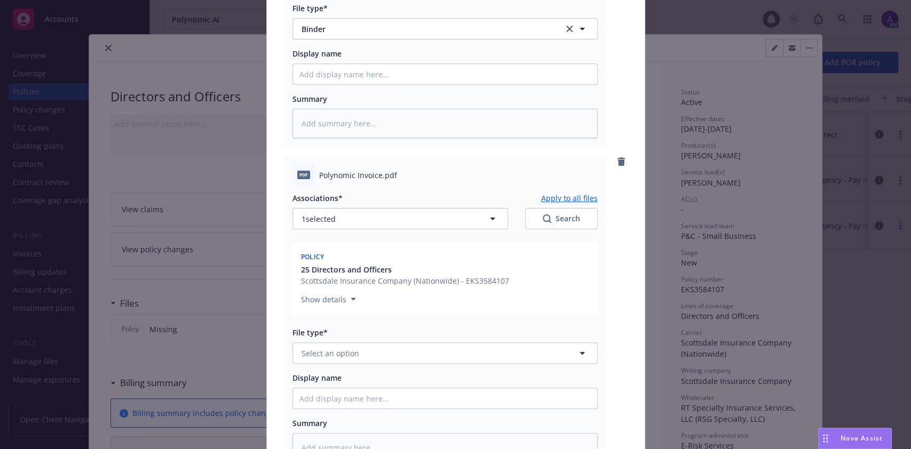
scroll to position [295, 0]
click at [336, 356] on span "Select an option" at bounding box center [331, 352] width 58 height 11
type input "invoice"
click at [346, 404] on div "Invoice - Third Party" at bounding box center [339, 410] width 80 height 15
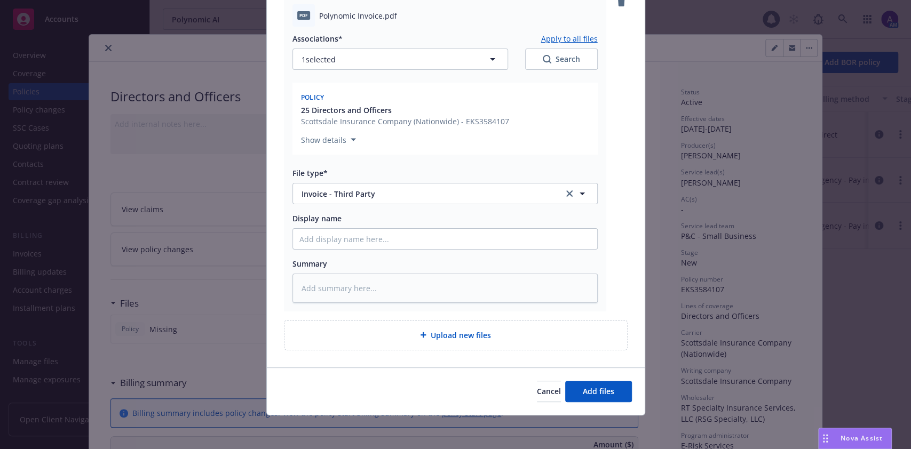
click at [576, 378] on div "Cancel Add files" at bounding box center [456, 391] width 378 height 47
click at [589, 400] on button "Add files" at bounding box center [598, 391] width 67 height 21
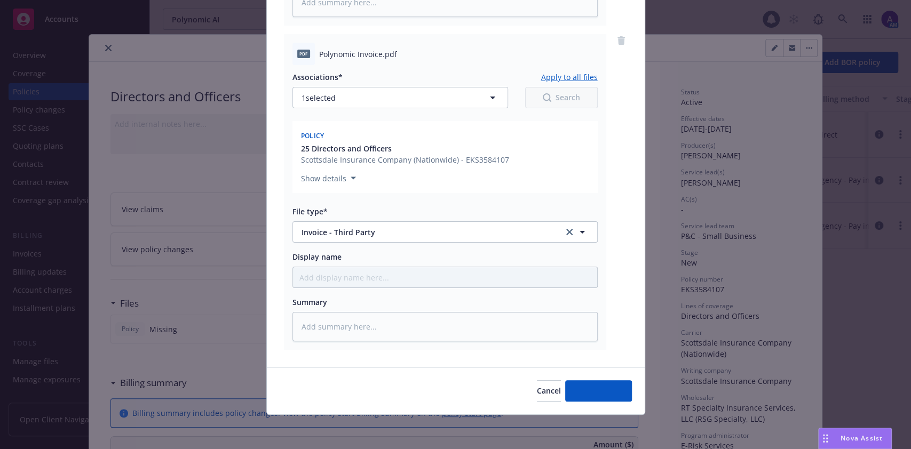
scroll to position [415, 0]
type textarea "x"
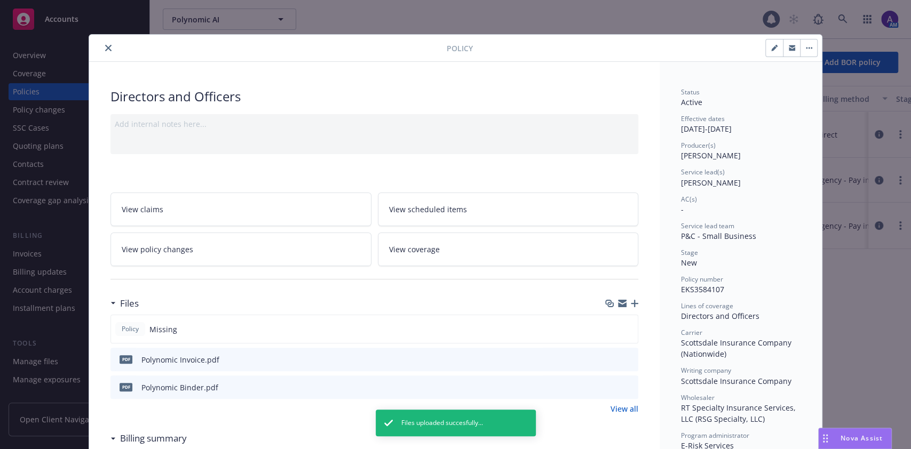
click at [105, 47] on icon "close" at bounding box center [108, 48] width 6 height 6
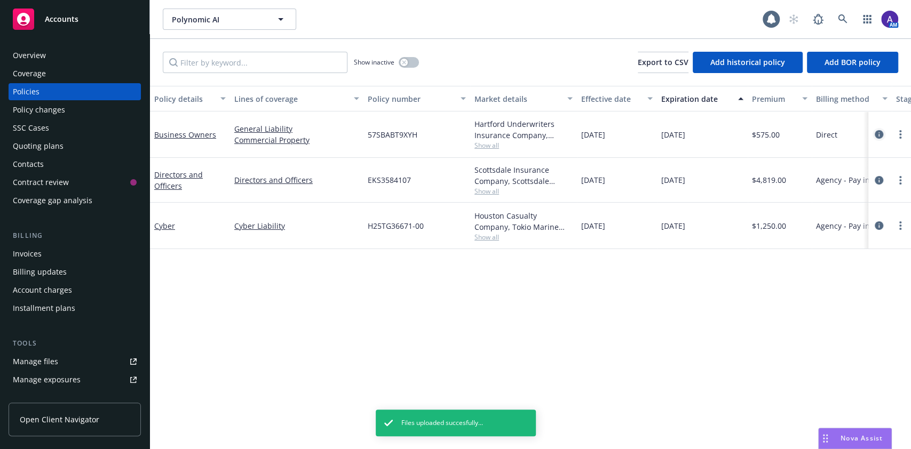
click at [876, 130] on icon "circleInformation" at bounding box center [879, 134] width 9 height 9
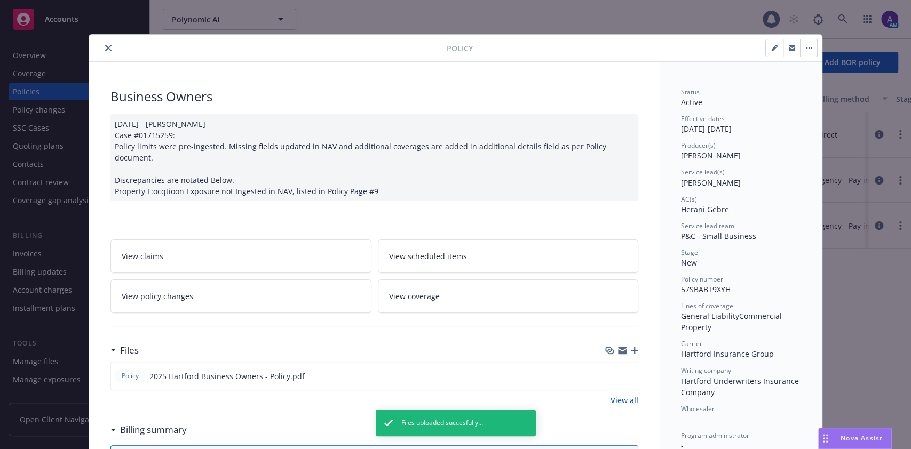
click at [860, 224] on div "Policy Business Owners 08/05/2025 - Sampath Vankayala Case #01715259: Policy li…" at bounding box center [455, 224] width 911 height 449
click at [102, 46] on button "close" at bounding box center [108, 48] width 13 height 13
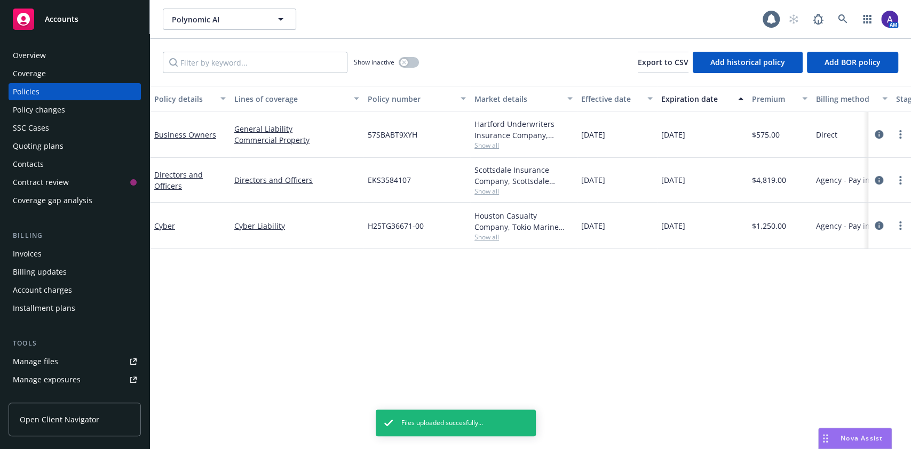
scroll to position [246, 0]
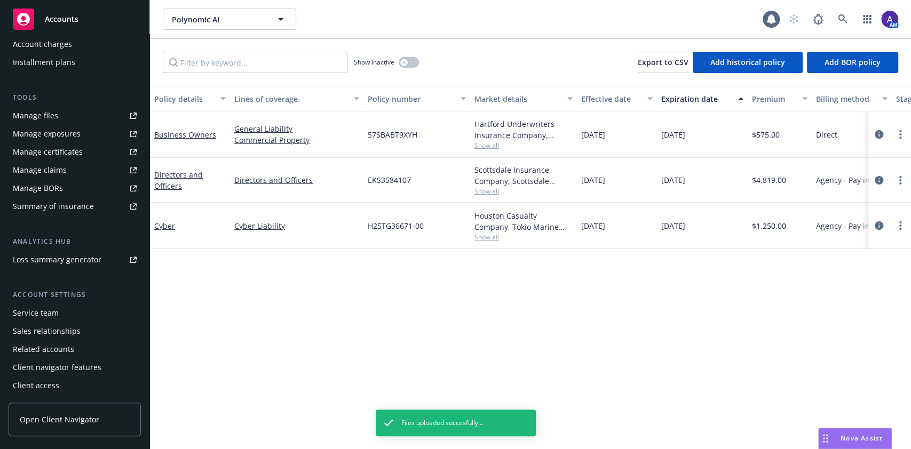
click at [47, 314] on div "Service team" at bounding box center [36, 313] width 46 height 17
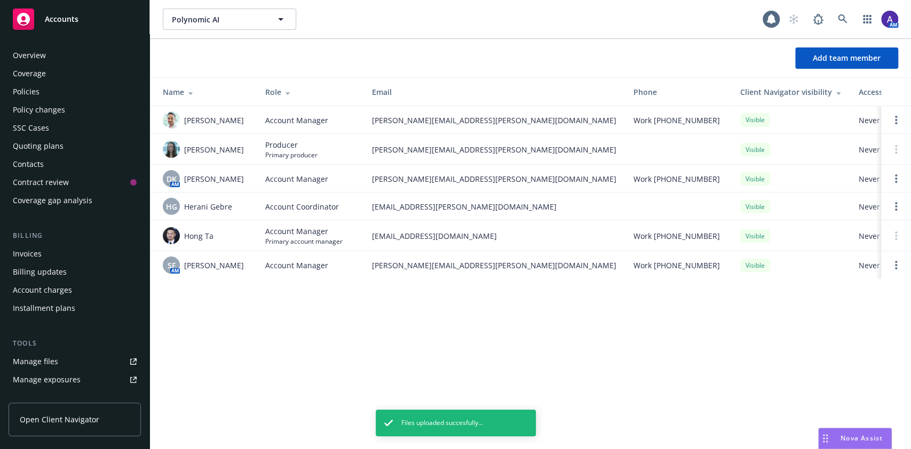
click at [43, 168] on div "Contacts" at bounding box center [75, 164] width 124 height 17
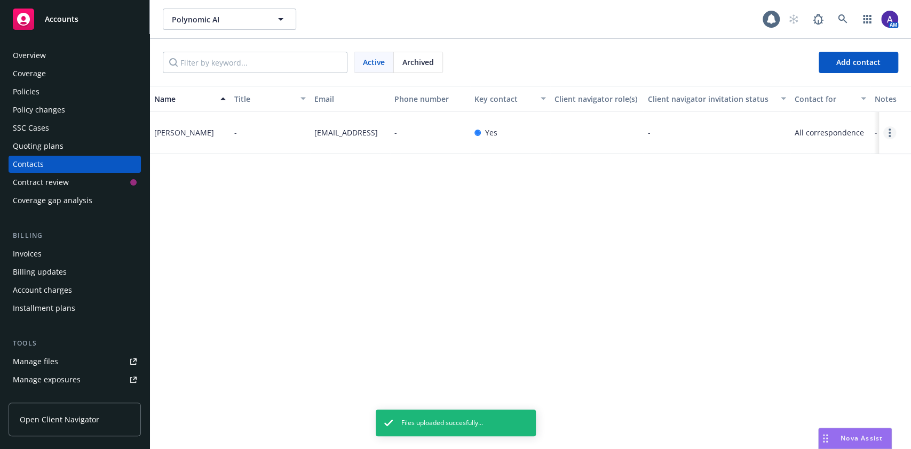
click at [889, 135] on circle "Open options" at bounding box center [890, 136] width 2 height 2
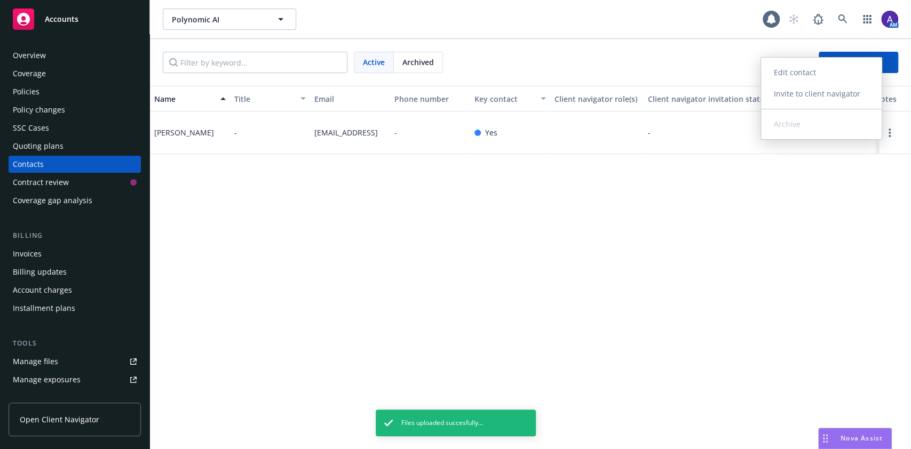
click at [828, 96] on link "Invite to client navigator" at bounding box center [821, 93] width 121 height 21
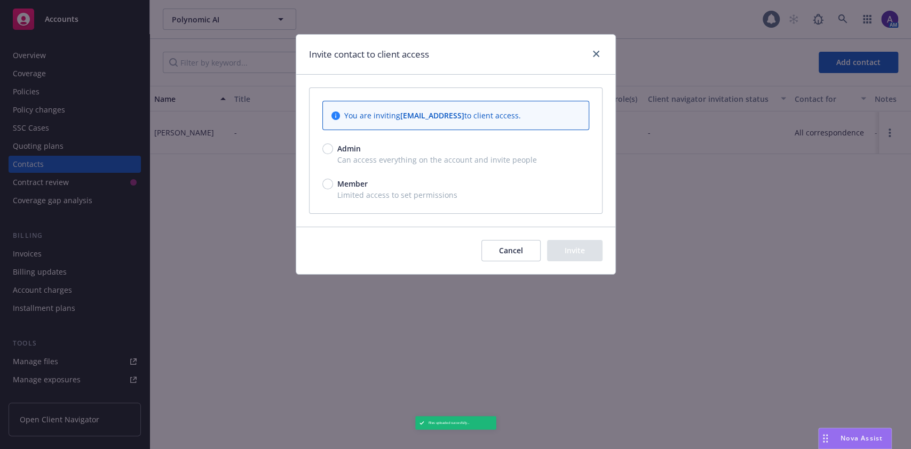
click at [344, 153] on span "Admin" at bounding box center [348, 148] width 23 height 11
click at [333, 153] on input "Admin" at bounding box center [327, 149] width 11 height 11
radio input "true"
click at [580, 248] on button "Invite" at bounding box center [575, 250] width 56 height 21
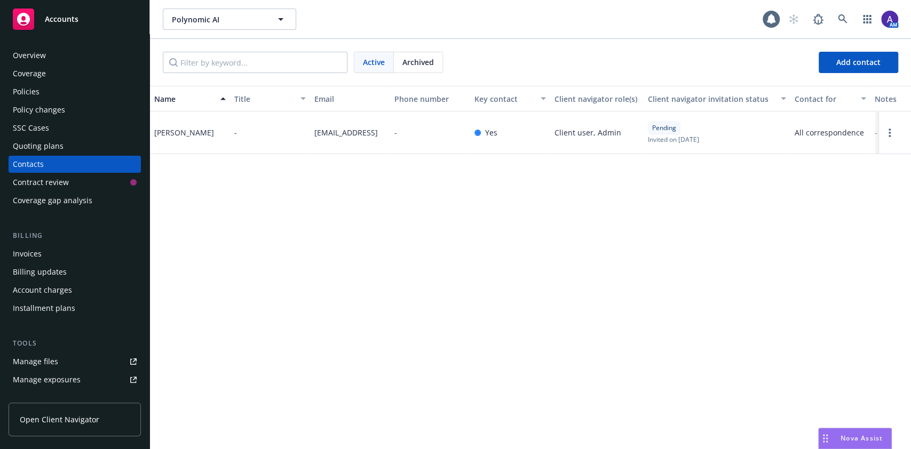
click at [37, 254] on div "Invoices" at bounding box center [27, 253] width 29 height 17
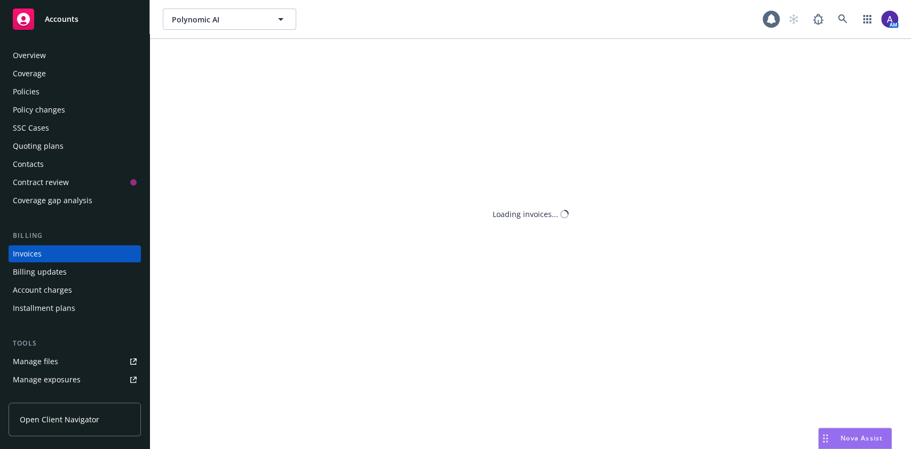
scroll to position [12, 0]
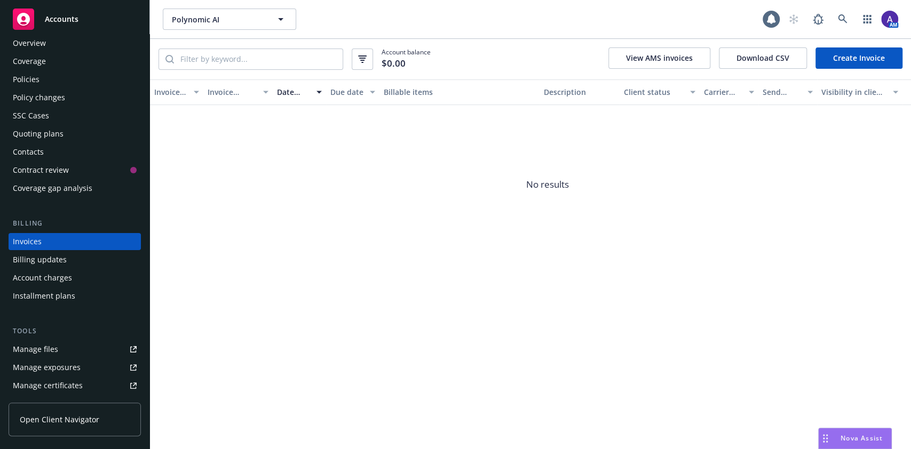
click at [848, 58] on link "Create Invoice" at bounding box center [858, 57] width 87 height 21
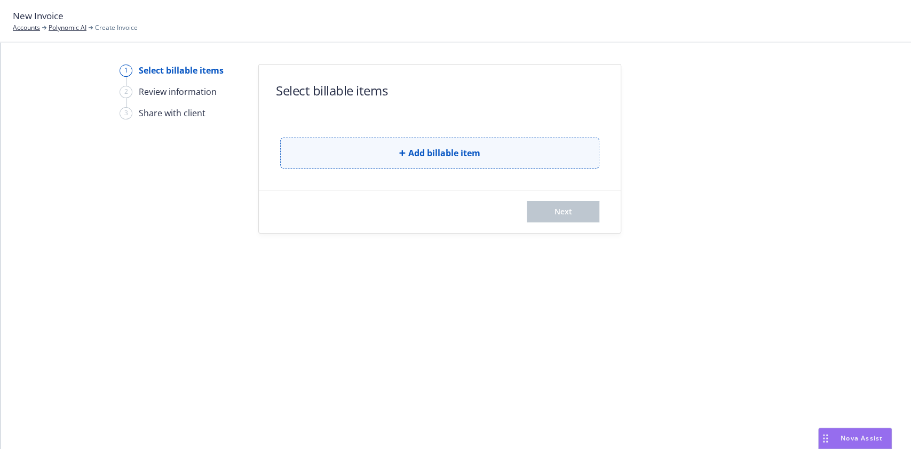
click at [478, 152] on span "Add billable item" at bounding box center [444, 153] width 72 height 13
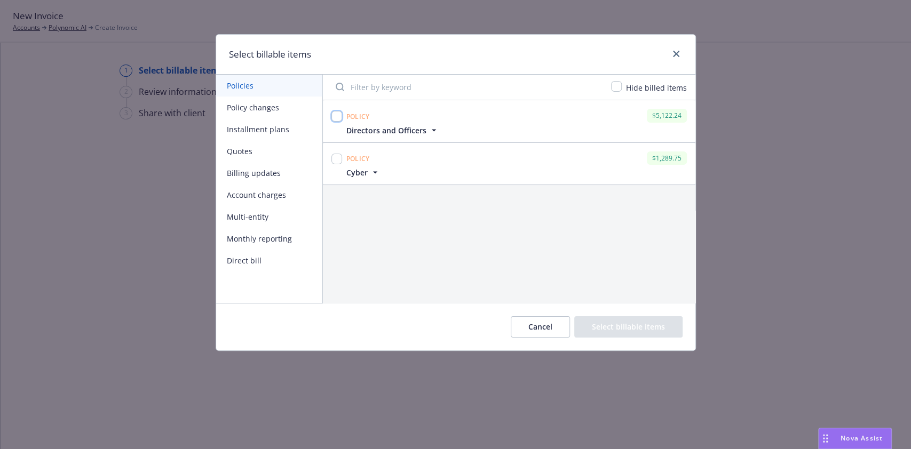
click at [336, 116] on input "checkbox" at bounding box center [336, 116] width 11 height 11
checkbox input "true"
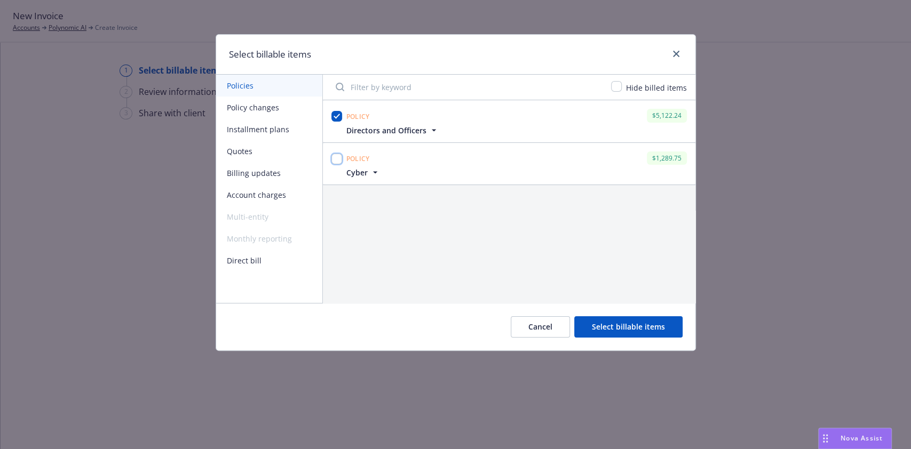
click at [338, 156] on input "checkbox" at bounding box center [336, 159] width 11 height 11
checkbox input "true"
click at [635, 328] on button "Select billable items" at bounding box center [628, 326] width 108 height 21
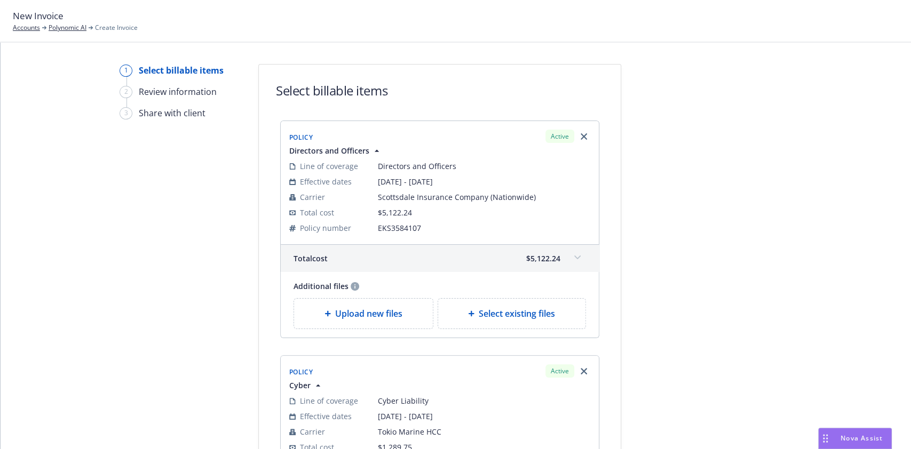
scroll to position [257, 0]
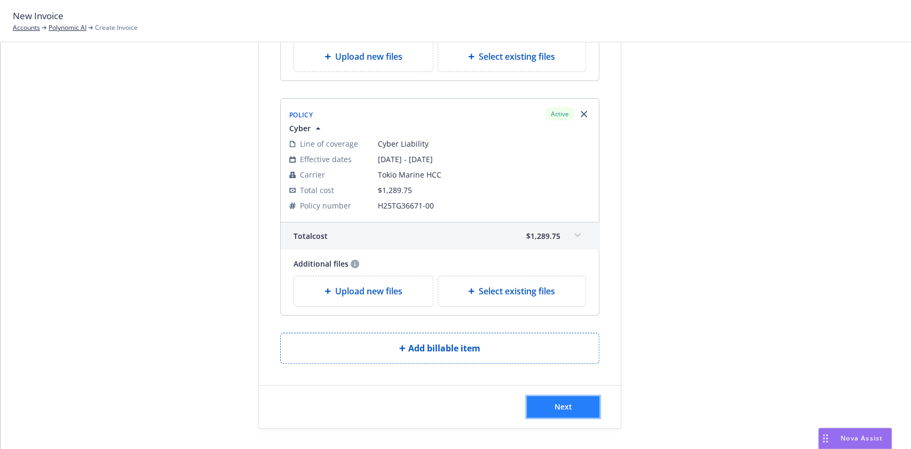
click at [566, 402] on span "Next" at bounding box center [564, 407] width 18 height 10
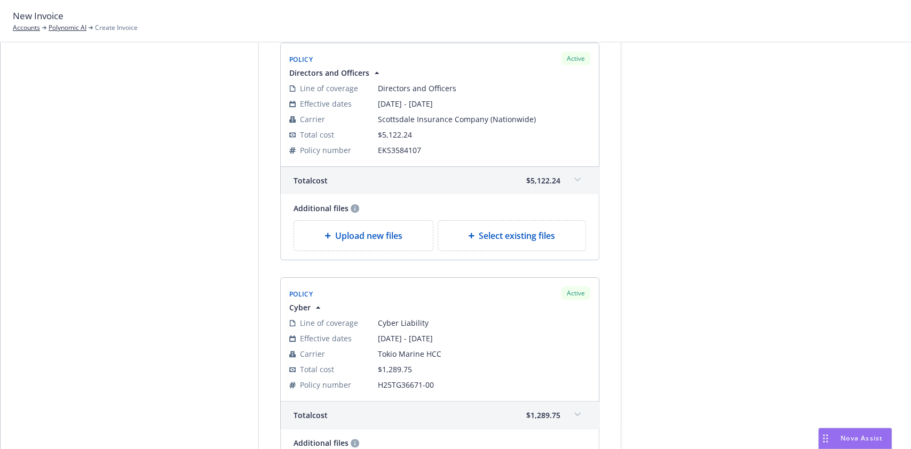
scroll to position [389, 0]
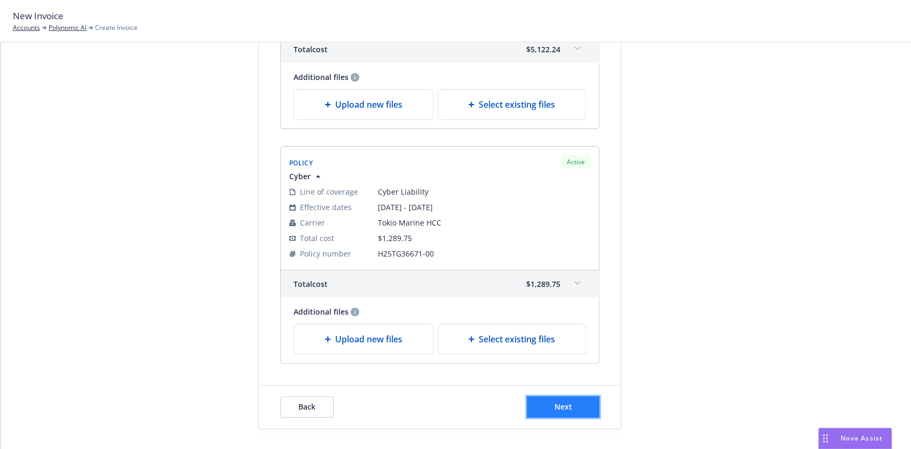
click at [561, 411] on button "Next" at bounding box center [563, 407] width 73 height 21
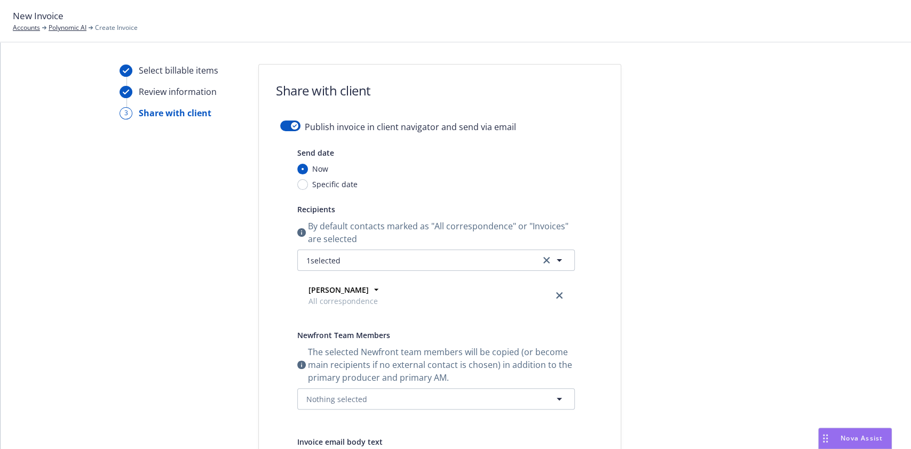
scroll to position [236, 0]
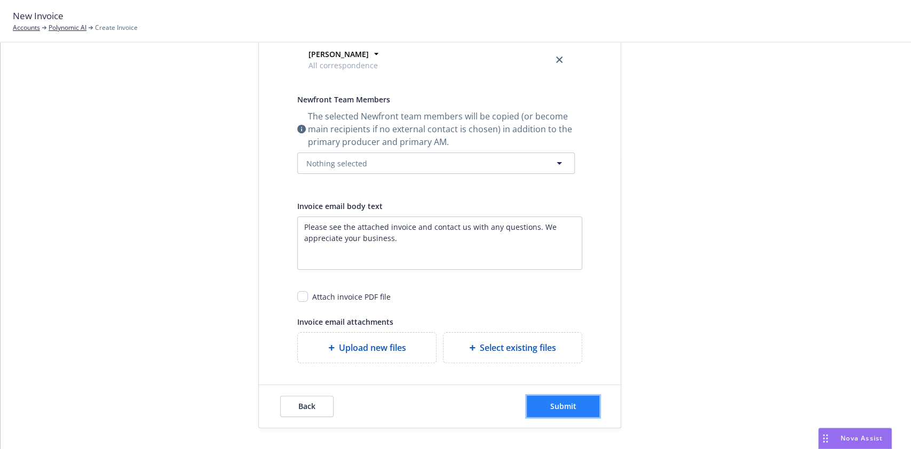
click at [550, 407] on span "Submit" at bounding box center [563, 406] width 26 height 10
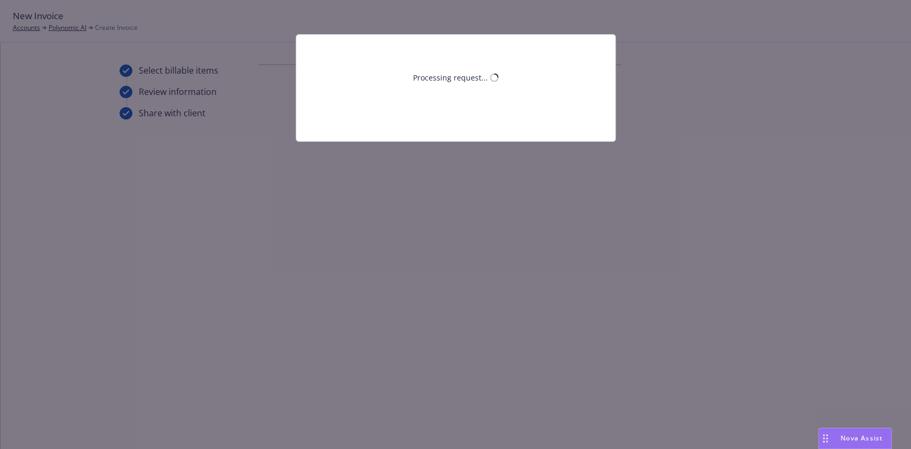
scroll to position [0, 0]
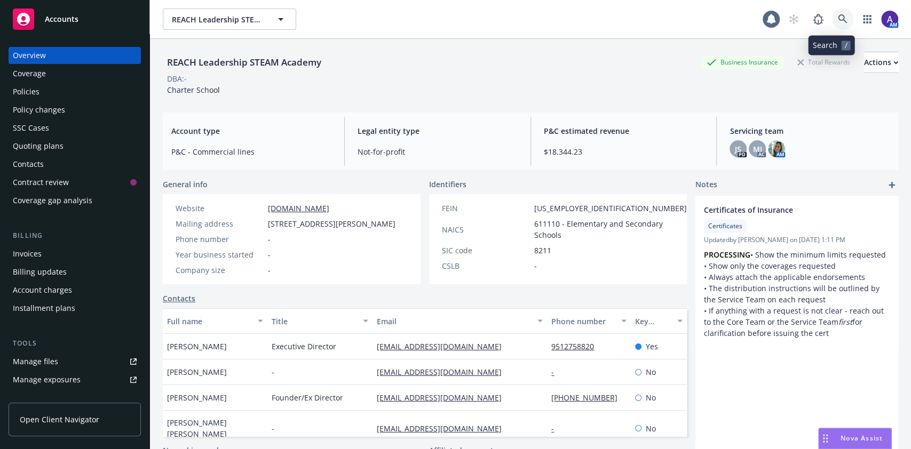
click at [838, 22] on icon at bounding box center [843, 19] width 10 height 10
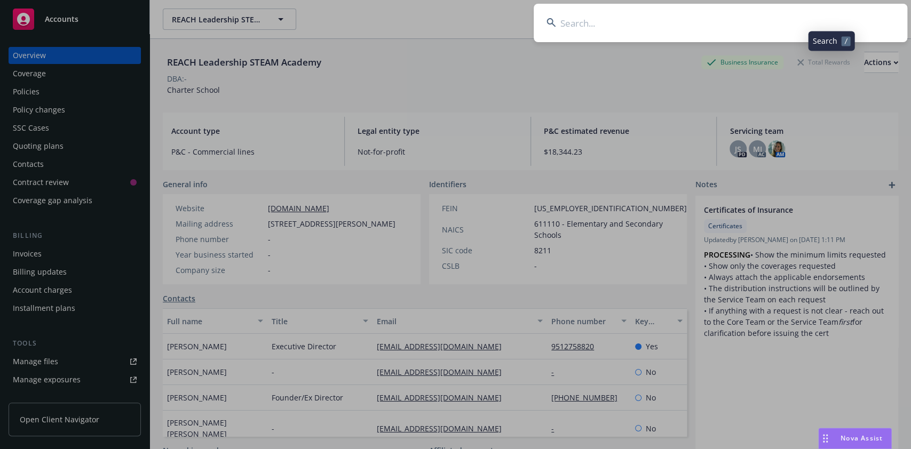
click at [779, 20] on input at bounding box center [721, 23] width 374 height 38
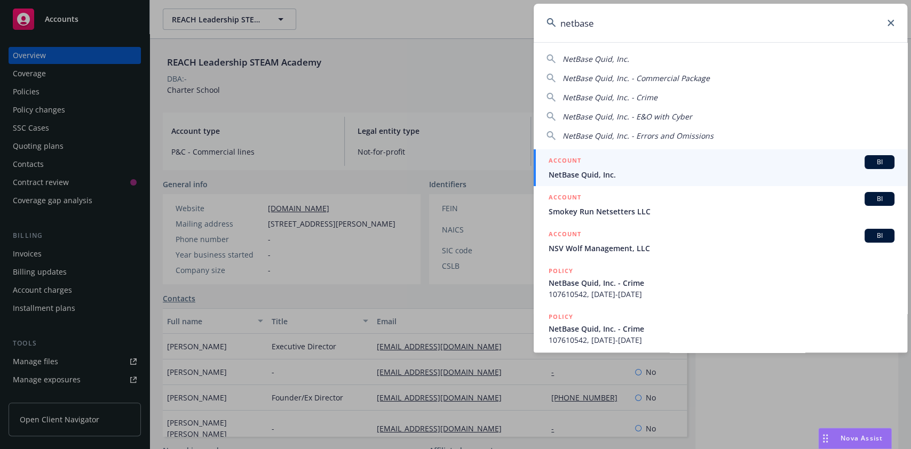
type input "netbase"
click at [624, 177] on span "NetBase Quid, Inc." at bounding box center [722, 174] width 346 height 11
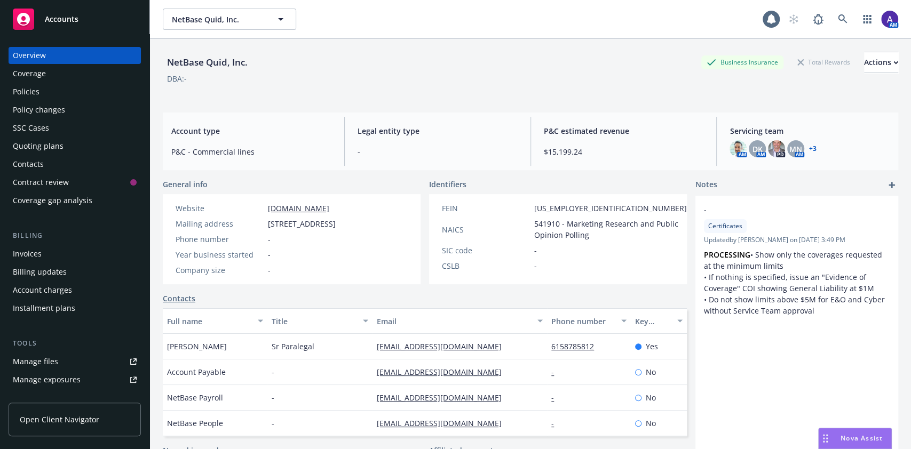
click at [21, 92] on div "Policies" at bounding box center [26, 91] width 27 height 17
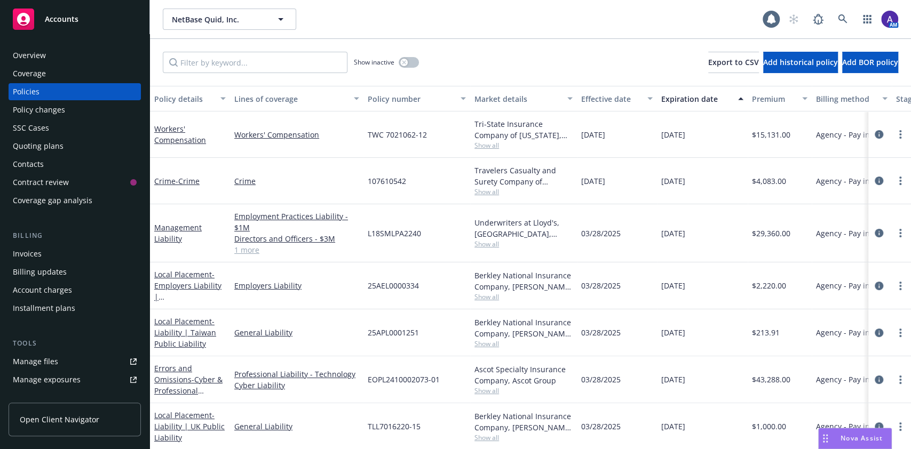
click at [479, 146] on span "Show all" at bounding box center [523, 145] width 98 height 9
click at [406, 131] on span "TWC 7021062-12" at bounding box center [397, 134] width 59 height 11
copy span "TWC 7021062-12"
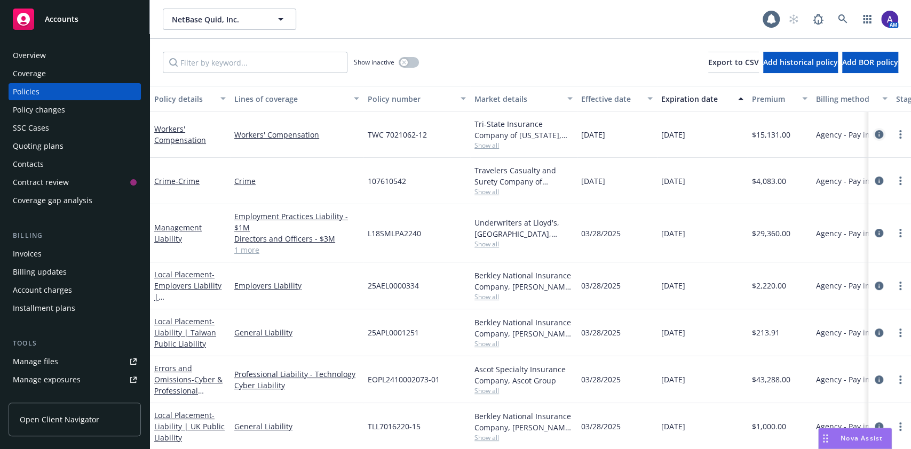
click at [875, 137] on icon "circleInformation" at bounding box center [879, 134] width 9 height 9
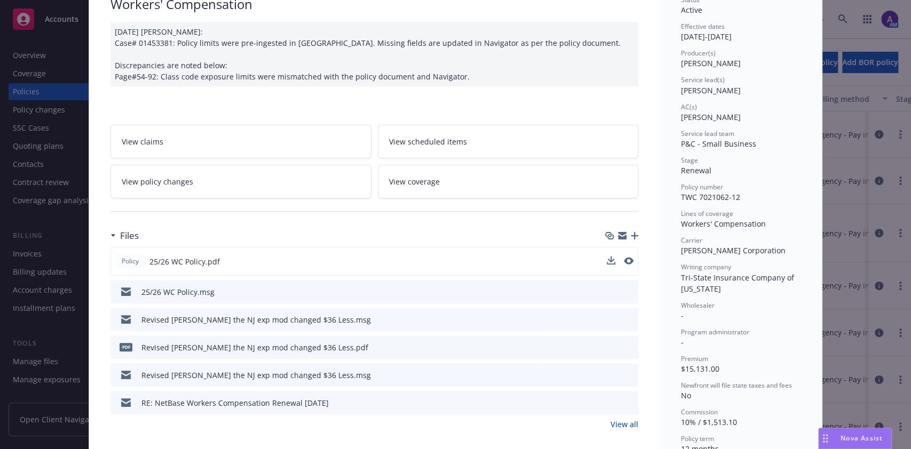
scroll to position [94, 0]
click at [623, 316] on icon "preview file" at bounding box center [628, 316] width 10 height 7
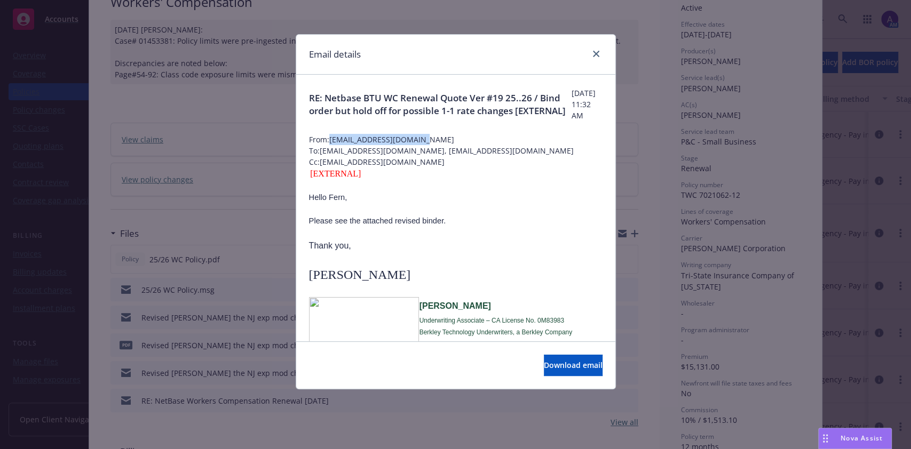
drag, startPoint x: 414, startPoint y: 140, endPoint x: 330, endPoint y: 148, distance: 84.2
click at [330, 145] on span "From: savila@berkley-tech.com" at bounding box center [456, 139] width 294 height 11
copy span "savila@berkley-tech.com"
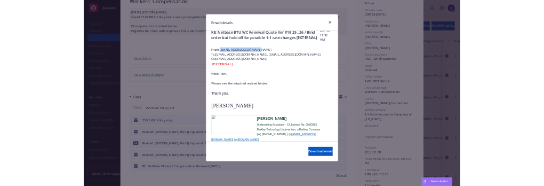
scroll to position [23, 0]
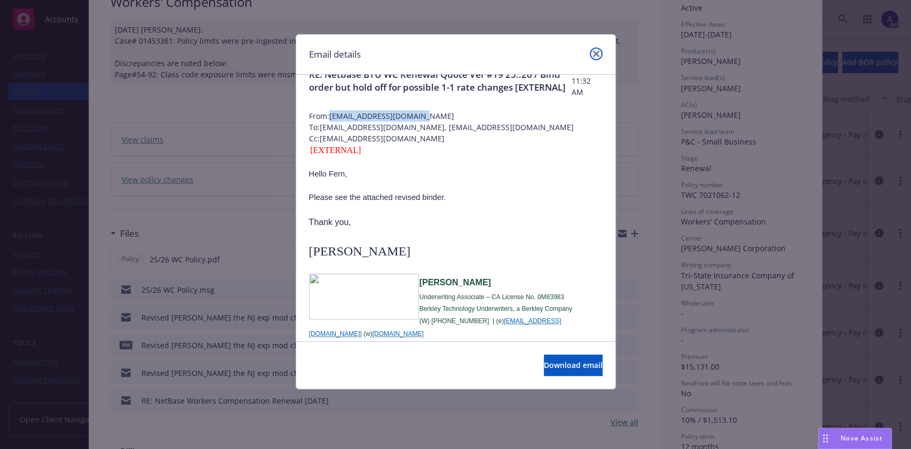
click at [596, 53] on icon "close" at bounding box center [596, 54] width 6 height 6
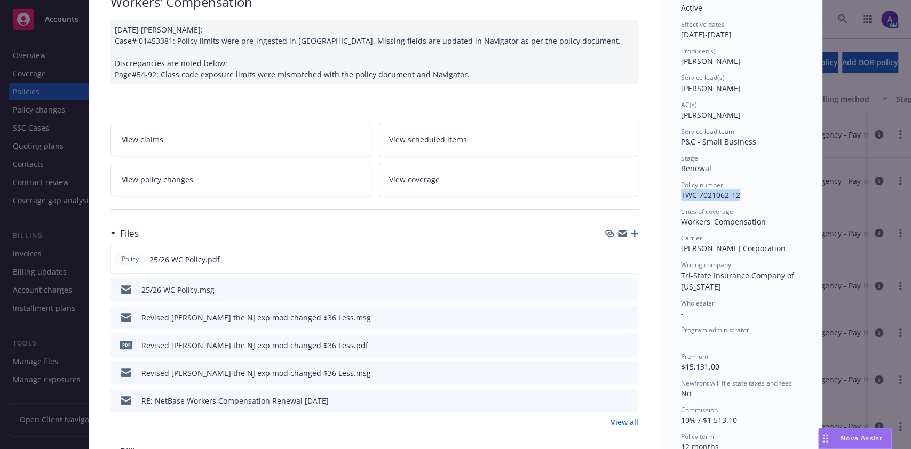
drag, startPoint x: 676, startPoint y: 195, endPoint x: 739, endPoint y: 194, distance: 62.4
click at [739, 194] on div "Policy number TWC 7021062-12" at bounding box center [741, 190] width 120 height 20
copy span "TWC 7021062-12"
click at [623, 257] on icon "preview file" at bounding box center [628, 258] width 10 height 7
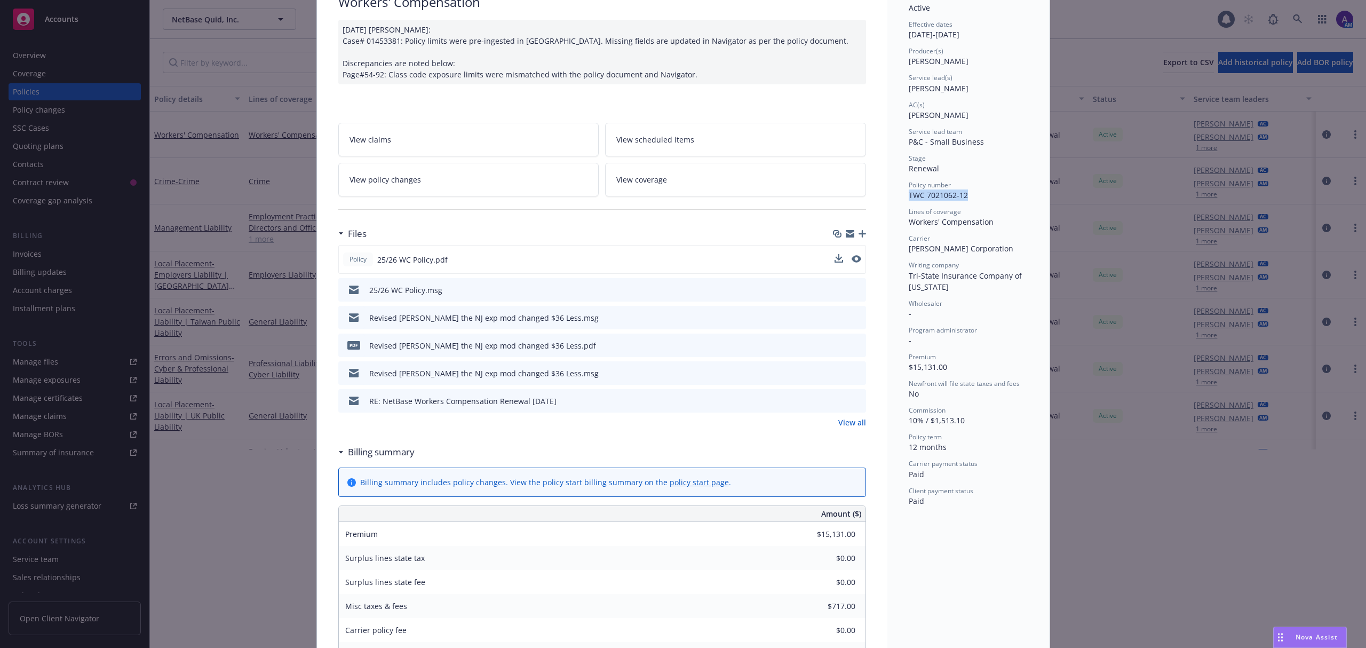
scroll to position [0, 0]
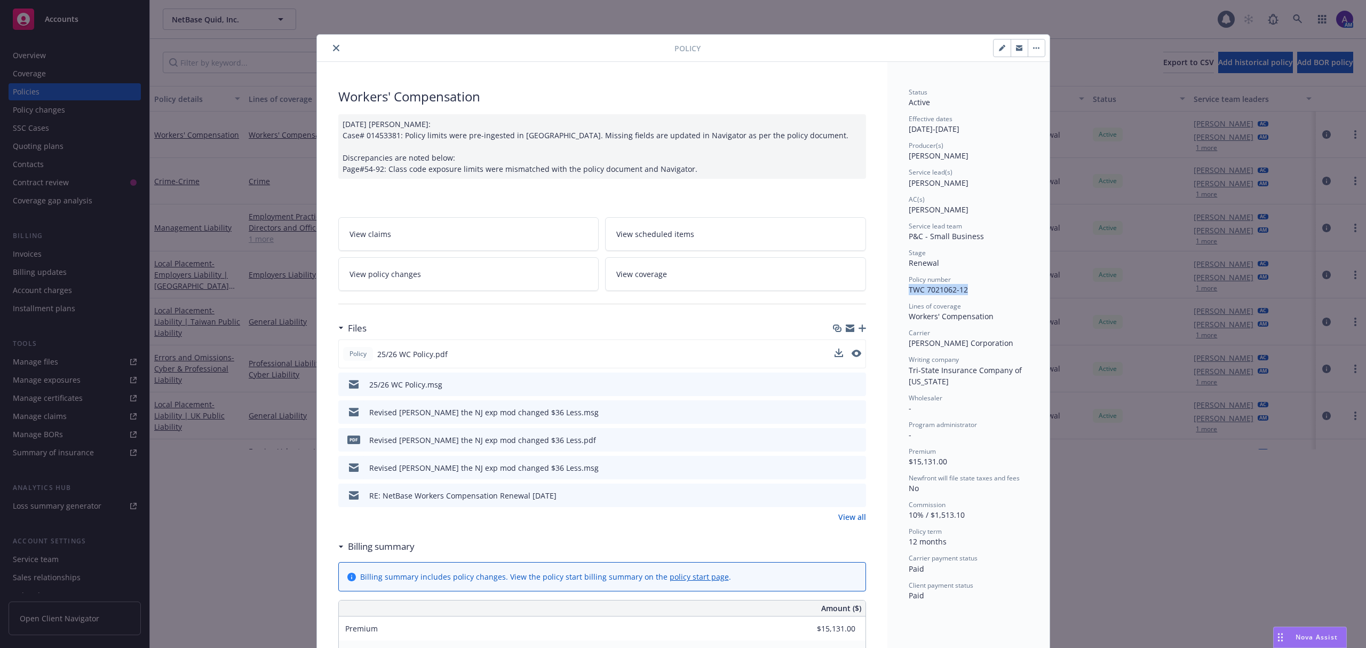
click at [334, 49] on icon "close" at bounding box center [336, 48] width 6 height 6
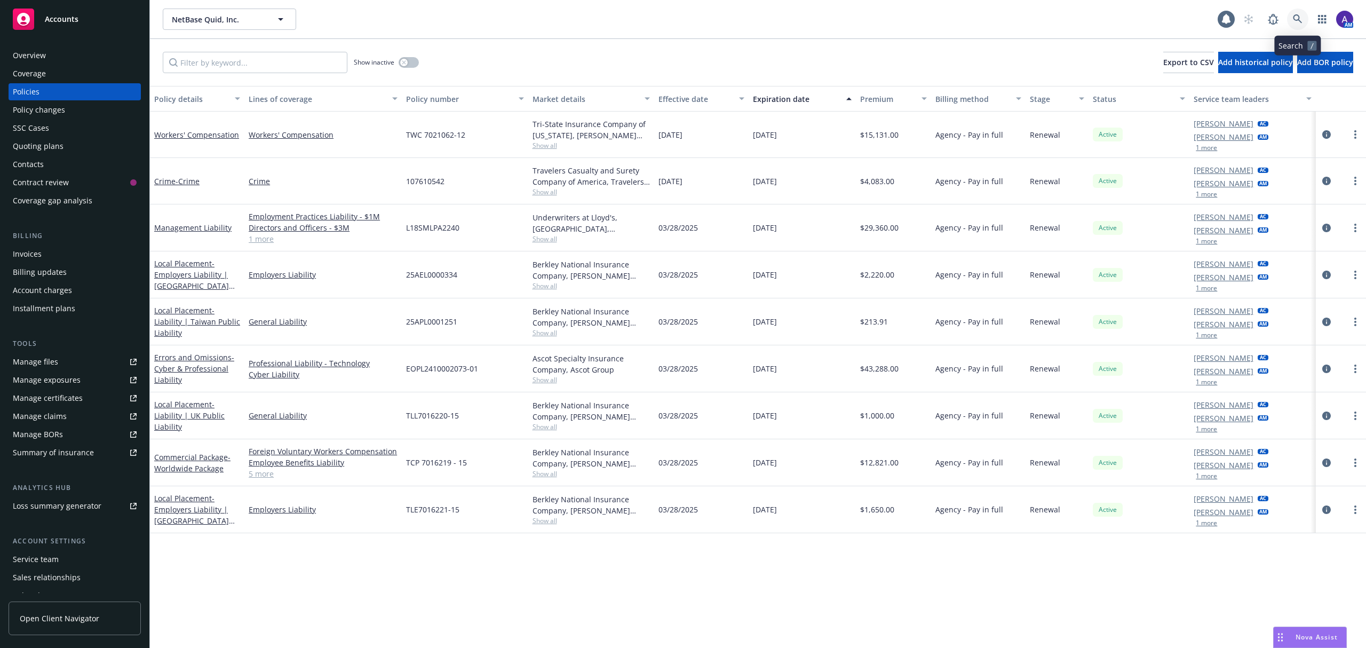
click at [910, 18] on link at bounding box center [1297, 19] width 21 height 21
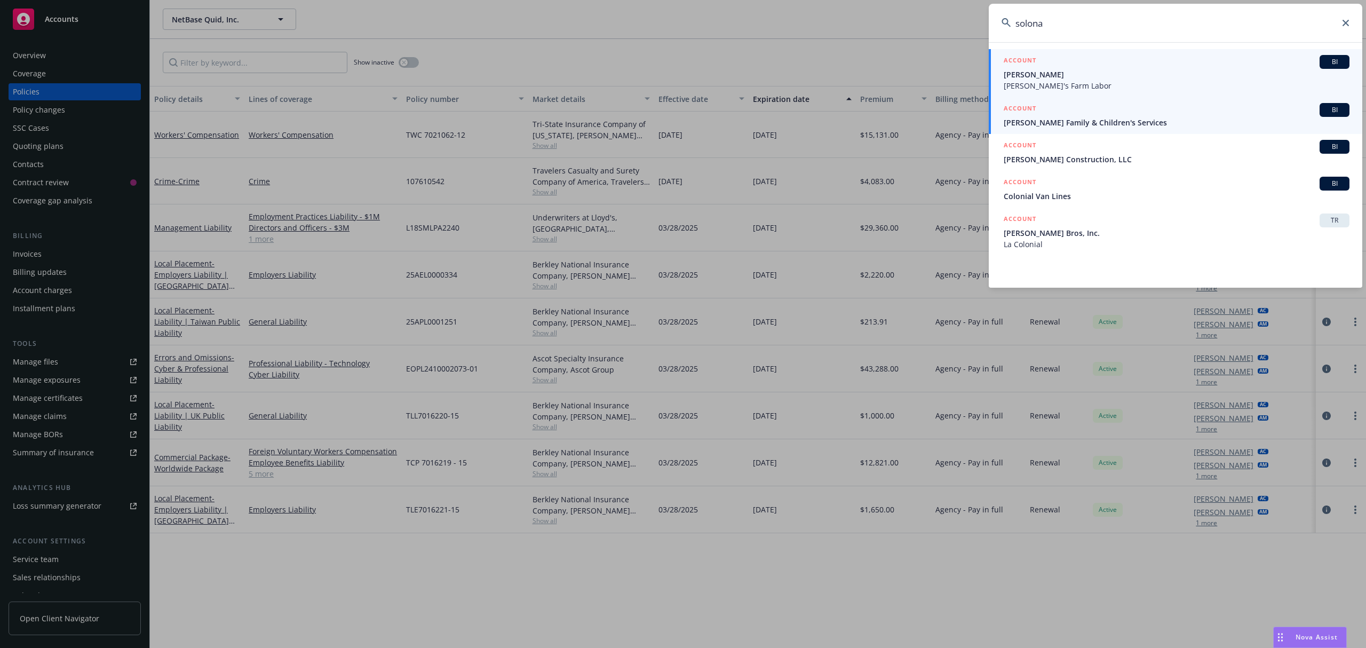
type input "solona"
click at [910, 114] on div "ACCOUNT BI" at bounding box center [1177, 110] width 346 height 14
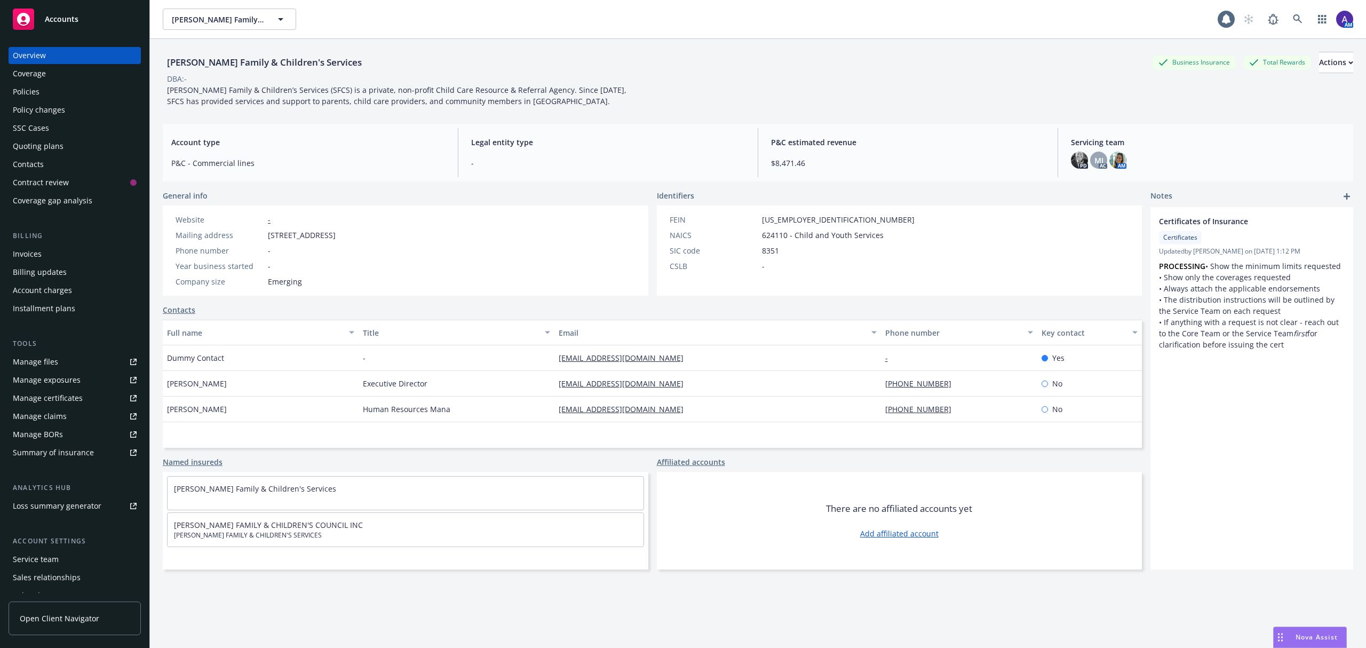
click at [60, 144] on div "Quoting plans" at bounding box center [38, 146] width 51 height 17
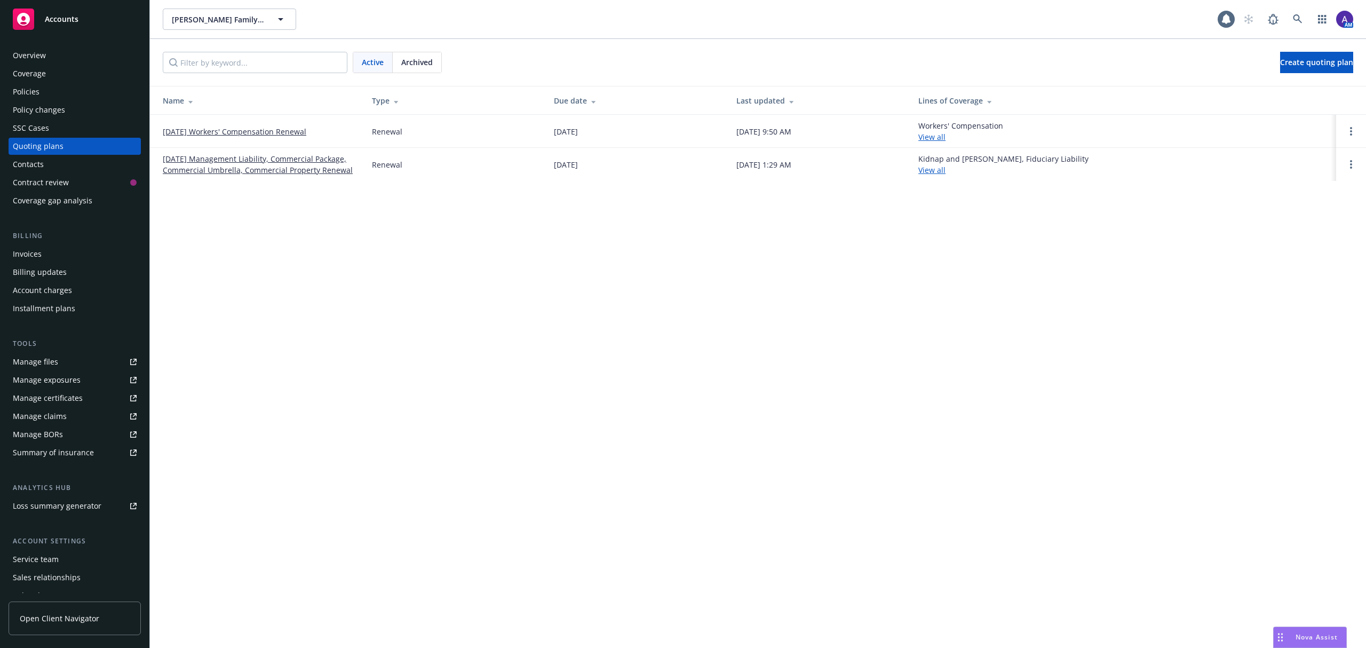
click at [238, 130] on link "[DATE] Workers' Compensation Renewal" at bounding box center [235, 131] width 144 height 11
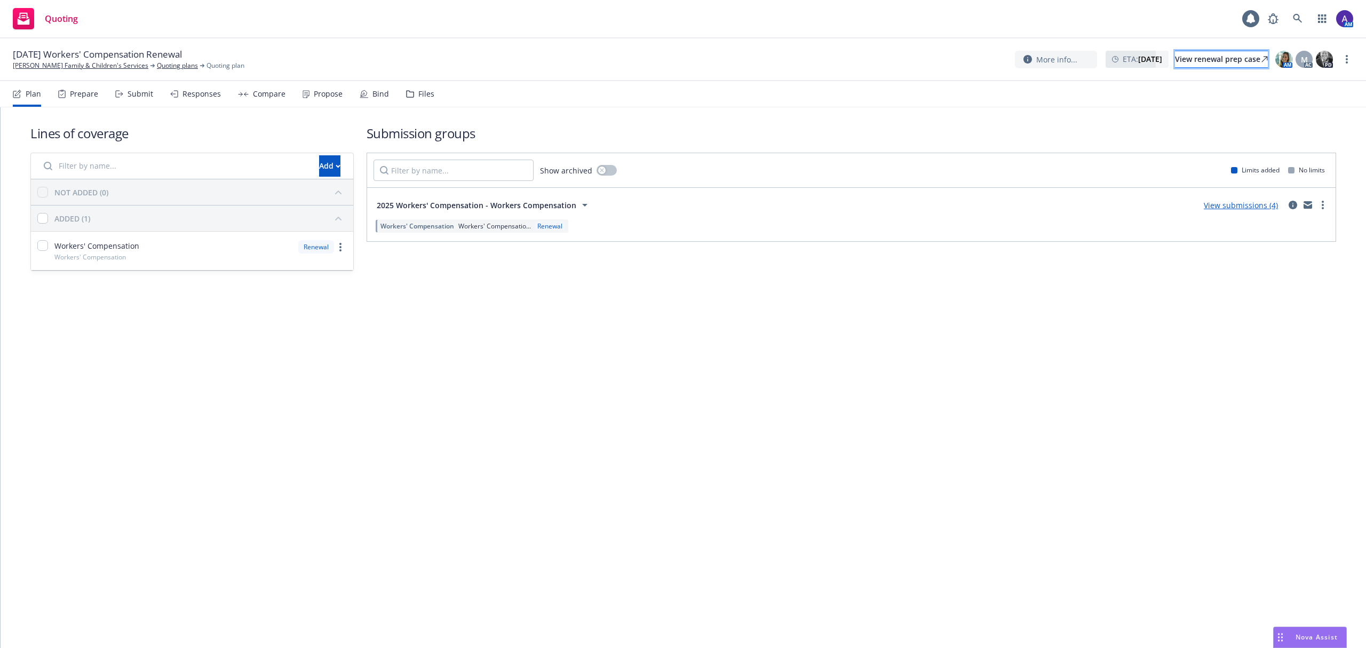
click at [1192, 61] on div "View renewal prep case" at bounding box center [1221, 59] width 93 height 16
